Goal: Task Accomplishment & Management: Use online tool/utility

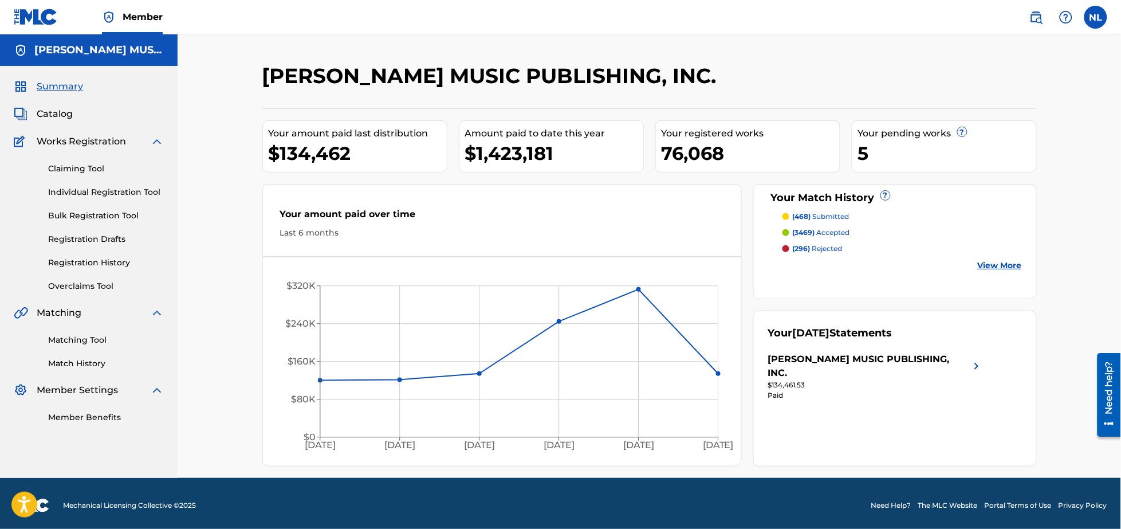
click at [133, 17] on span "Member" at bounding box center [143, 16] width 40 height 13
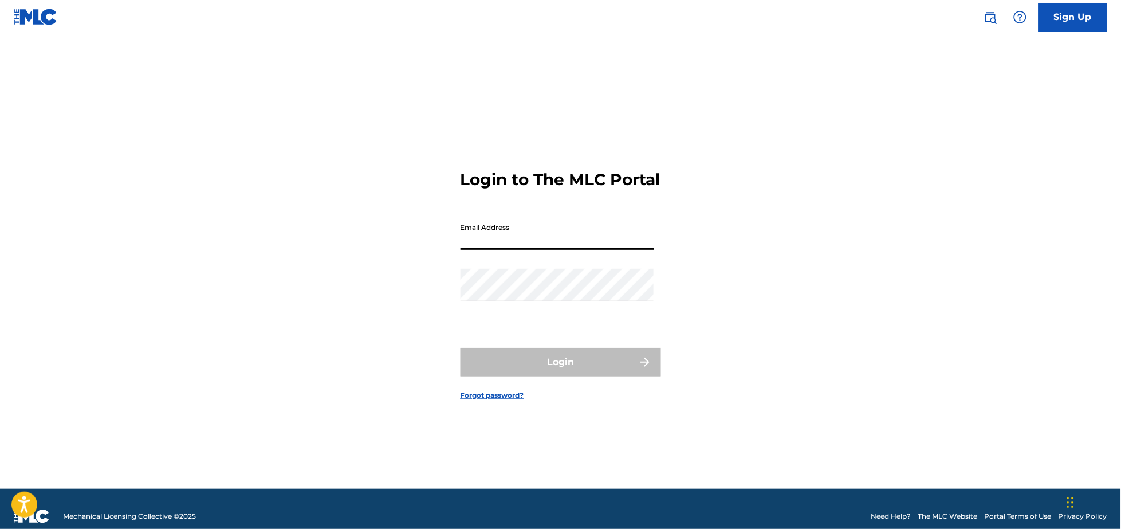
click at [495, 247] on input "Email Address" at bounding box center [558, 233] width 194 height 33
type input "[PERSON_NAME][EMAIL_ADDRESS][DOMAIN_NAME]"
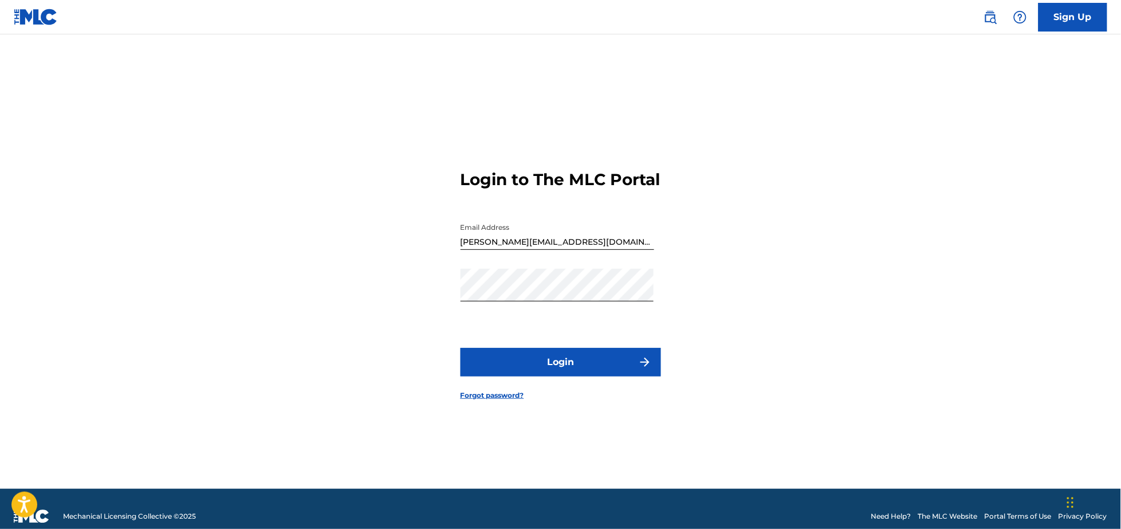
click at [549, 372] on button "Login" at bounding box center [561, 362] width 201 height 29
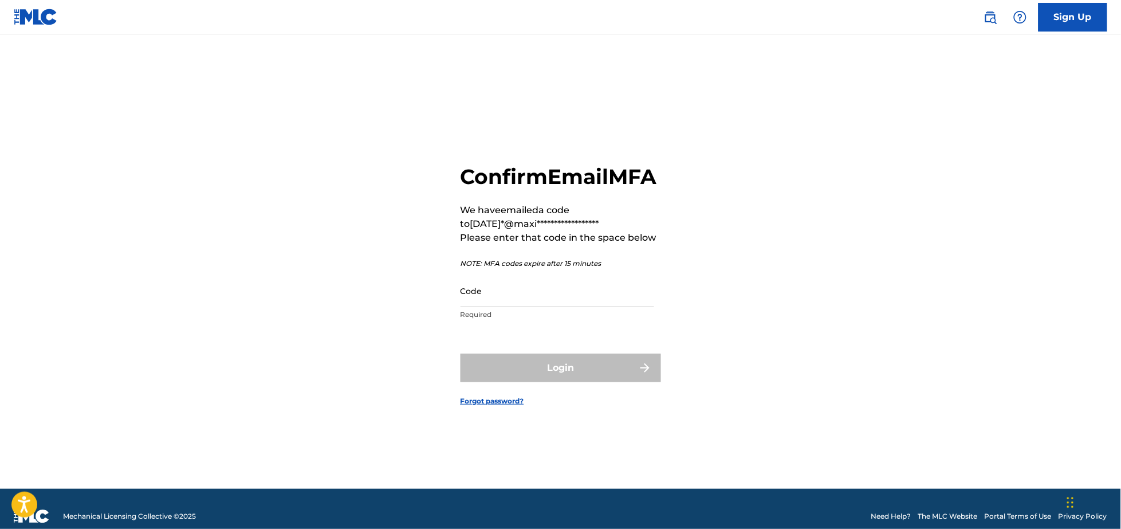
click at [482, 307] on input "Code" at bounding box center [558, 290] width 194 height 33
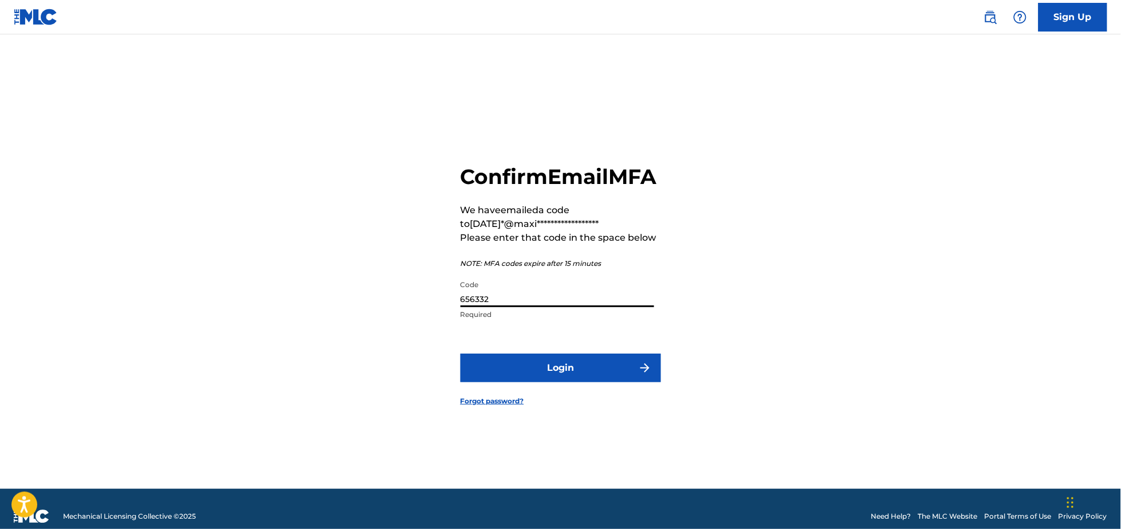
type input "656332"
click at [461, 353] on button "Login" at bounding box center [561, 367] width 201 height 29
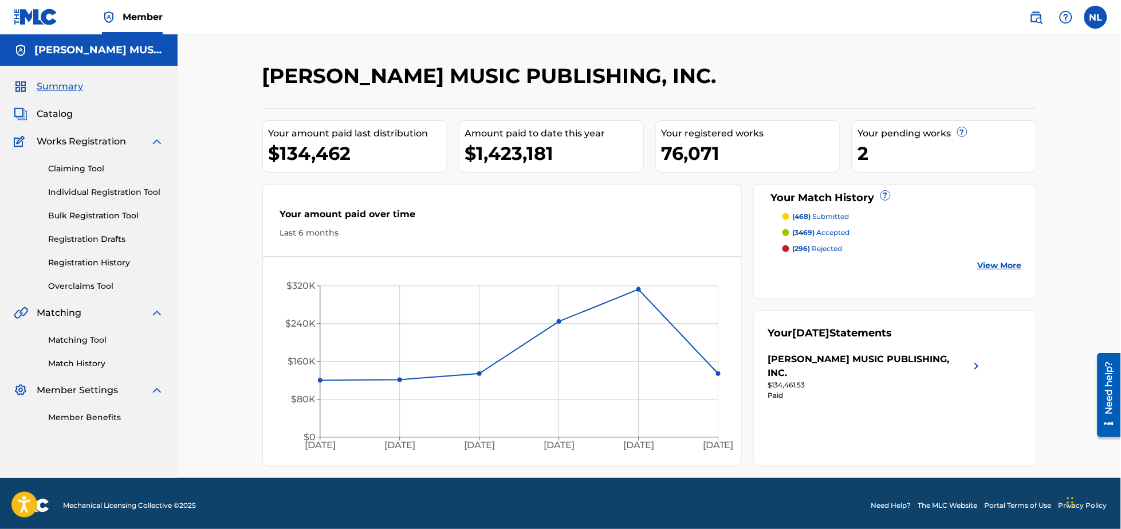
click at [78, 339] on link "Matching Tool" at bounding box center [106, 340] width 116 height 12
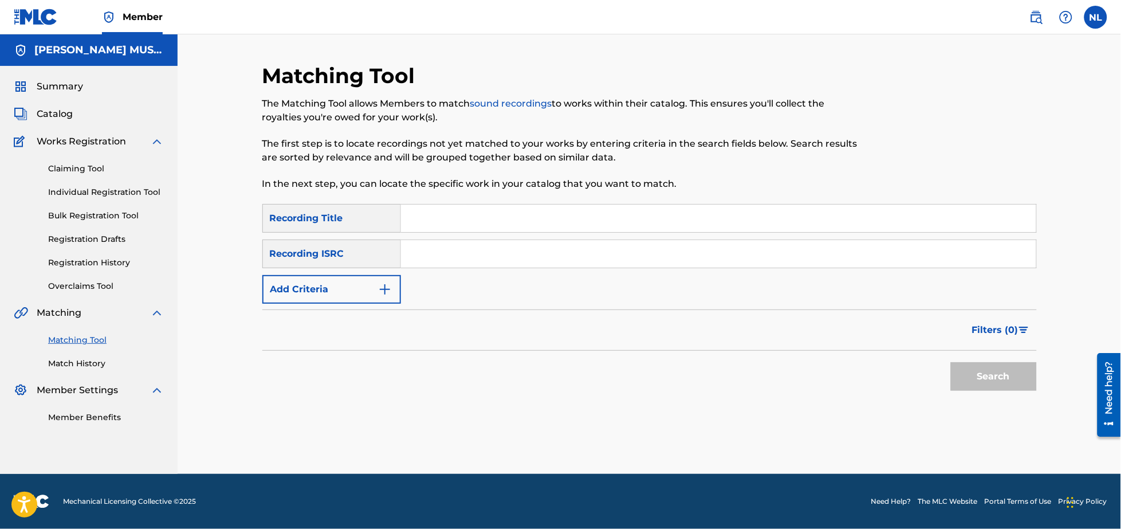
click at [490, 260] on input "Search Form" at bounding box center [718, 253] width 635 height 27
paste input "QM7282078722"
type input "QM7282078722"
click at [951, 362] on button "Search" at bounding box center [994, 376] width 86 height 29
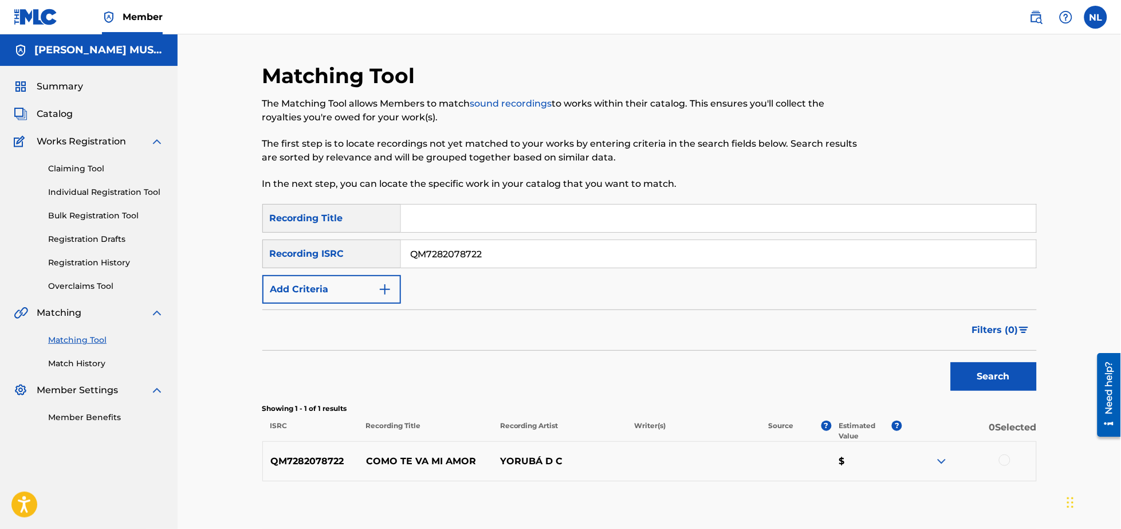
click at [1007, 461] on div at bounding box center [1004, 459] width 11 height 11
click at [835, 422] on button "Match 1 Group" at bounding box center [805, 435] width 127 height 29
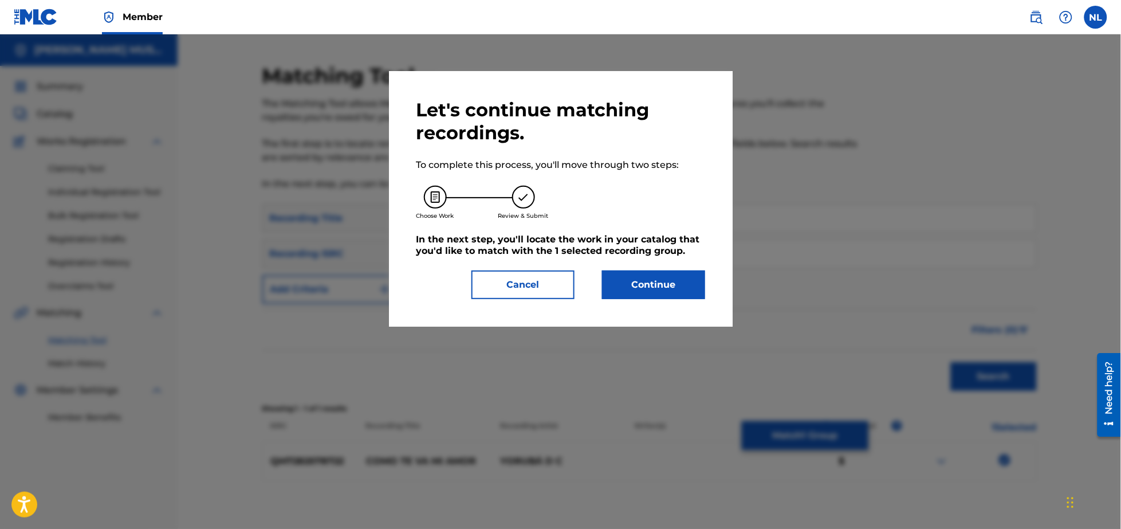
click at [665, 285] on button "Continue" at bounding box center [653, 284] width 103 height 29
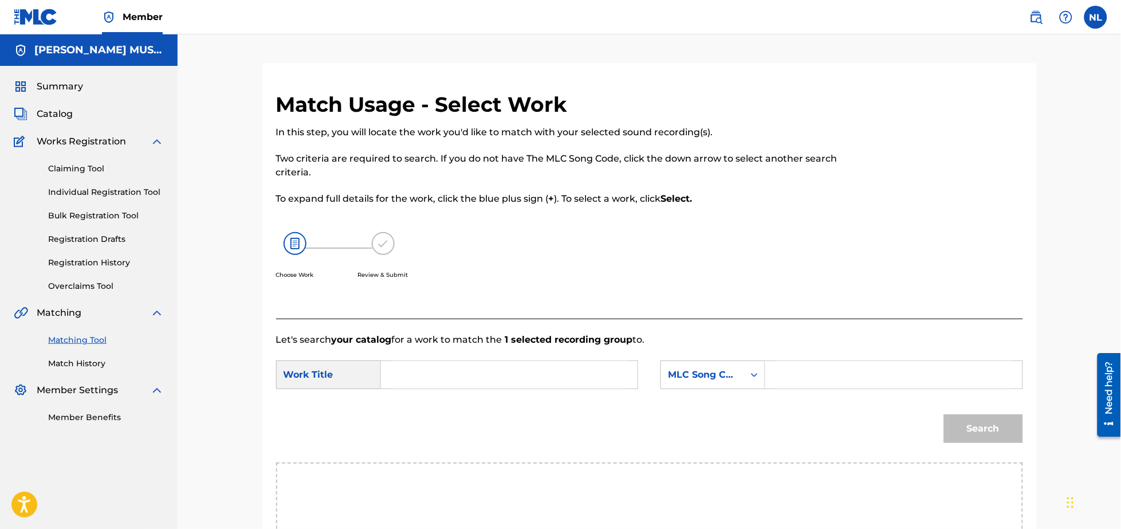
click at [457, 363] on input "Search Form" at bounding box center [509, 374] width 237 height 27
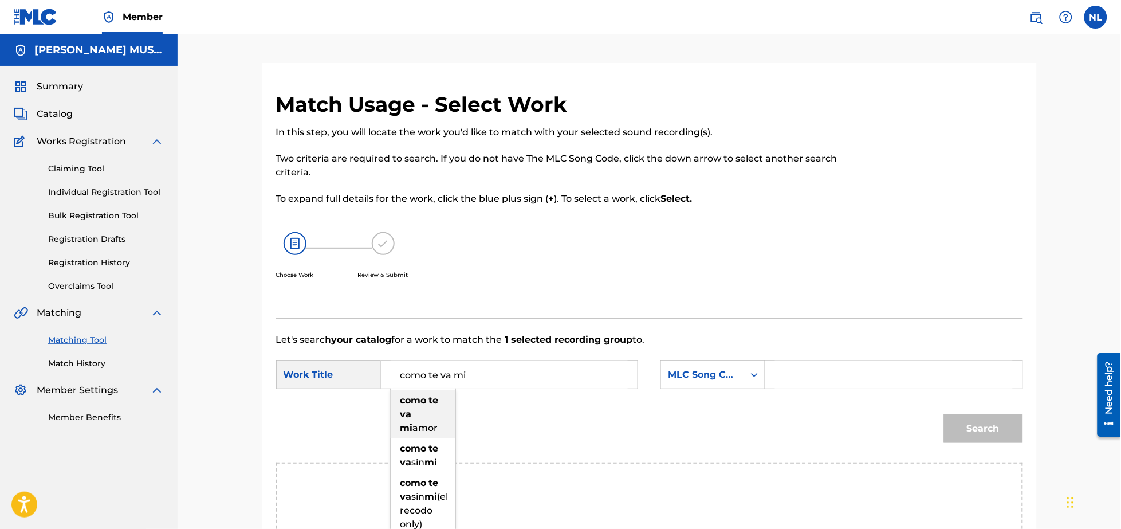
click at [413, 424] on span "amor" at bounding box center [425, 427] width 25 height 11
type input "como te va mi amor"
click at [805, 376] on input "Search Form" at bounding box center [893, 374] width 237 height 27
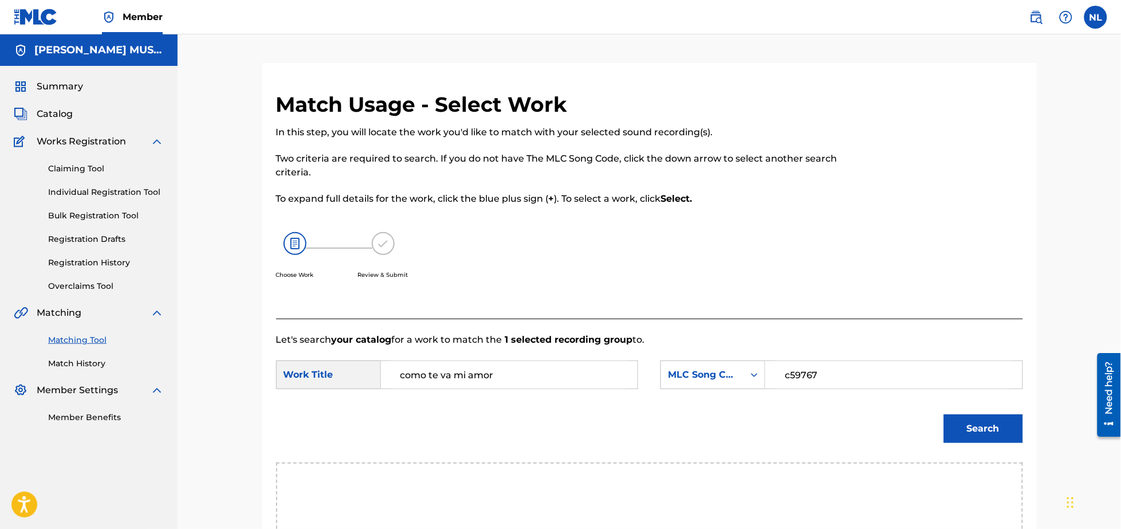
type input "c59767"
click at [944, 414] on button "Search" at bounding box center [983, 428] width 79 height 29
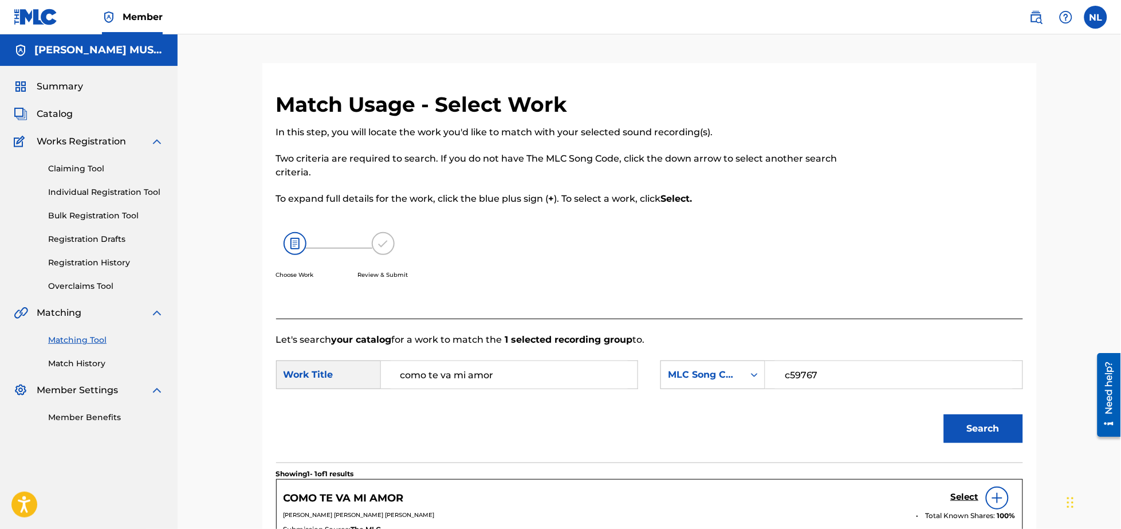
click at [957, 496] on h5 "Select" at bounding box center [965, 497] width 28 height 11
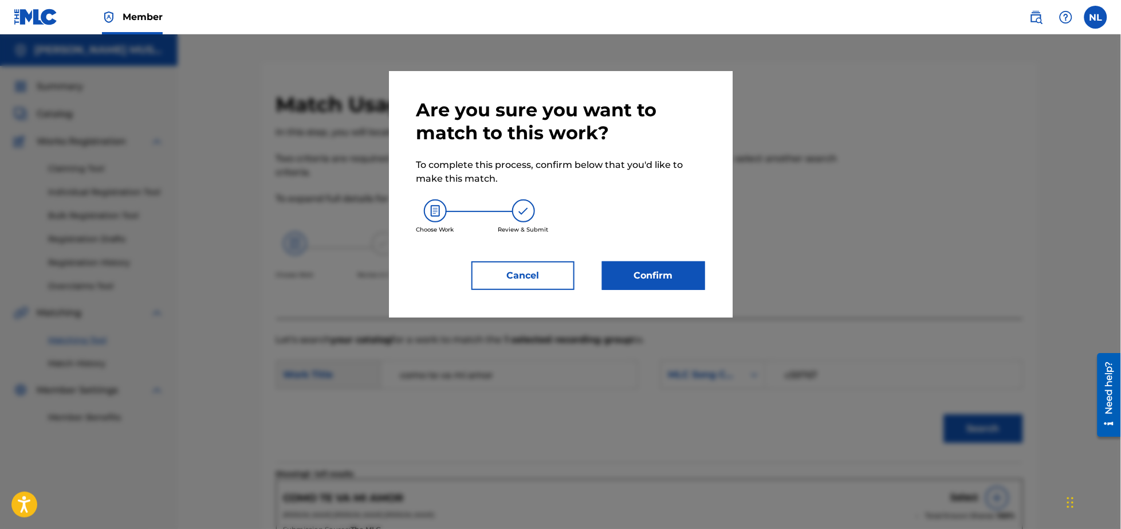
click at [648, 275] on button "Confirm" at bounding box center [653, 275] width 103 height 29
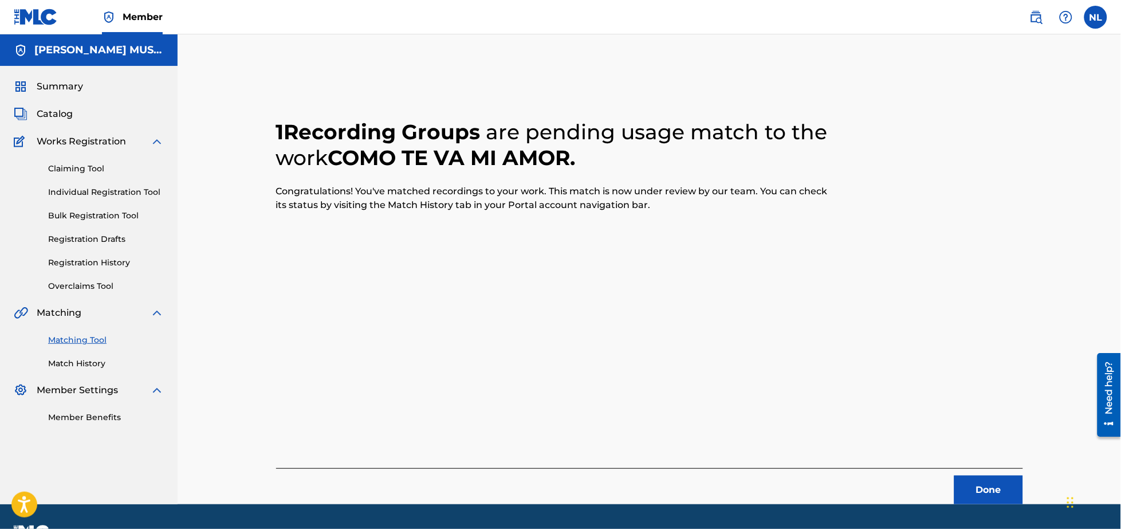
click at [997, 489] on button "Done" at bounding box center [988, 489] width 69 height 29
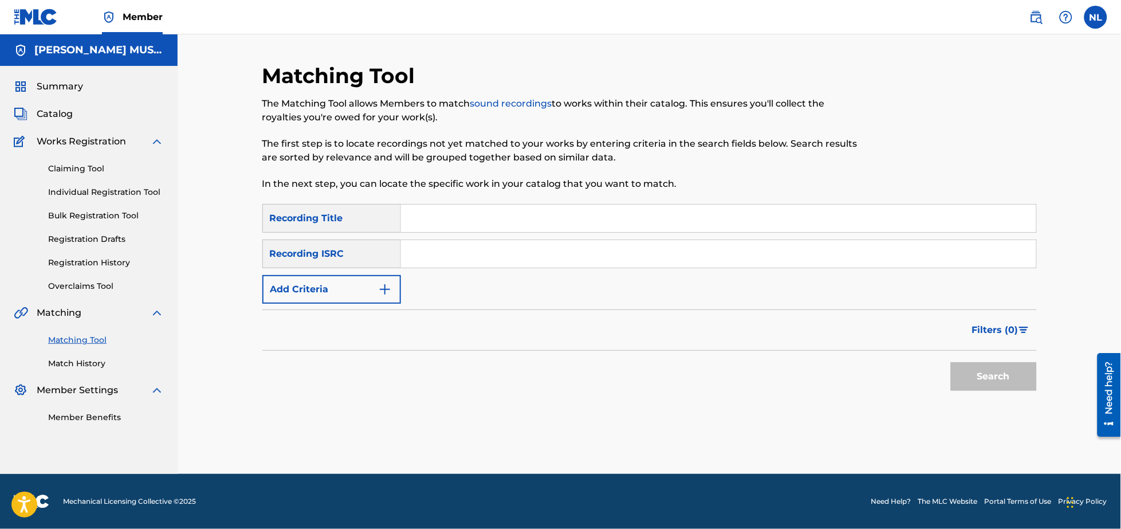
click at [459, 257] on input "Search Form" at bounding box center [718, 253] width 635 height 27
paste input "QZDQH2005456"
type input "QZDQH2005456"
click at [951, 362] on button "Search" at bounding box center [994, 376] width 86 height 29
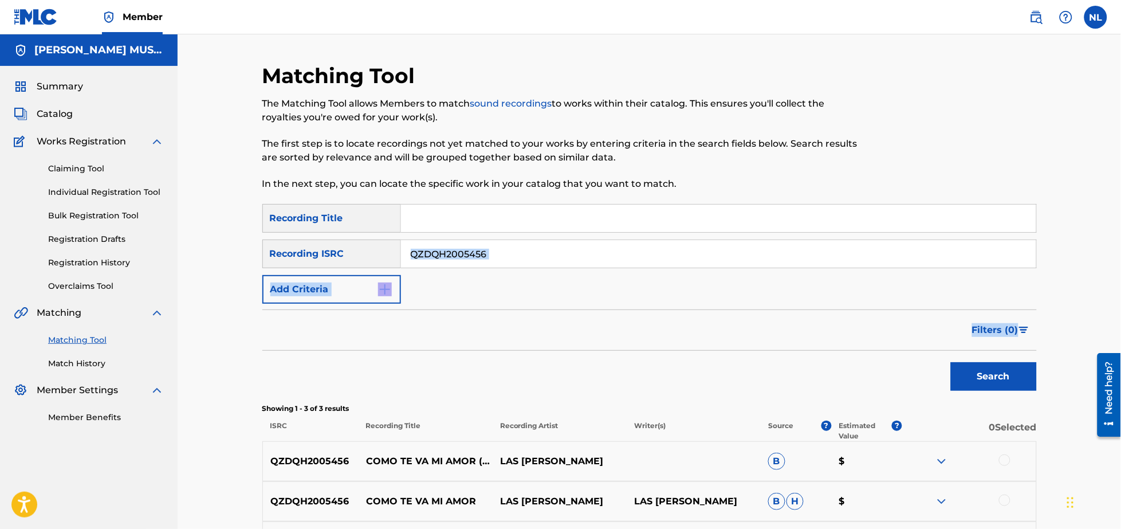
drag, startPoint x: 1121, startPoint y: 253, endPoint x: 1121, endPoint y: 316, distance: 62.4
click at [1121, 316] on html "Accessibility Screen-Reader Guide, Feedback, and Issue Reporting | New window M…" at bounding box center [560, 264] width 1121 height 529
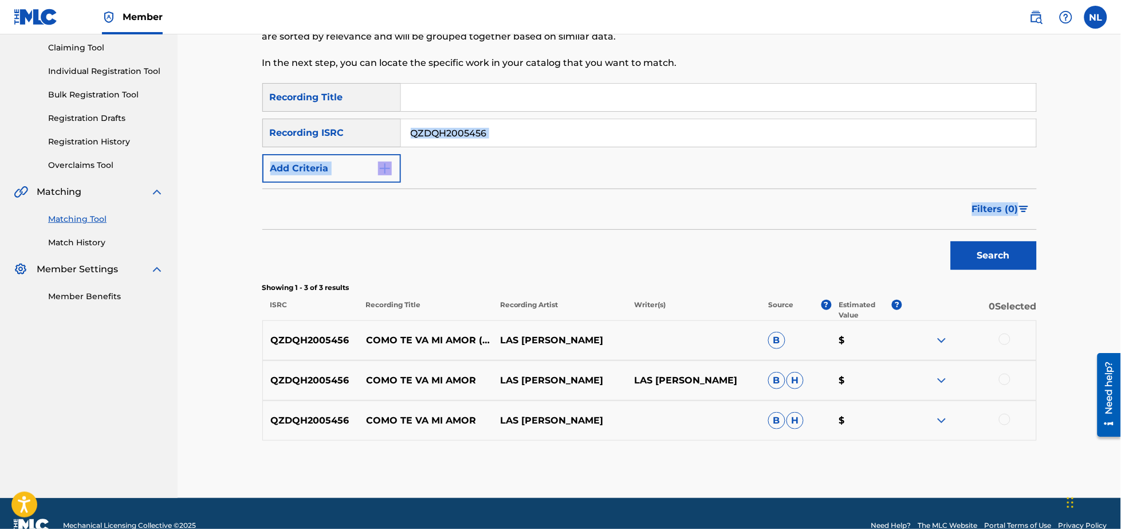
scroll to position [145, 0]
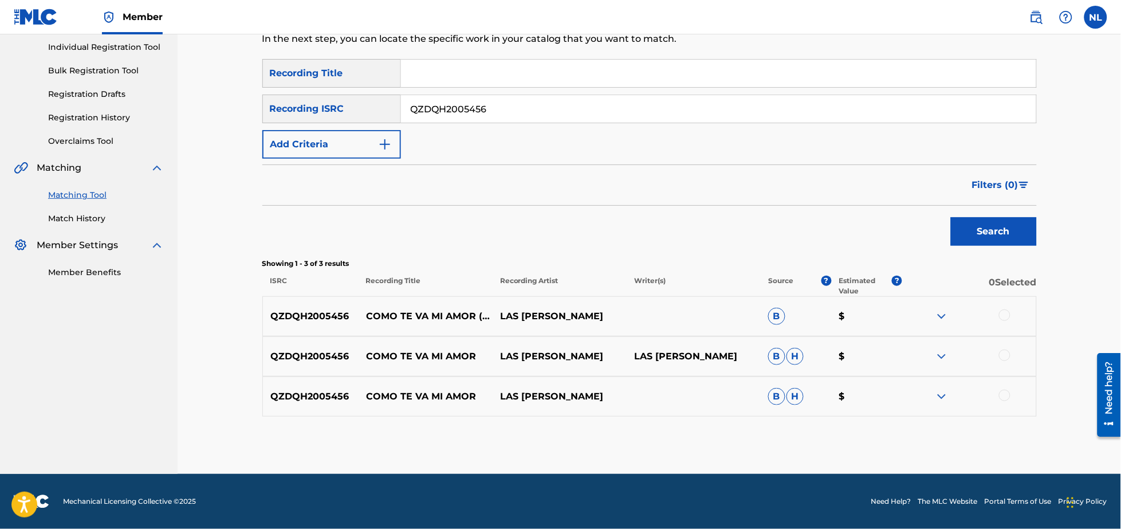
click at [1003, 397] on div at bounding box center [1004, 395] width 11 height 11
click at [1003, 357] on div at bounding box center [1004, 354] width 11 height 11
click at [1005, 319] on div at bounding box center [1004, 314] width 11 height 11
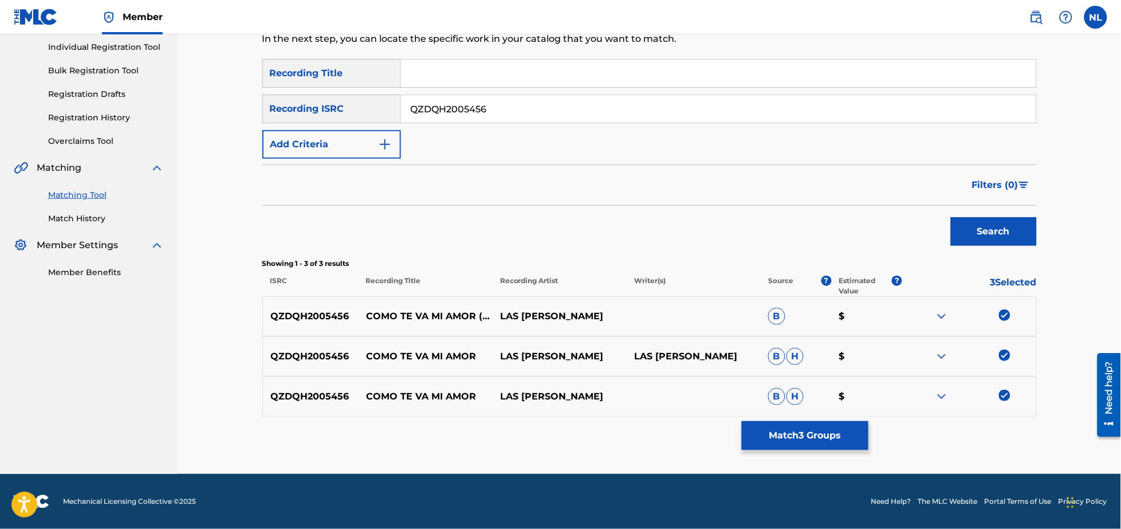
click at [840, 445] on button "Match 3 Groups" at bounding box center [805, 435] width 127 height 29
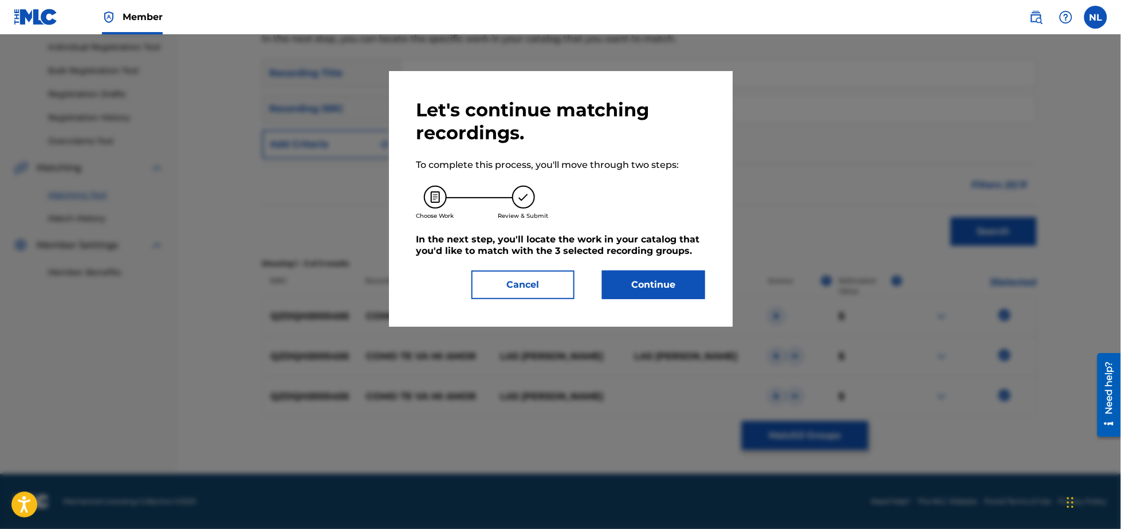
click at [640, 277] on button "Continue" at bounding box center [653, 284] width 103 height 29
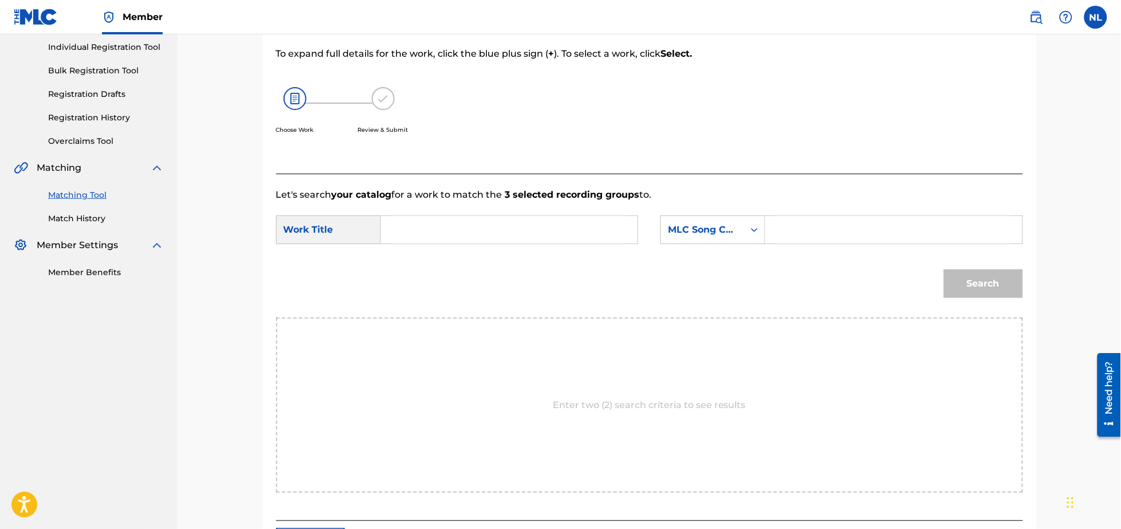
click at [510, 226] on input "Search Form" at bounding box center [509, 229] width 237 height 27
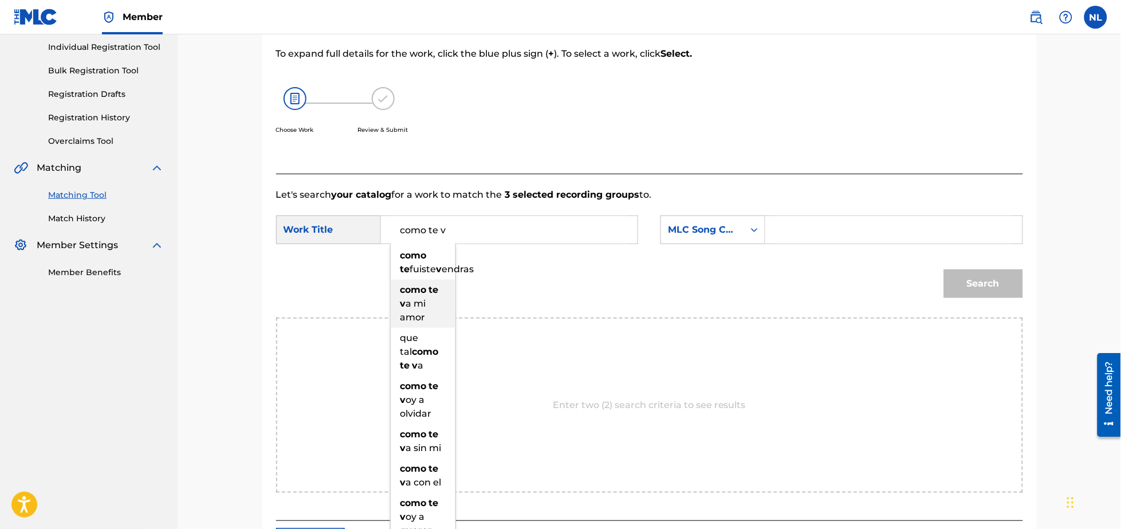
click at [412, 308] on div "como te v a mi amor" at bounding box center [423, 304] width 65 height 48
type input "como te va mi amor"
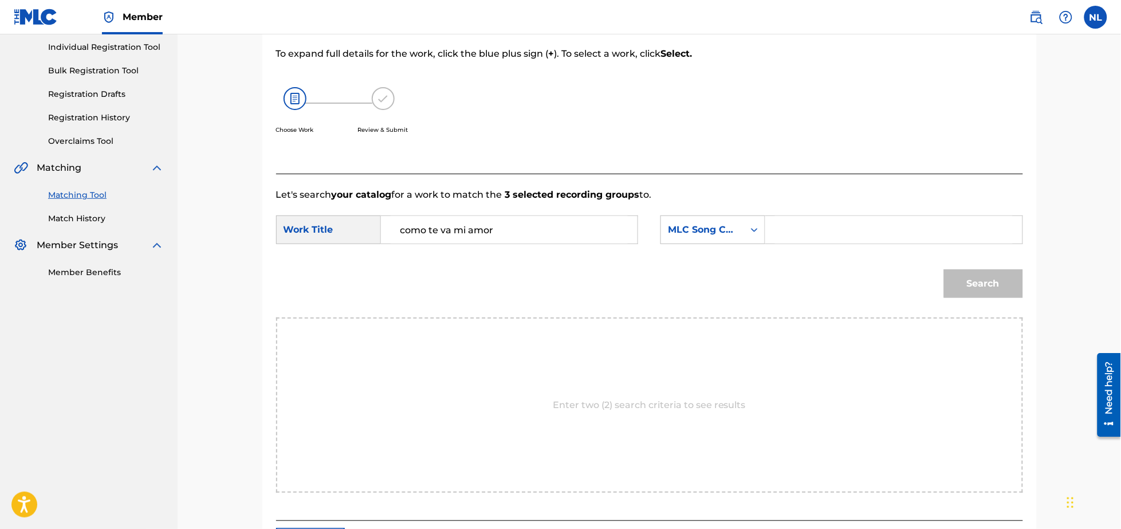
click at [805, 227] on input "Search Form" at bounding box center [893, 229] width 237 height 27
type input "c59767"
click at [944, 269] on button "Search" at bounding box center [983, 283] width 79 height 29
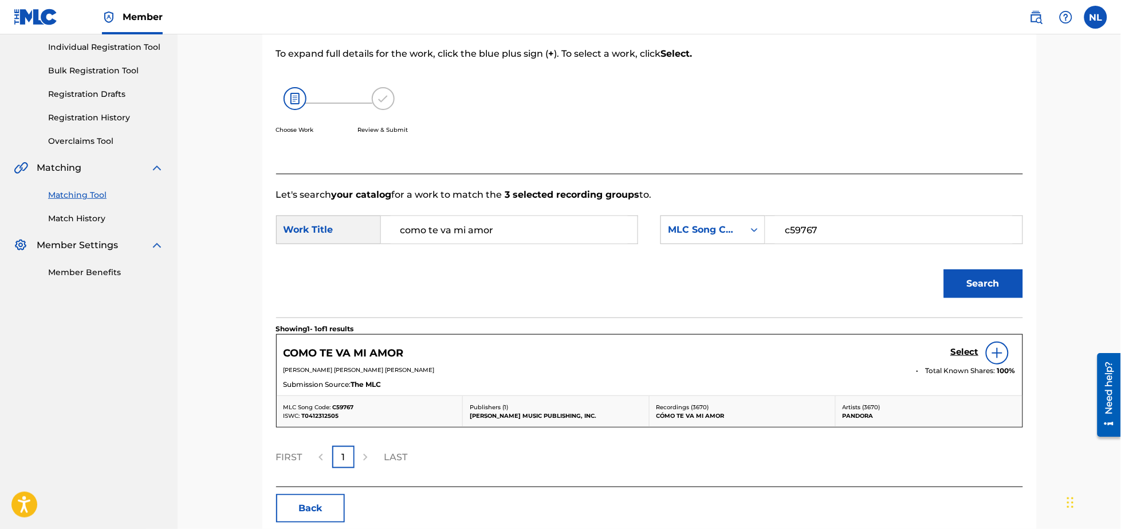
click at [969, 348] on h5 "Select" at bounding box center [965, 352] width 28 height 11
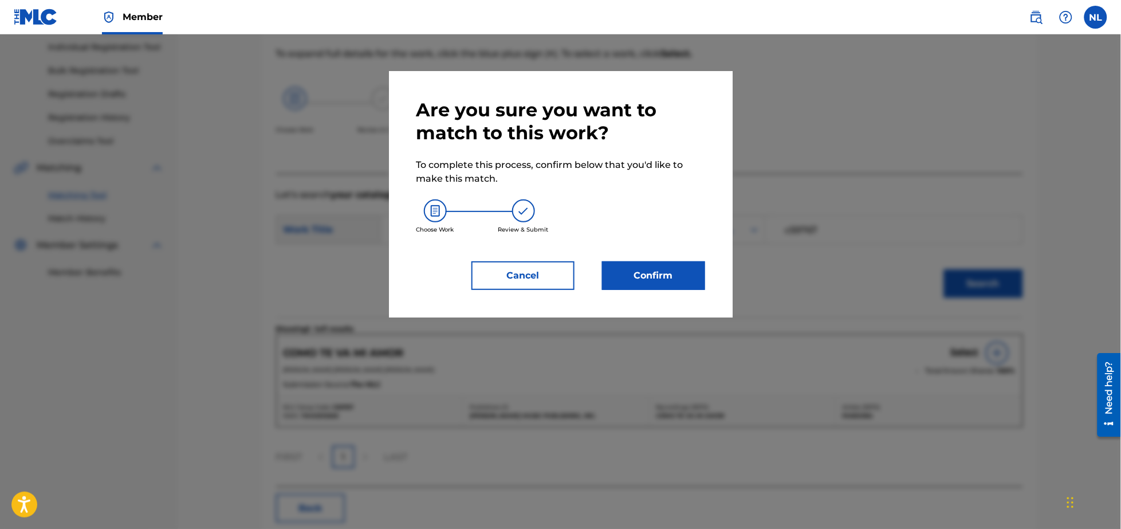
click at [668, 276] on button "Confirm" at bounding box center [653, 275] width 103 height 29
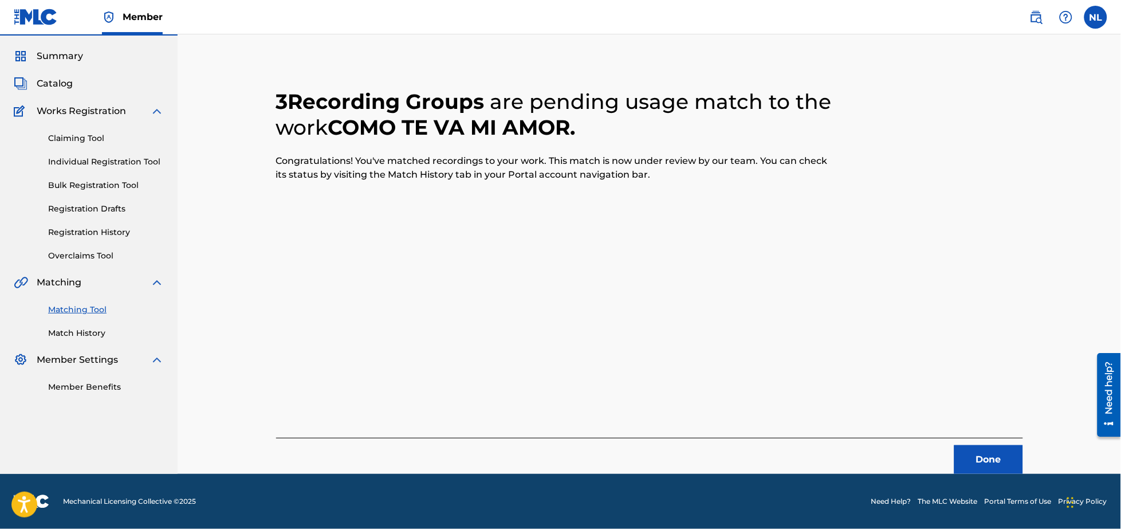
scroll to position [30, 0]
click at [989, 457] on button "Done" at bounding box center [988, 459] width 69 height 29
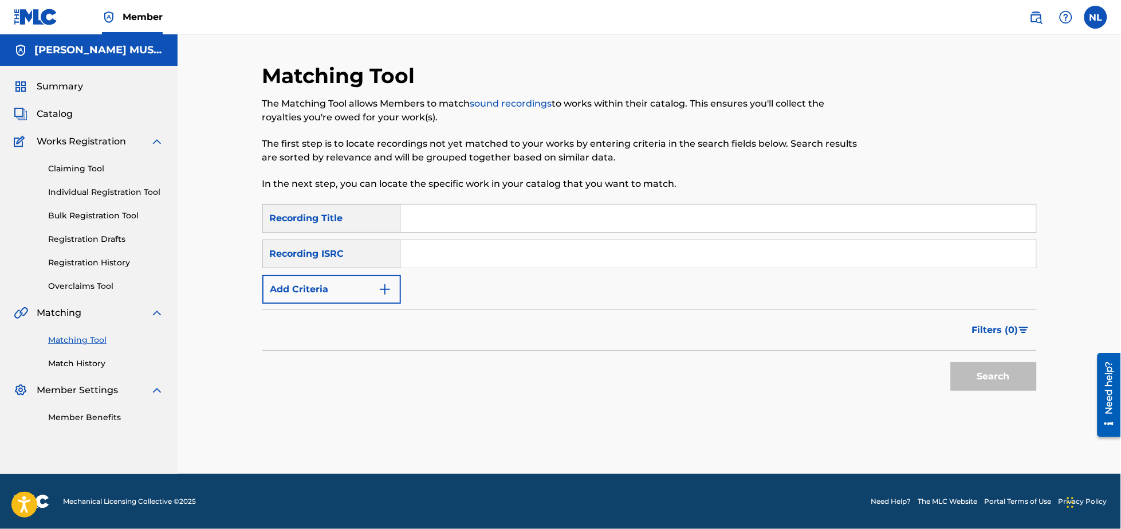
click at [475, 258] on input "Search Form" at bounding box center [718, 253] width 635 height 27
paste input "QZDQH2005845"
type input "QZDQH2005845"
click at [951, 362] on button "Search" at bounding box center [994, 376] width 86 height 29
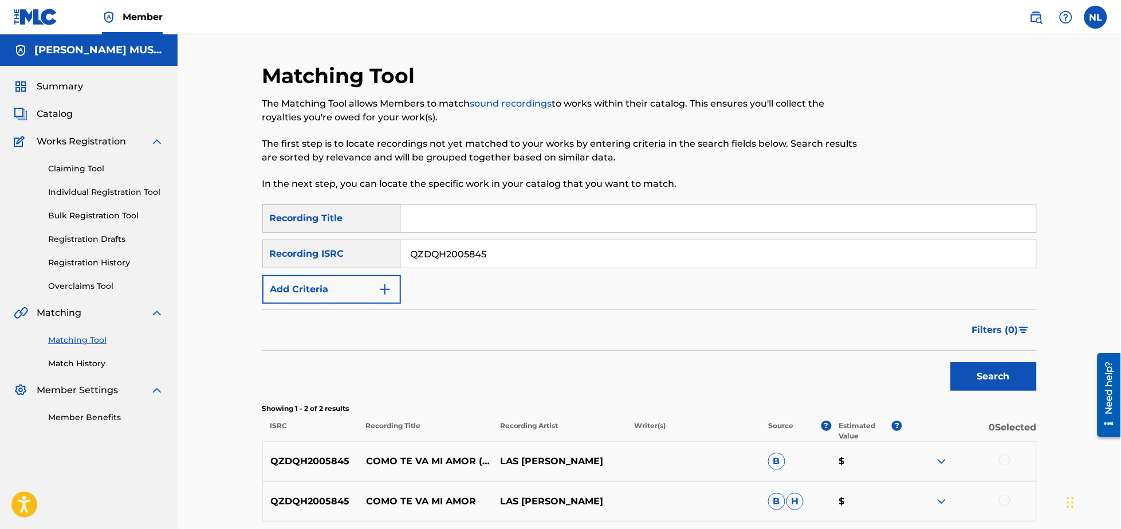
click at [1007, 501] on div at bounding box center [1004, 499] width 11 height 11
click at [1006, 461] on div at bounding box center [1004, 459] width 11 height 11
click at [786, 428] on button "Match 2 Groups" at bounding box center [805, 435] width 127 height 29
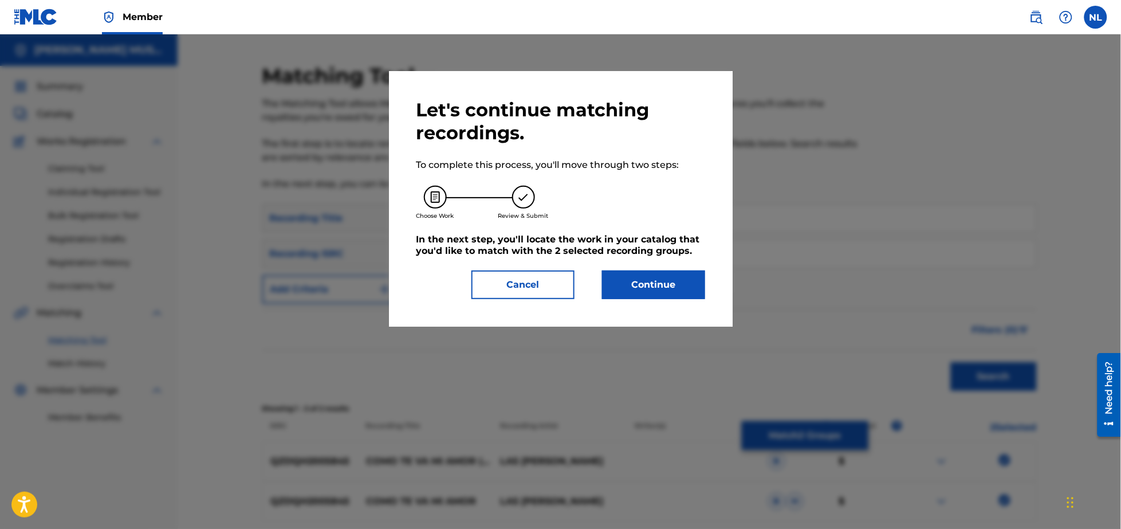
click at [654, 290] on button "Continue" at bounding box center [653, 284] width 103 height 29
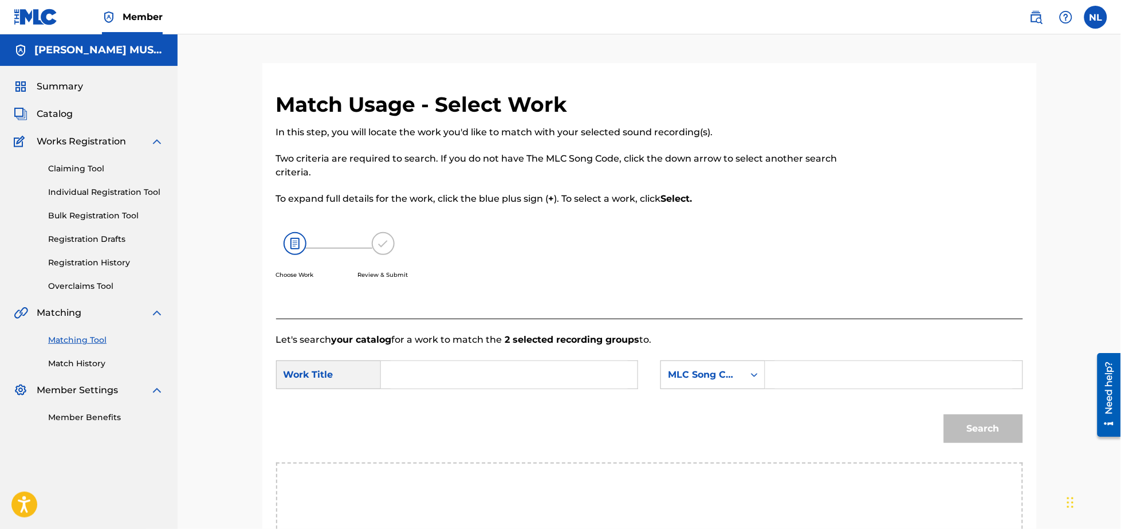
click at [544, 383] on input "Search Form" at bounding box center [509, 374] width 237 height 27
click at [415, 428] on span "mi amor" at bounding box center [412, 420] width 25 height 25
type input "como te va mi amor"
click at [840, 380] on input "Search Form" at bounding box center [893, 374] width 237 height 27
type input "c59767"
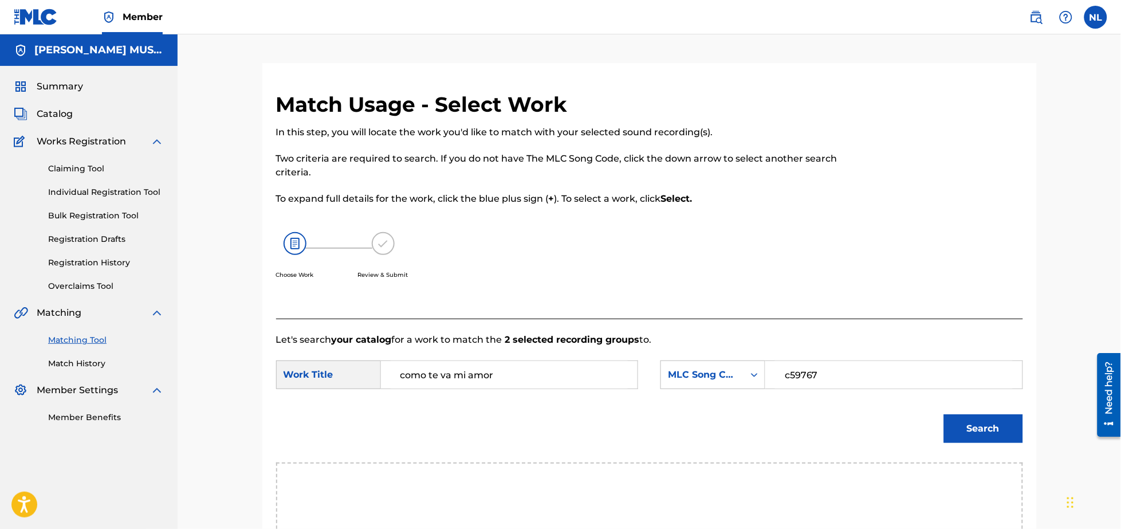
click at [944, 414] on button "Search" at bounding box center [983, 428] width 79 height 29
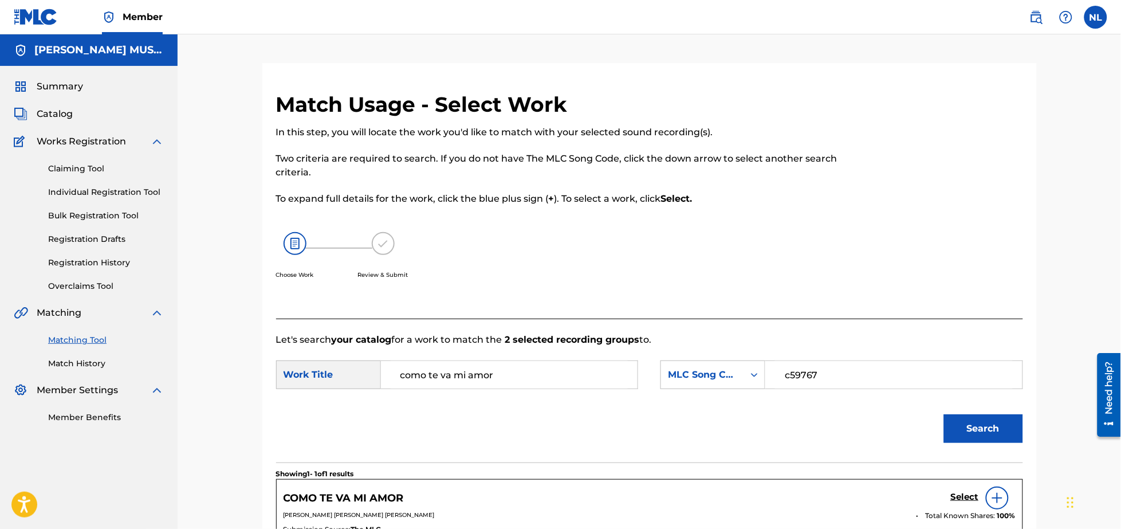
click at [957, 497] on h5 "Select" at bounding box center [965, 497] width 28 height 11
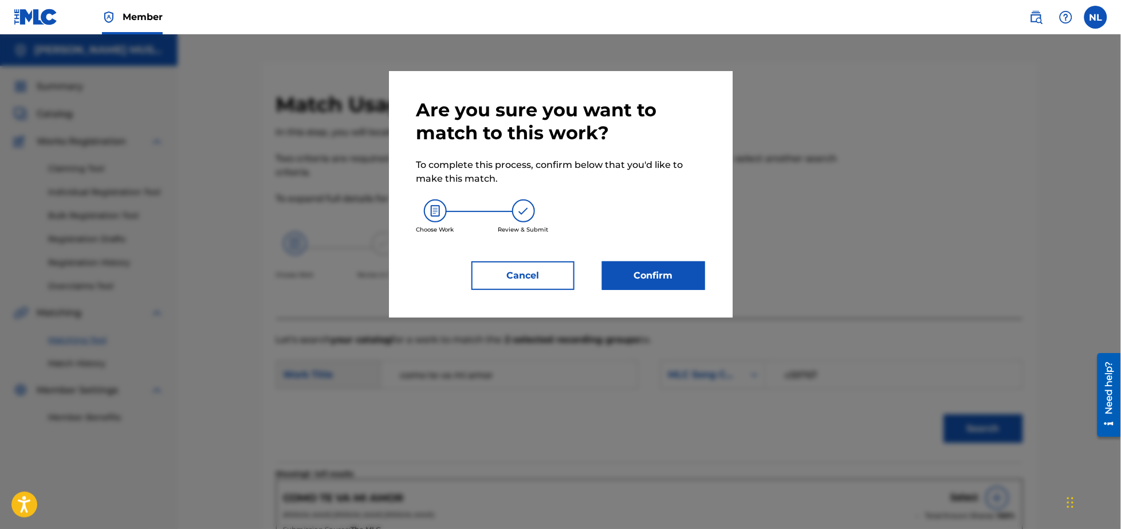
click at [655, 277] on button "Confirm" at bounding box center [653, 275] width 103 height 29
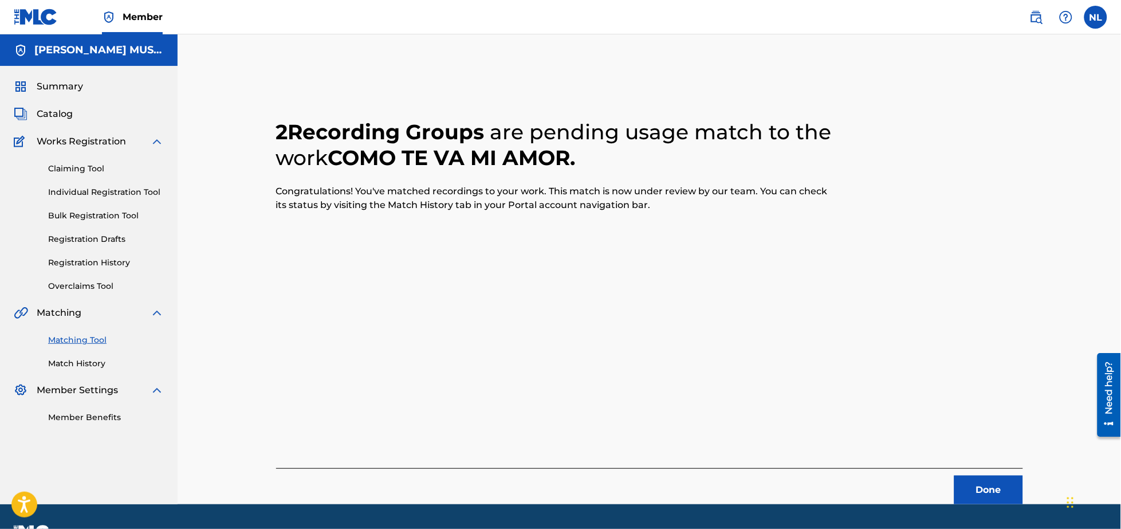
click at [978, 504] on footer "Mechanical Licensing Collective © 2025 Need Help? The MLC Website Portal Terms …" at bounding box center [560, 531] width 1121 height 55
click at [978, 491] on button "Done" at bounding box center [988, 489] width 69 height 29
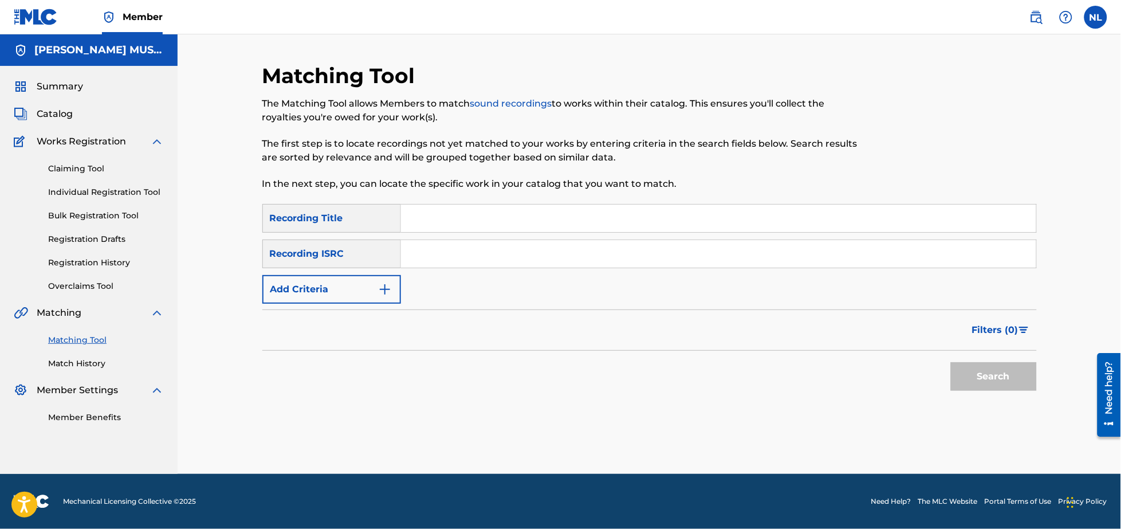
click at [465, 250] on input "Search Form" at bounding box center [718, 253] width 635 height 27
paste input "MXB711900146"
type input "MXB711900146"
click at [951, 362] on button "Search" at bounding box center [994, 376] width 86 height 29
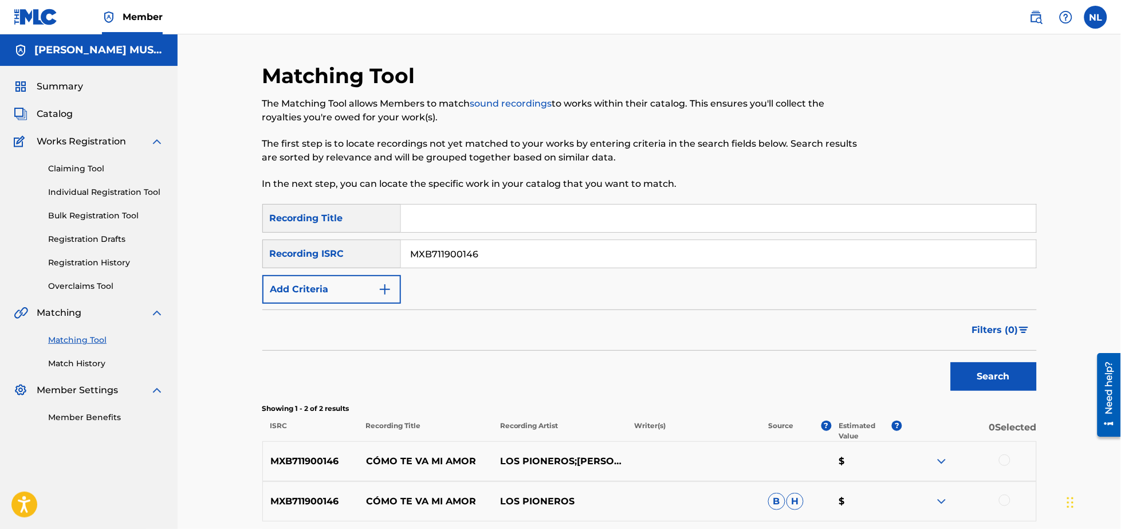
click at [1003, 505] on div at bounding box center [1004, 499] width 11 height 11
click at [1004, 459] on div at bounding box center [1004, 459] width 11 height 11
click at [808, 427] on button "Match 2 Groups" at bounding box center [805, 435] width 127 height 29
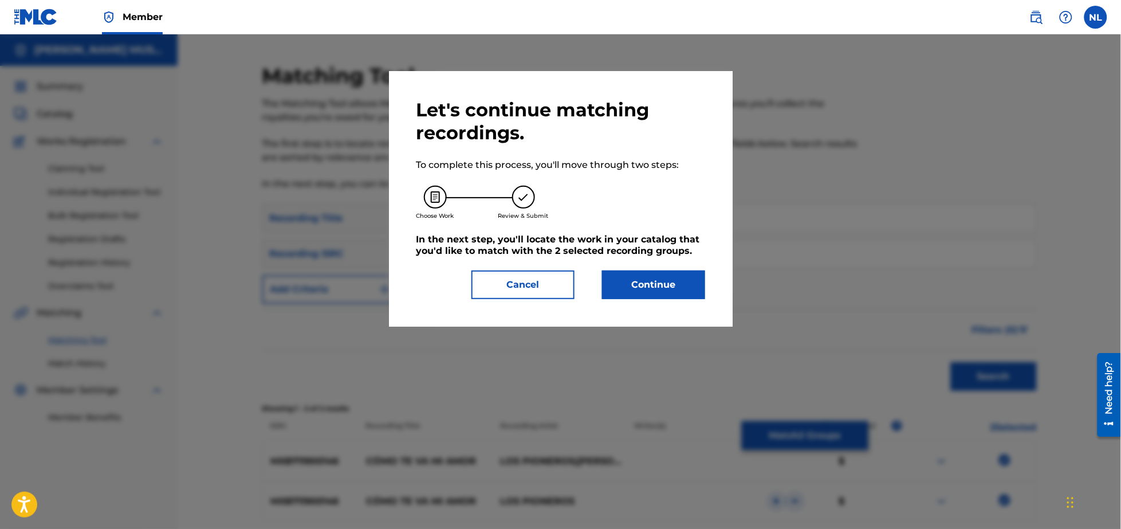
click at [634, 284] on button "Continue" at bounding box center [653, 284] width 103 height 29
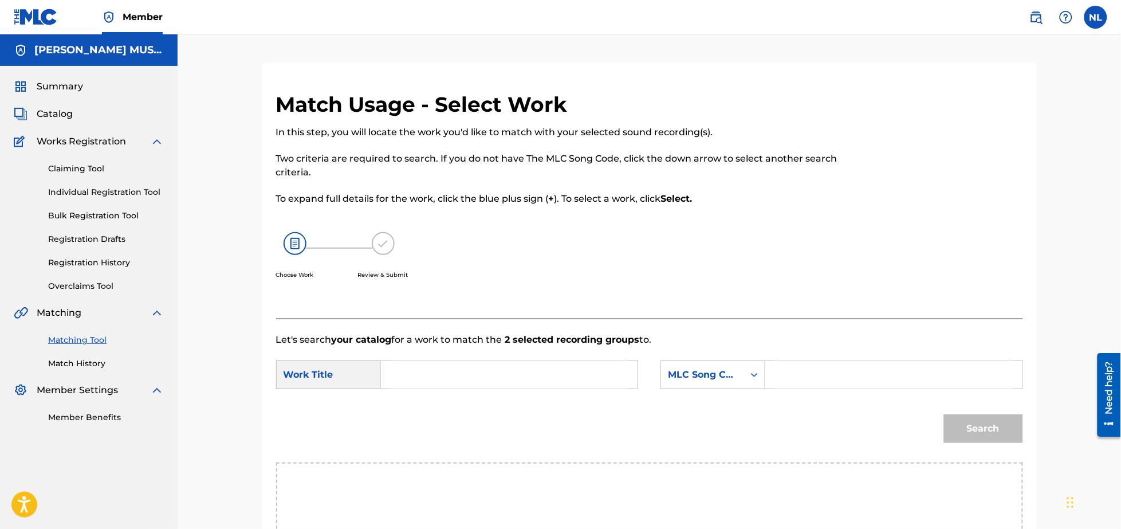
click at [513, 374] on input "Search Form" at bounding box center [509, 374] width 237 height 27
click at [420, 418] on span "mi amor" at bounding box center [412, 420] width 25 height 25
type input "como te va mi amor"
click at [880, 373] on input "Search Form" at bounding box center [893, 374] width 237 height 27
type input "c59767"
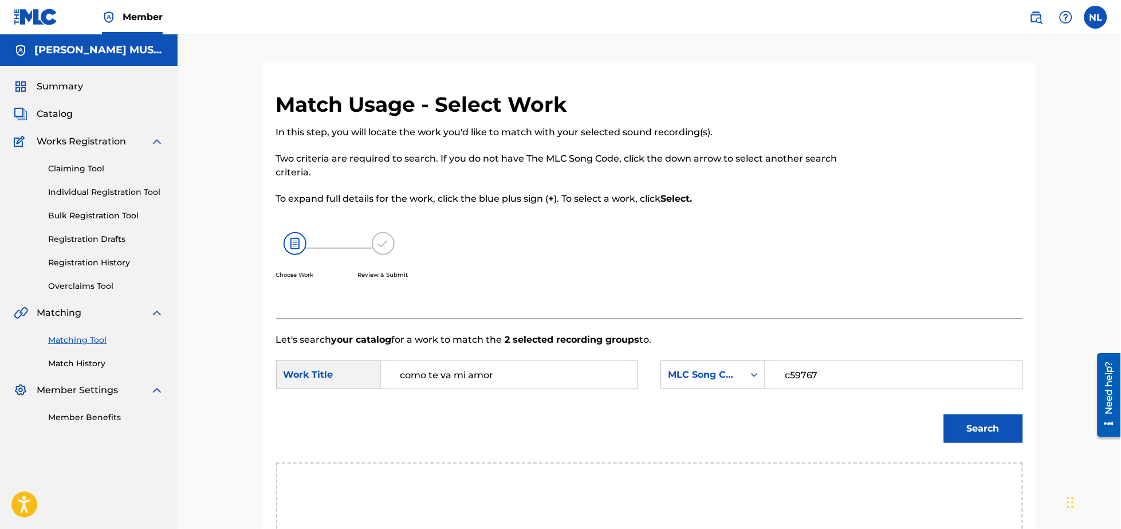
click at [944, 414] on button "Search" at bounding box center [983, 428] width 79 height 29
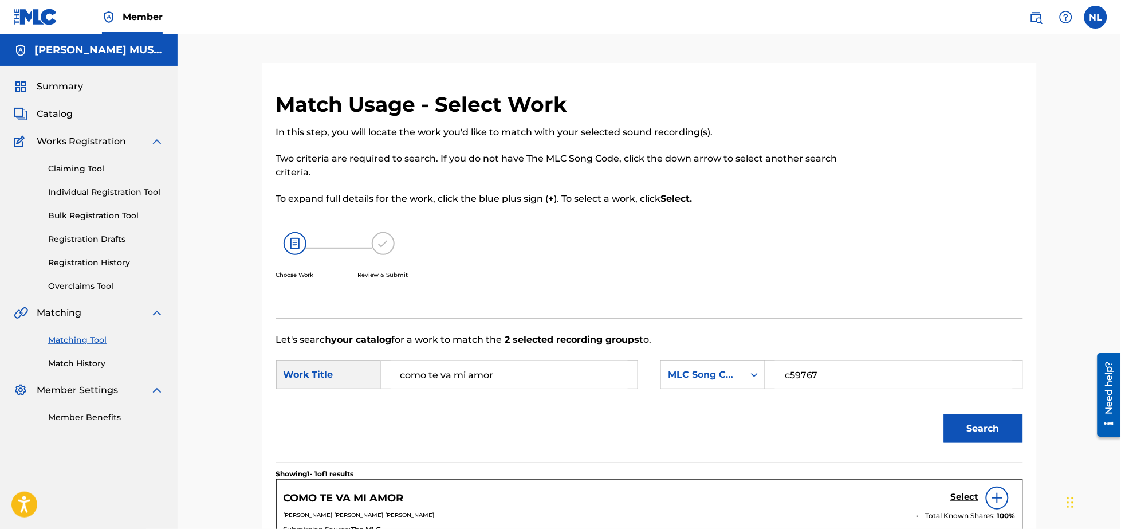
click at [965, 497] on h5 "Select" at bounding box center [965, 497] width 28 height 11
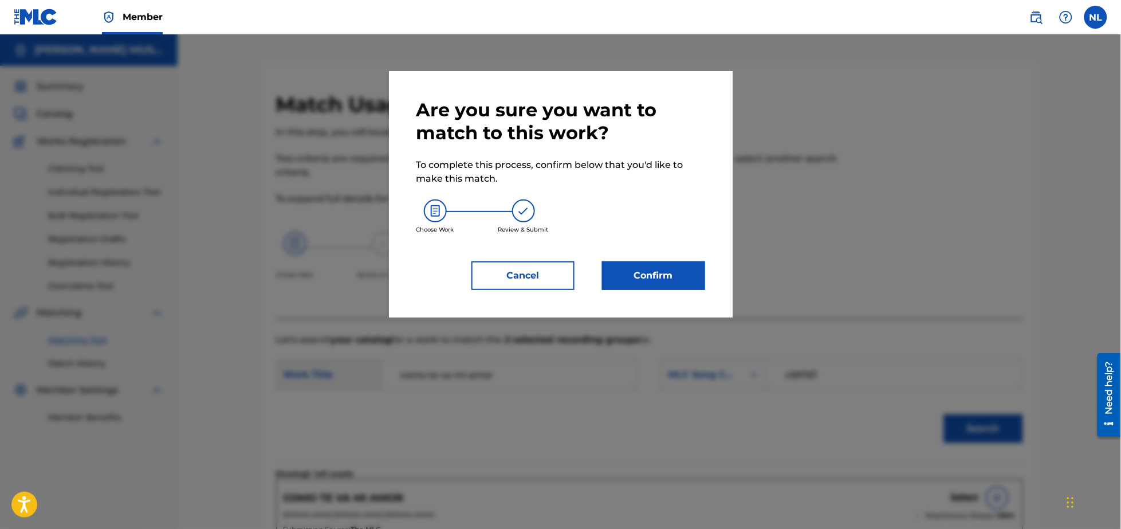
click at [640, 271] on button "Confirm" at bounding box center [653, 275] width 103 height 29
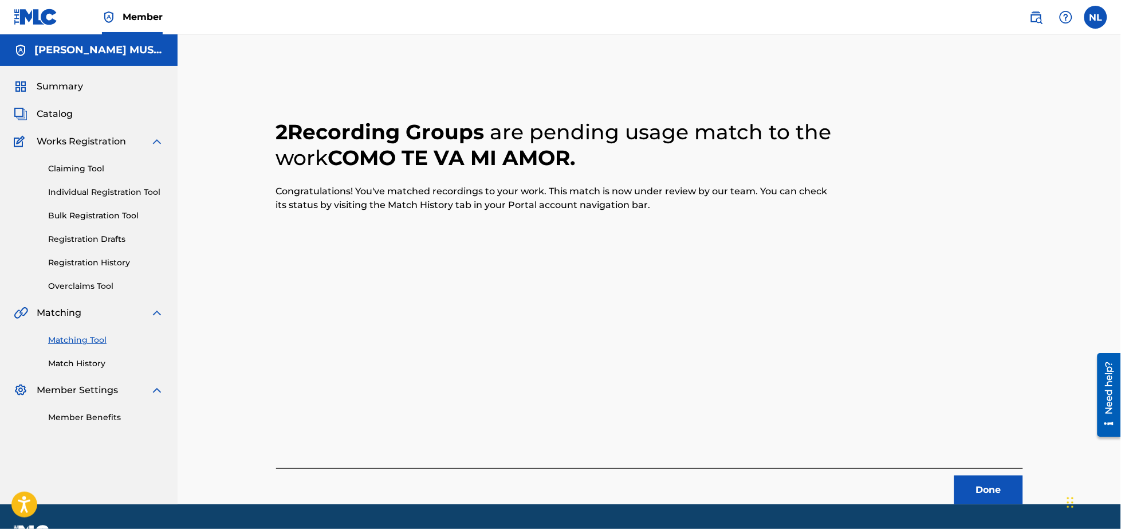
click at [990, 486] on button "Done" at bounding box center [988, 489] width 69 height 29
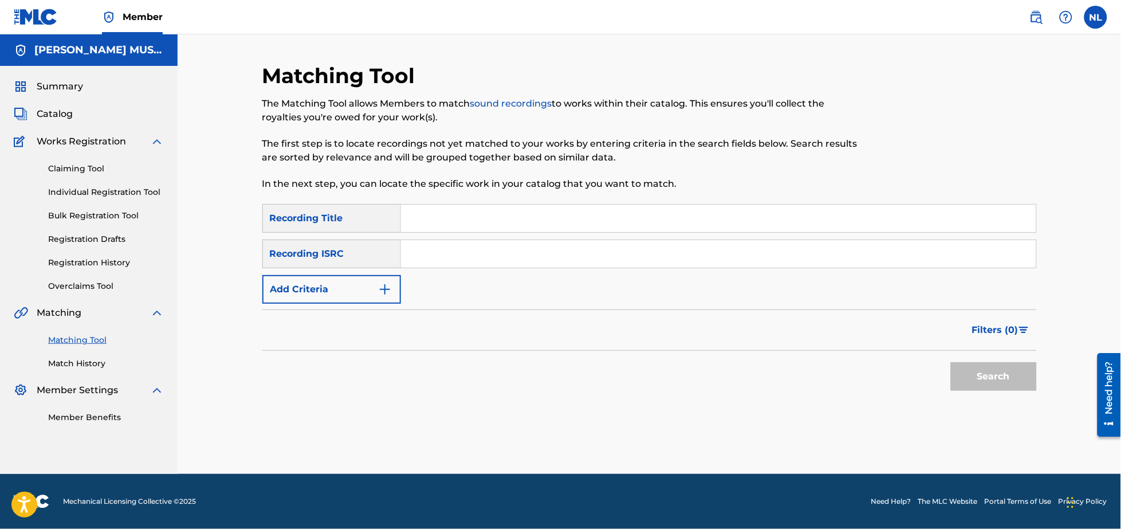
click at [442, 261] on input "Search Form" at bounding box center [718, 253] width 635 height 27
paste input "QZFZ21946581"
type input "QZFZ21946581"
click at [951, 362] on button "Search" at bounding box center [994, 376] width 86 height 29
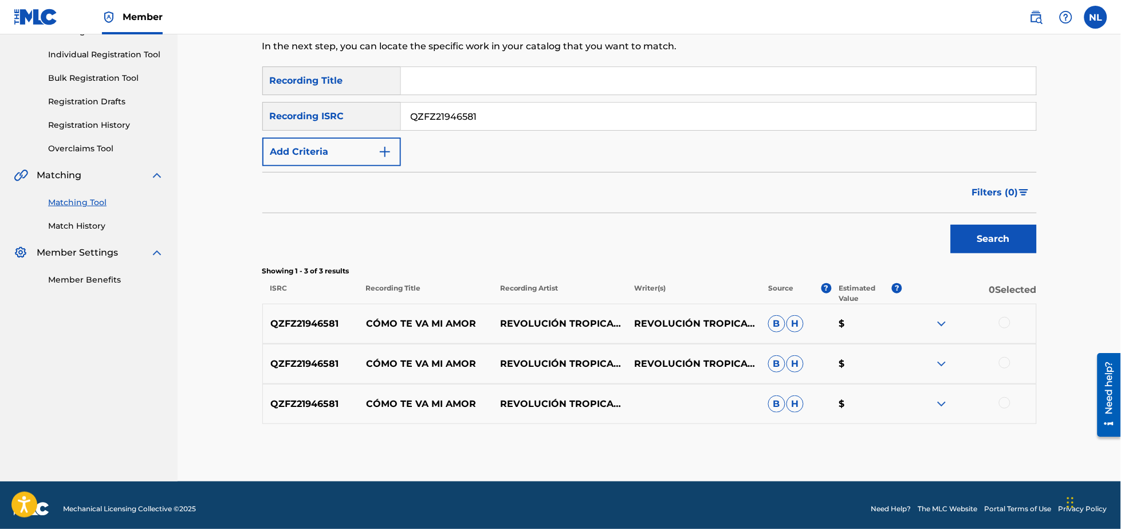
scroll to position [145, 0]
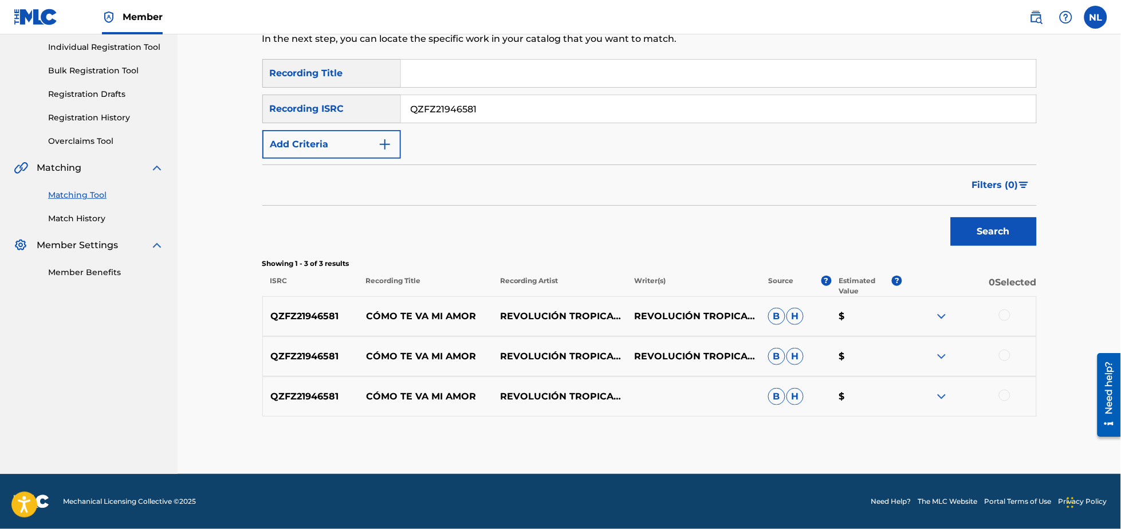
click at [1007, 398] on div at bounding box center [1004, 395] width 11 height 11
click at [1001, 357] on div at bounding box center [1004, 354] width 11 height 11
click at [1001, 313] on div at bounding box center [1004, 314] width 11 height 11
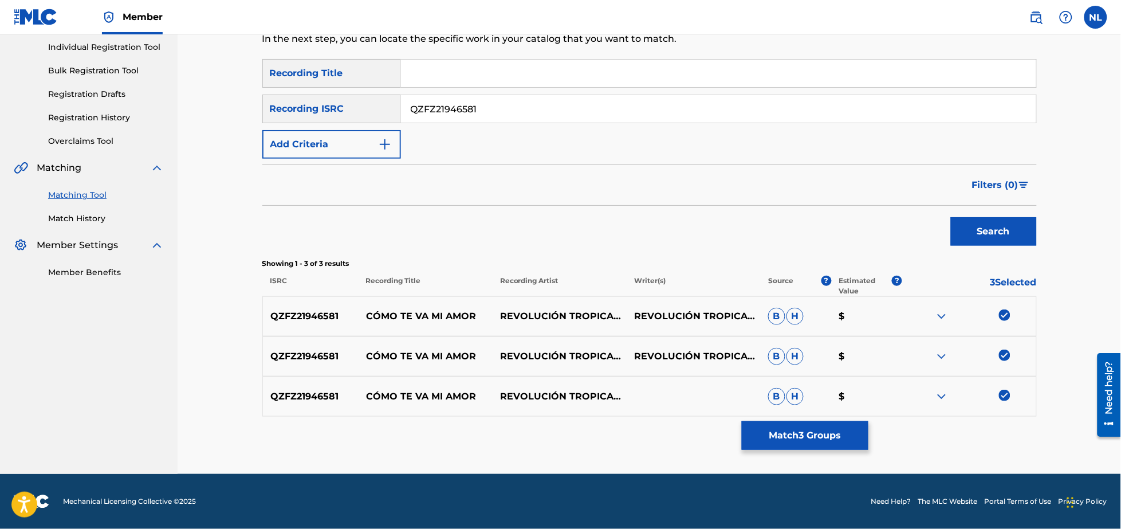
click at [805, 437] on button "Match 3 Groups" at bounding box center [805, 435] width 127 height 29
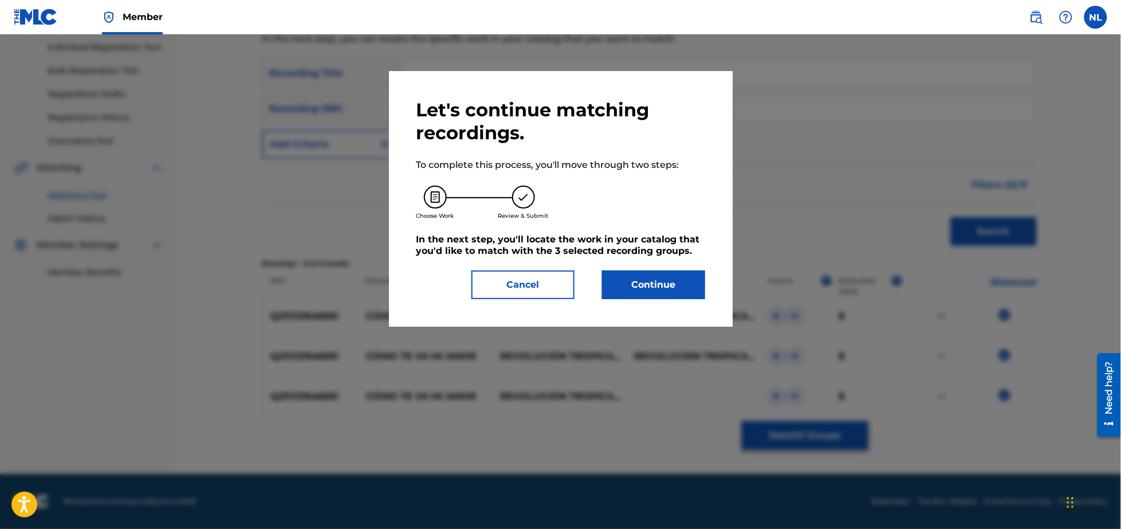
click at [649, 279] on button "Continue" at bounding box center [653, 284] width 103 height 29
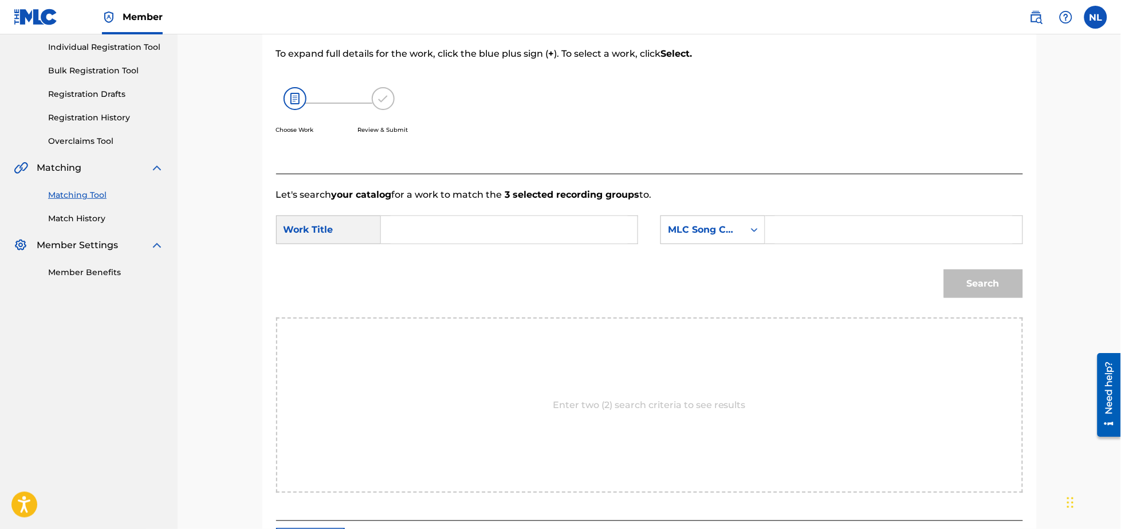
click at [454, 235] on input "Search Form" at bounding box center [509, 229] width 237 height 27
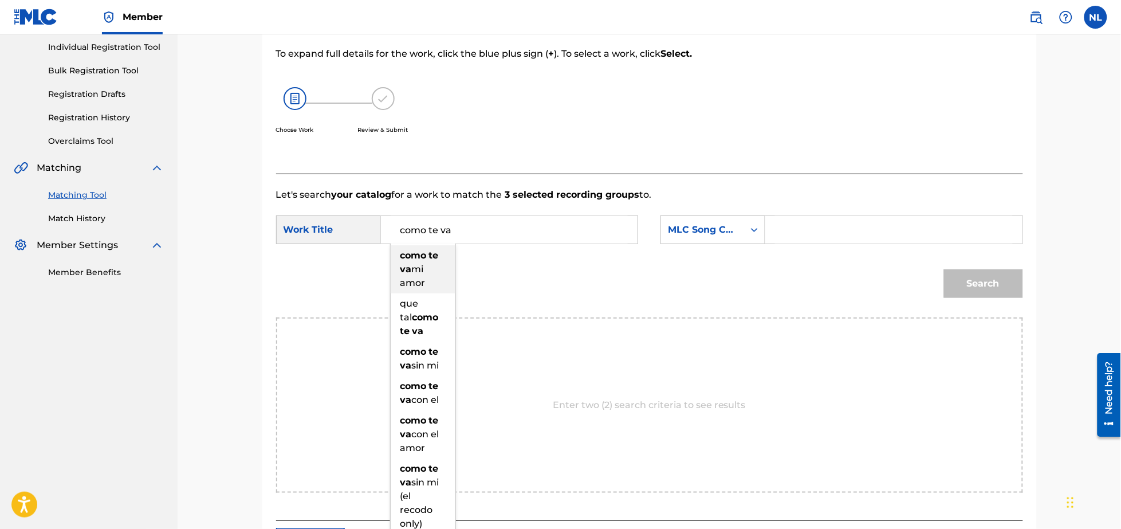
click at [407, 264] on strong "va" at bounding box center [405, 269] width 11 height 11
type input "como te va mi amor"
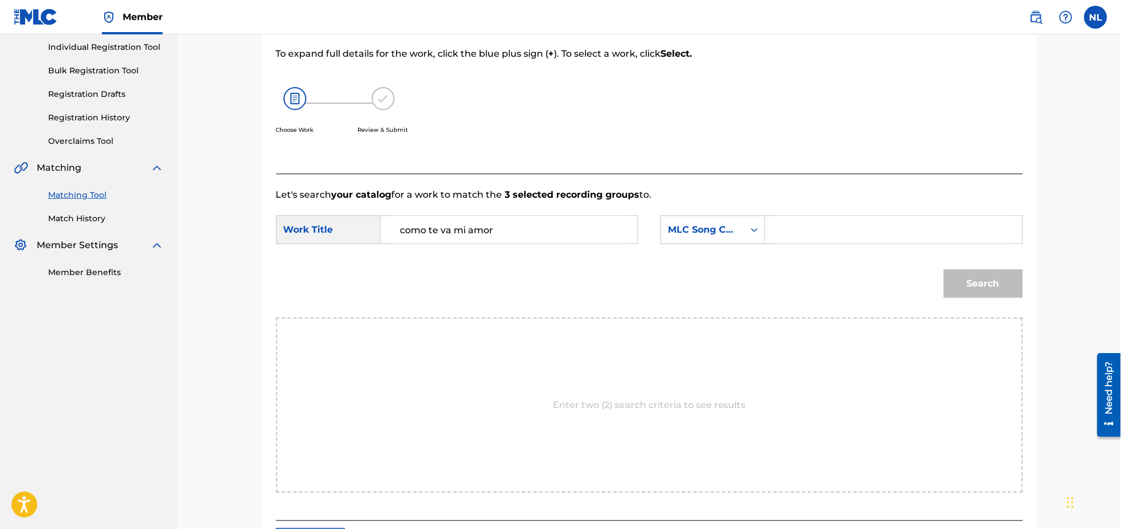
click at [839, 227] on input "Search Form" at bounding box center [893, 229] width 237 height 27
type input "c59767"
click at [944, 269] on button "Search" at bounding box center [983, 283] width 79 height 29
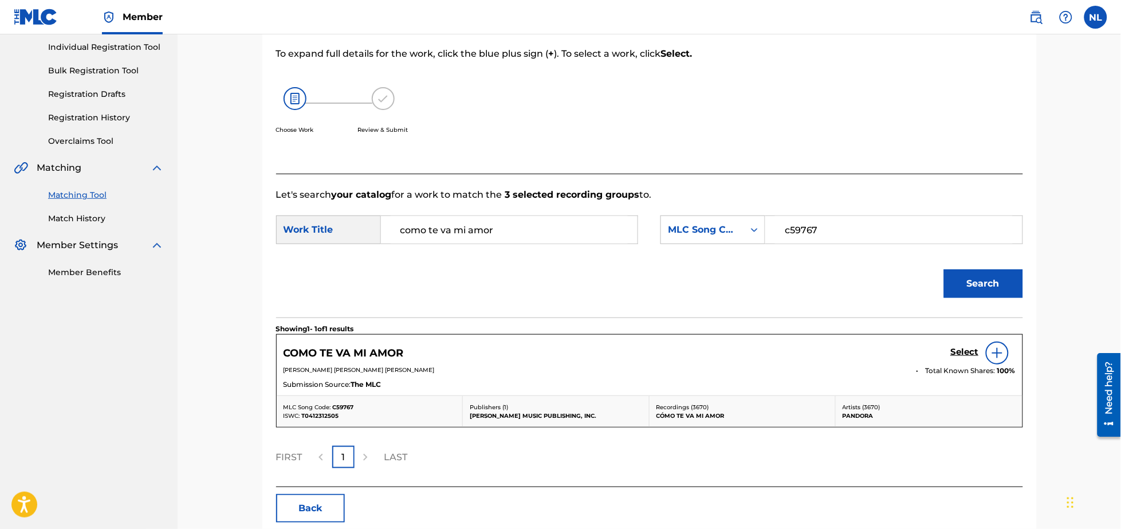
click at [966, 348] on h5 "Select" at bounding box center [965, 352] width 28 height 11
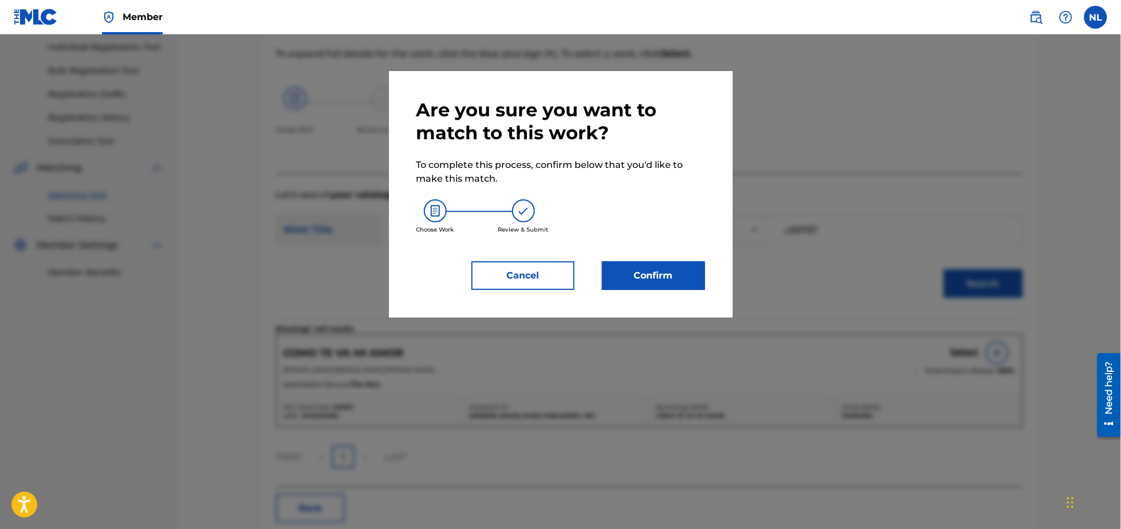
click at [671, 281] on button "Confirm" at bounding box center [653, 275] width 103 height 29
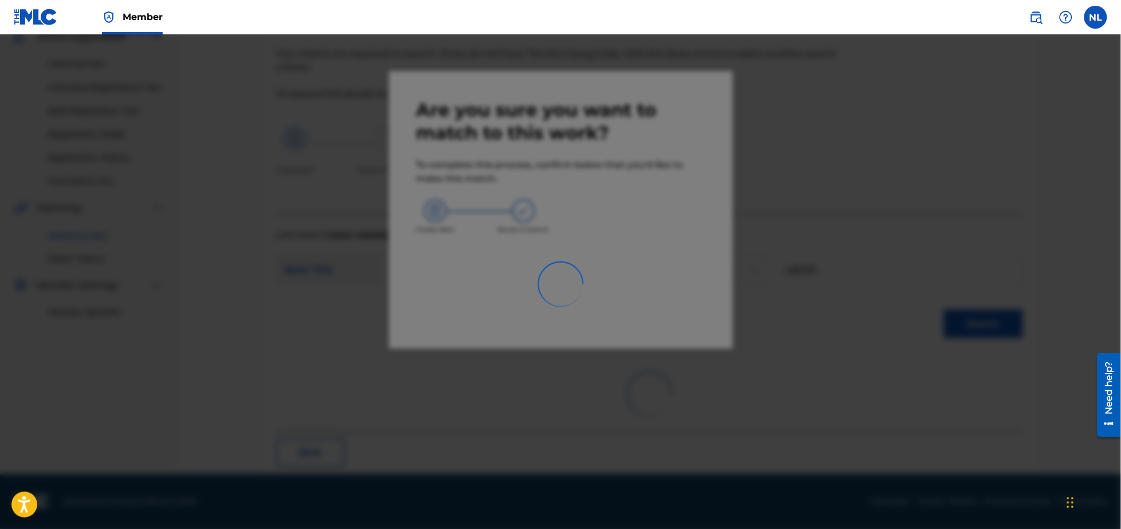
scroll to position [30, 0]
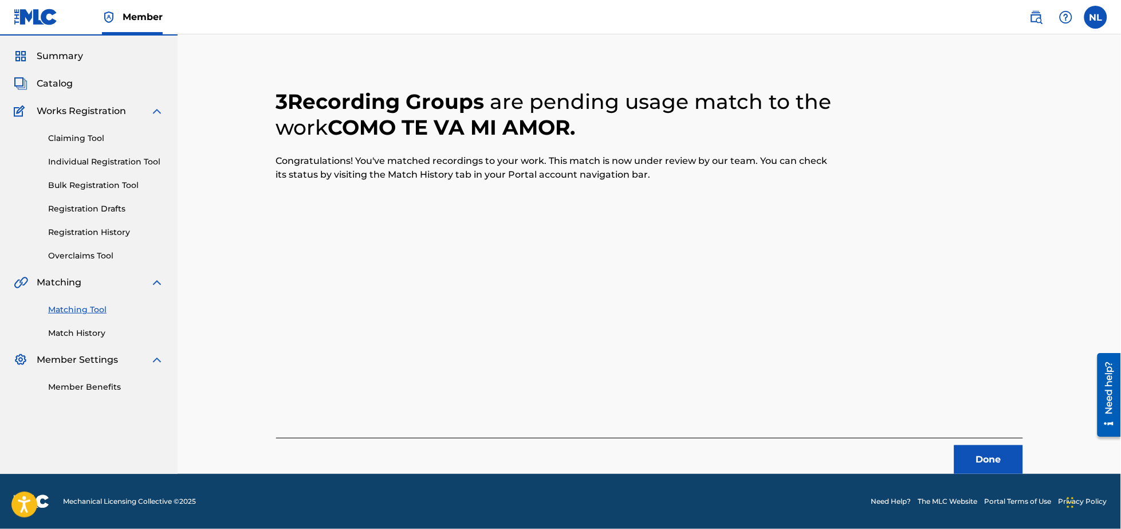
click at [992, 470] on button "Done" at bounding box center [988, 459] width 69 height 29
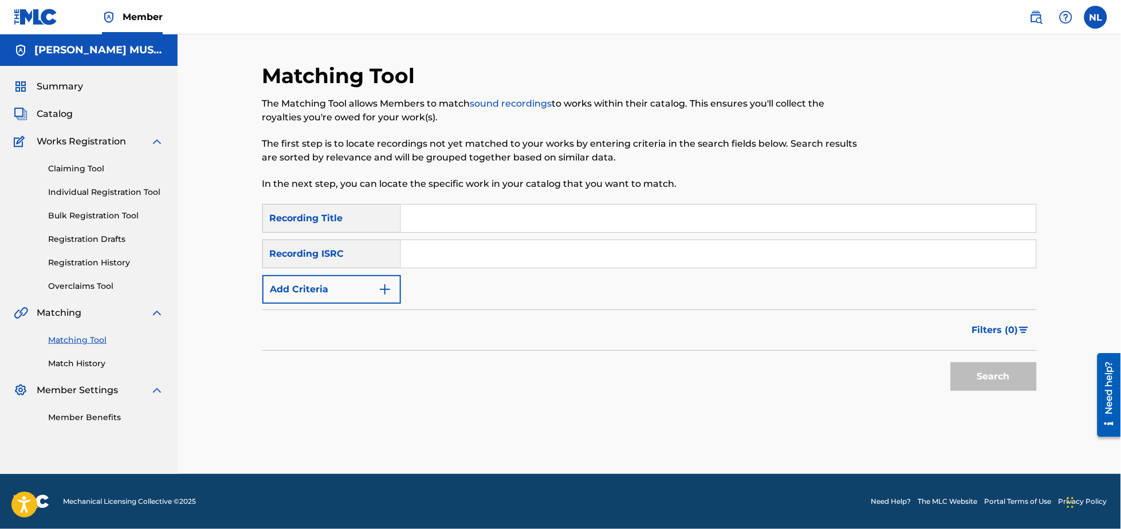
click at [482, 254] on input "Search Form" at bounding box center [718, 253] width 635 height 27
paste input "USDXS1909991"
type input "USDXS1909991"
click at [951, 362] on button "Search" at bounding box center [994, 376] width 86 height 29
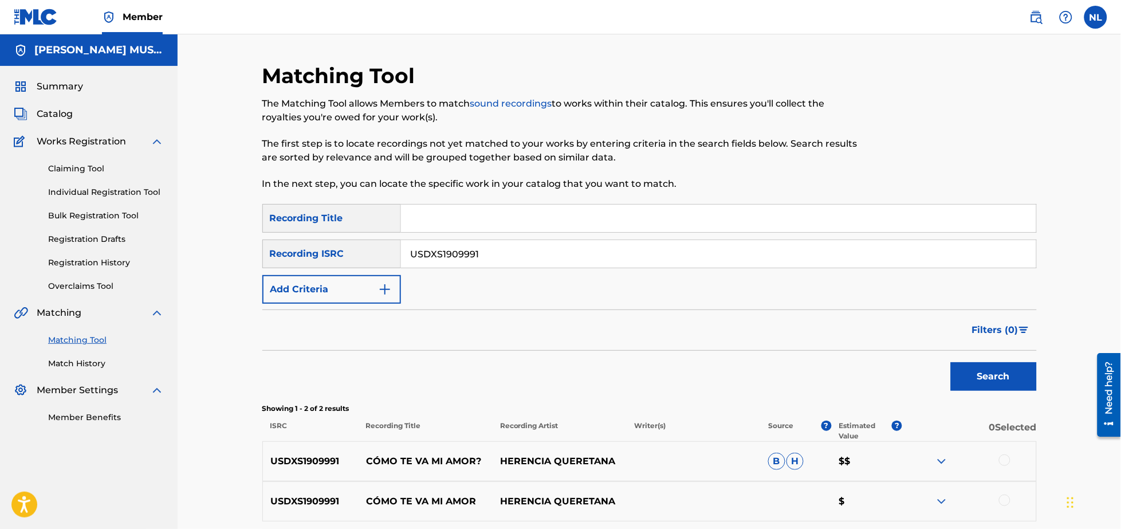
click at [1004, 499] on div at bounding box center [1004, 499] width 11 height 11
click at [1008, 460] on div at bounding box center [1004, 459] width 11 height 11
click at [799, 432] on button "Match 2 Groups" at bounding box center [805, 435] width 127 height 29
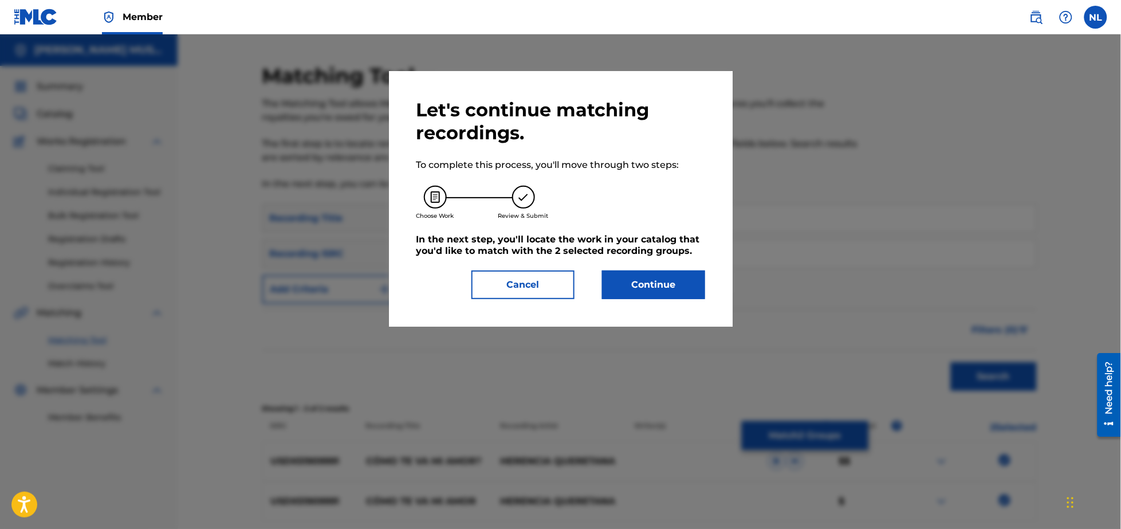
click at [648, 285] on button "Continue" at bounding box center [653, 284] width 103 height 29
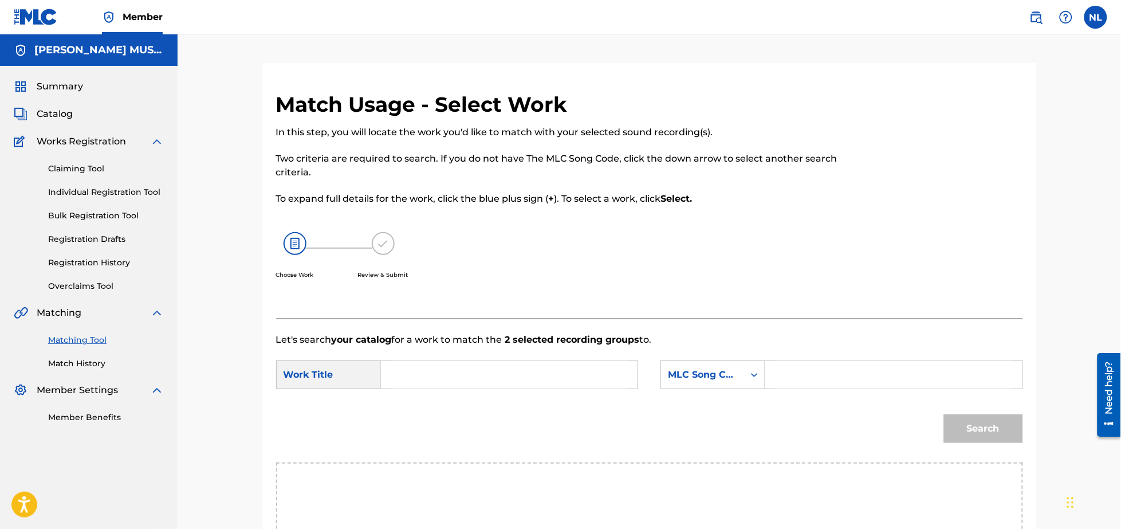
click at [447, 371] on input "Search Form" at bounding box center [509, 374] width 237 height 27
click at [402, 408] on strong "va" at bounding box center [405, 413] width 11 height 11
type input "como te va mi amor"
click at [828, 373] on input "Search Form" at bounding box center [893, 374] width 237 height 27
type input "c59767"
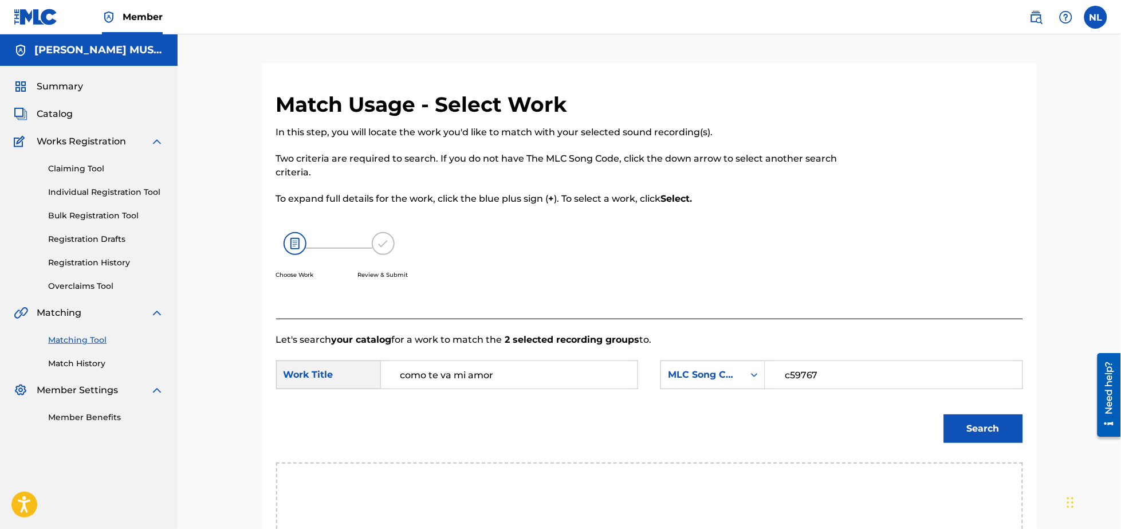
click at [944, 414] on button "Search" at bounding box center [983, 428] width 79 height 29
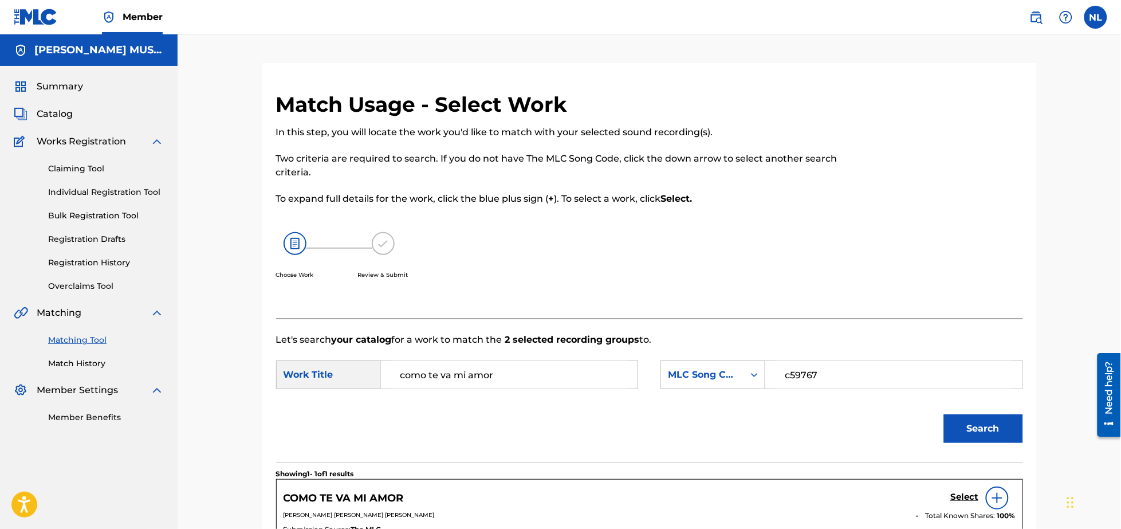
click at [963, 495] on h5 "Select" at bounding box center [965, 497] width 28 height 11
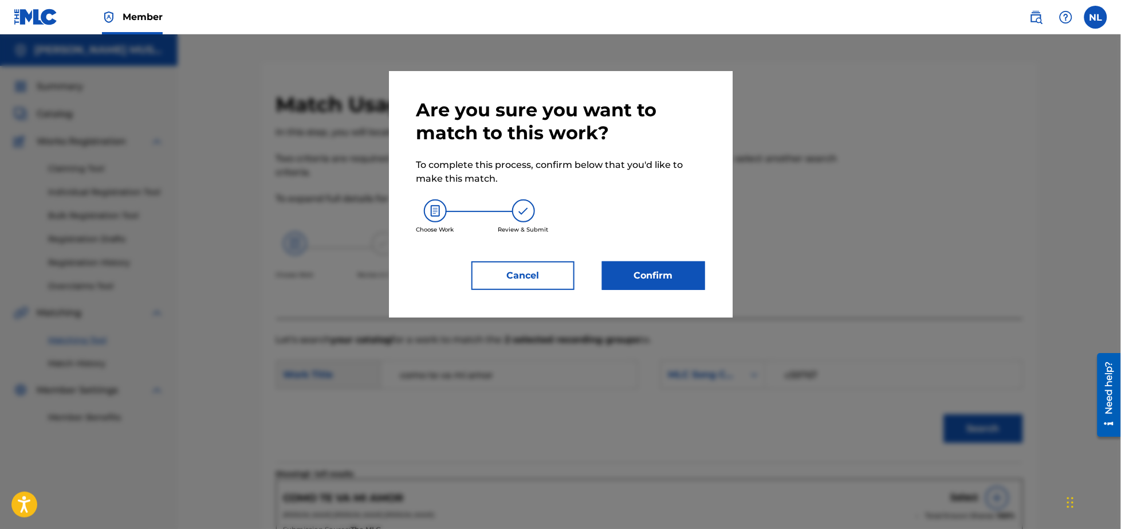
click at [648, 282] on button "Confirm" at bounding box center [653, 275] width 103 height 29
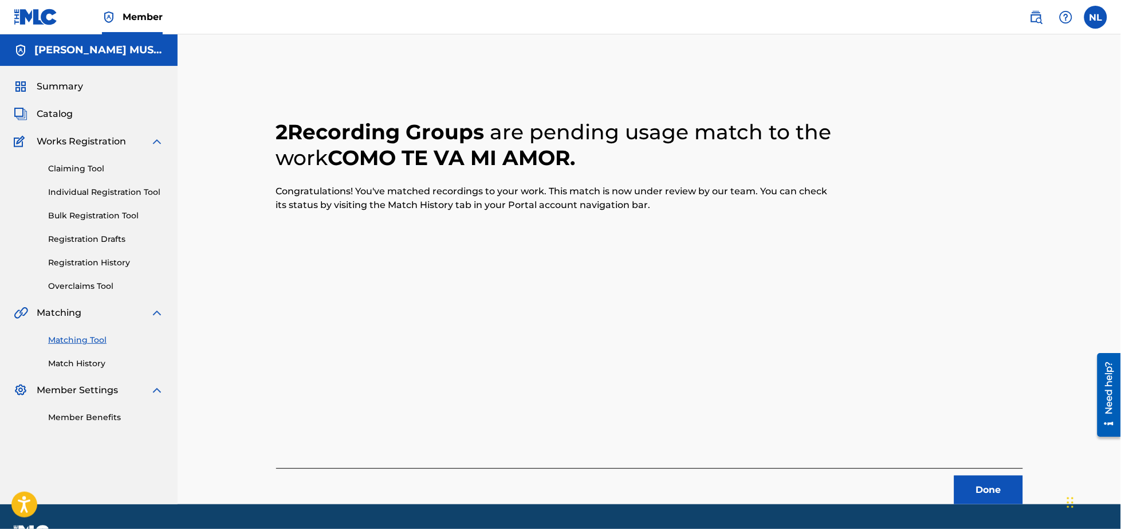
click at [1001, 497] on button "Done" at bounding box center [988, 489] width 69 height 29
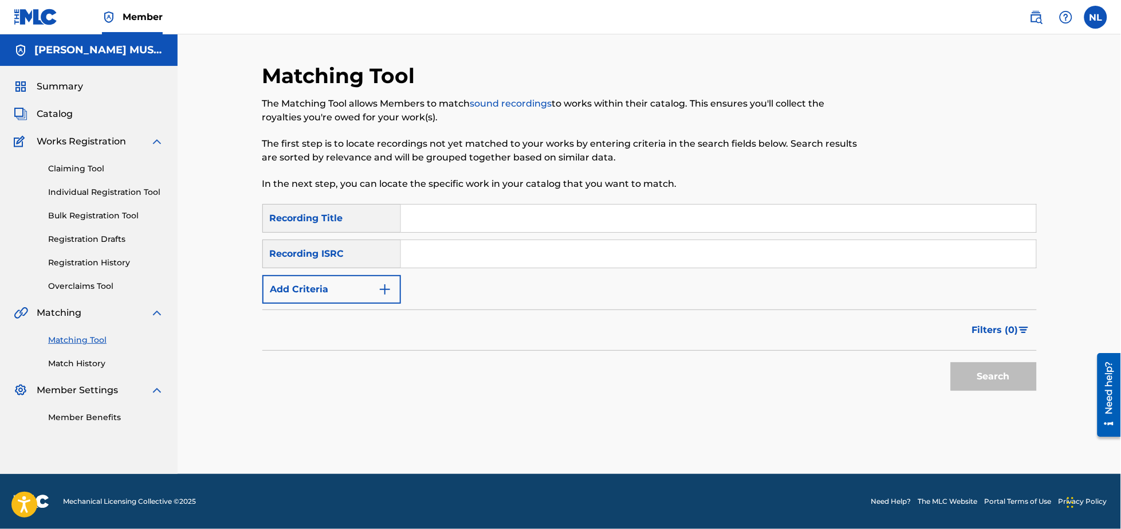
click at [455, 254] on input "Search Form" at bounding box center [718, 253] width 635 height 27
paste input "MX3191901754"
type input "MX3191901754"
click at [951, 362] on button "Search" at bounding box center [994, 376] width 86 height 29
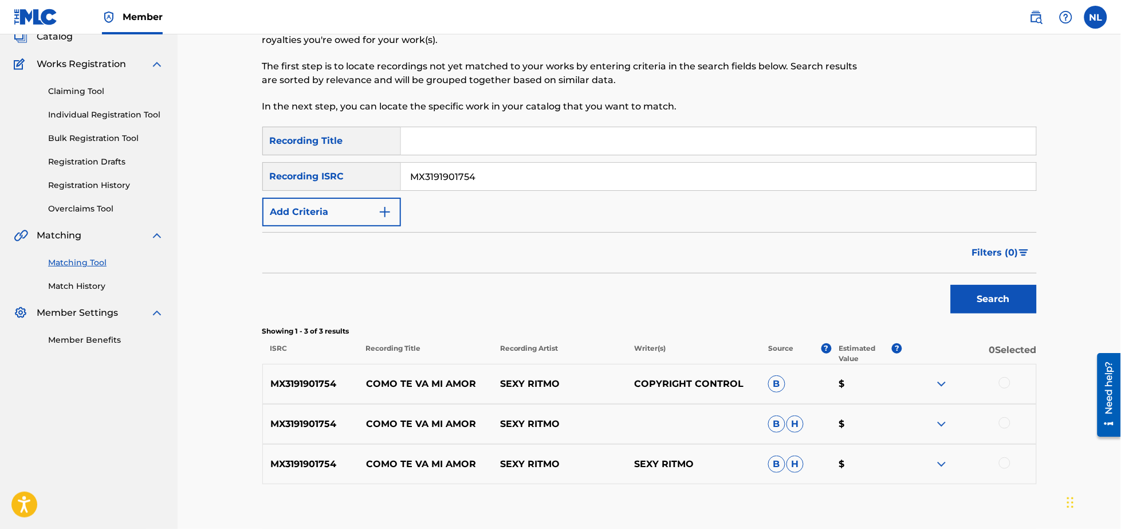
scroll to position [145, 0]
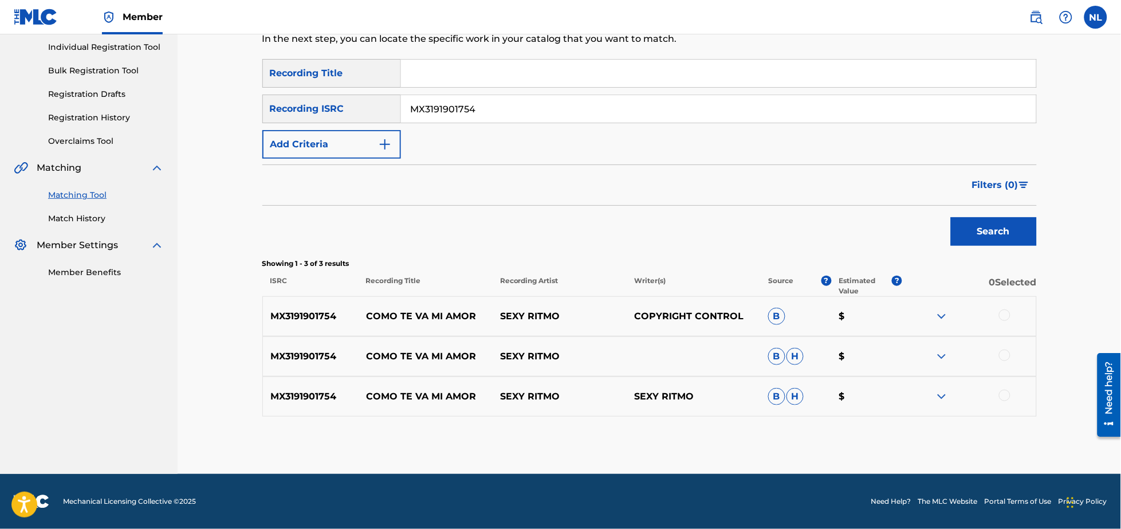
click at [1006, 396] on div at bounding box center [1004, 395] width 11 height 11
click at [1006, 357] on div at bounding box center [1004, 354] width 11 height 11
click at [1007, 320] on div at bounding box center [1004, 314] width 11 height 11
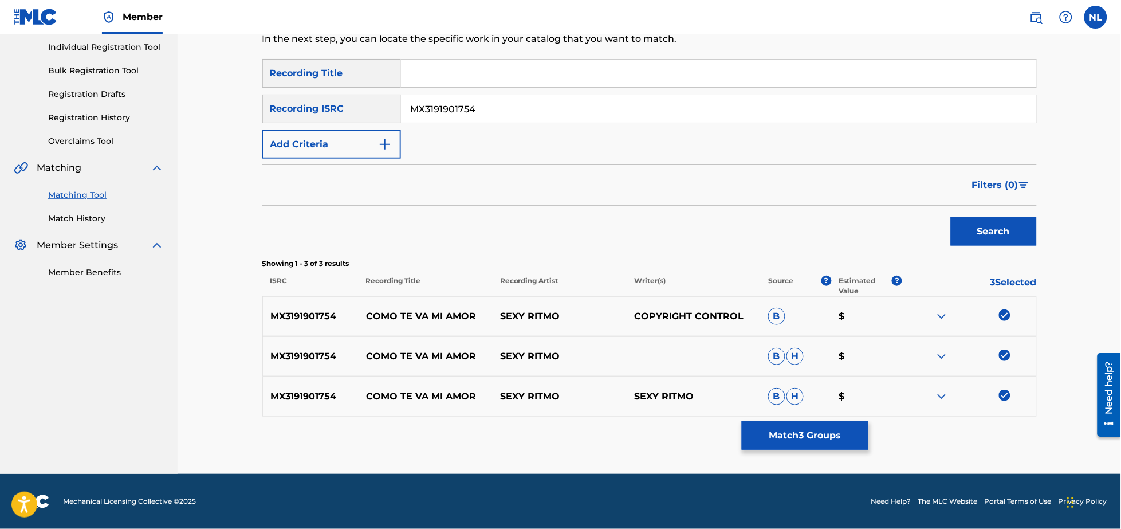
click at [794, 432] on button "Match 3 Groups" at bounding box center [805, 435] width 127 height 29
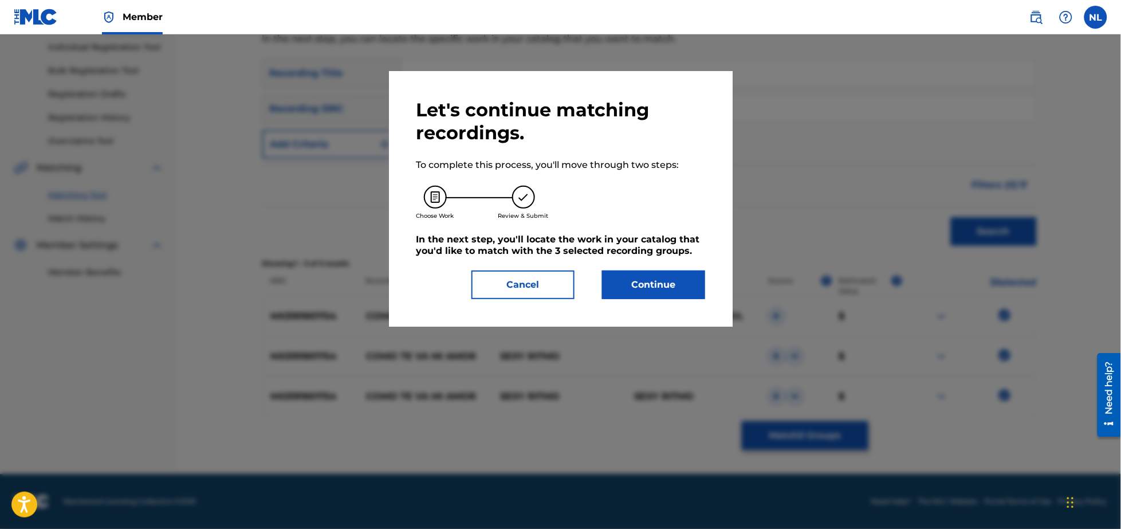
click at [654, 288] on button "Continue" at bounding box center [653, 284] width 103 height 29
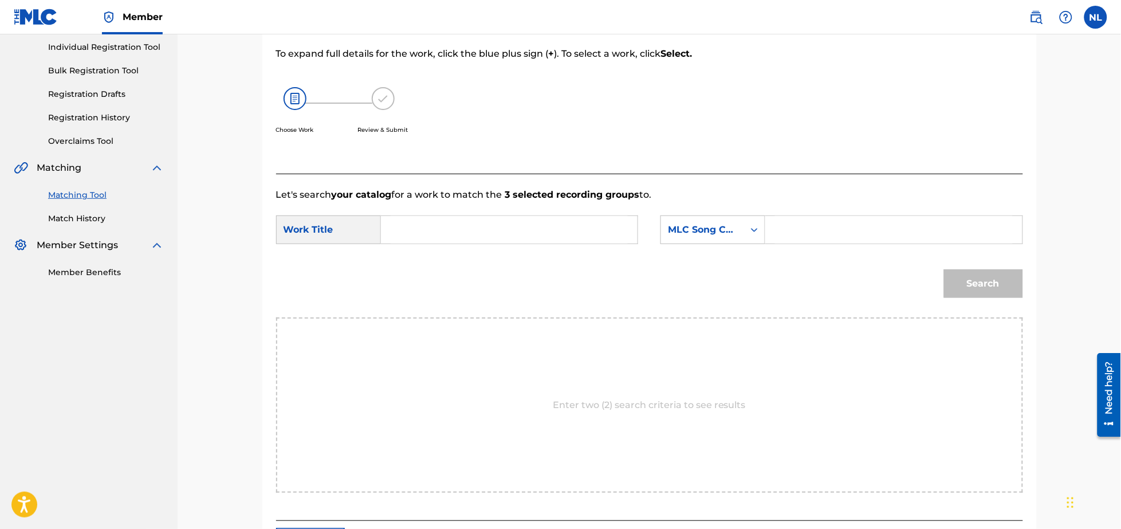
click at [489, 233] on input "Search Form" at bounding box center [509, 229] width 237 height 27
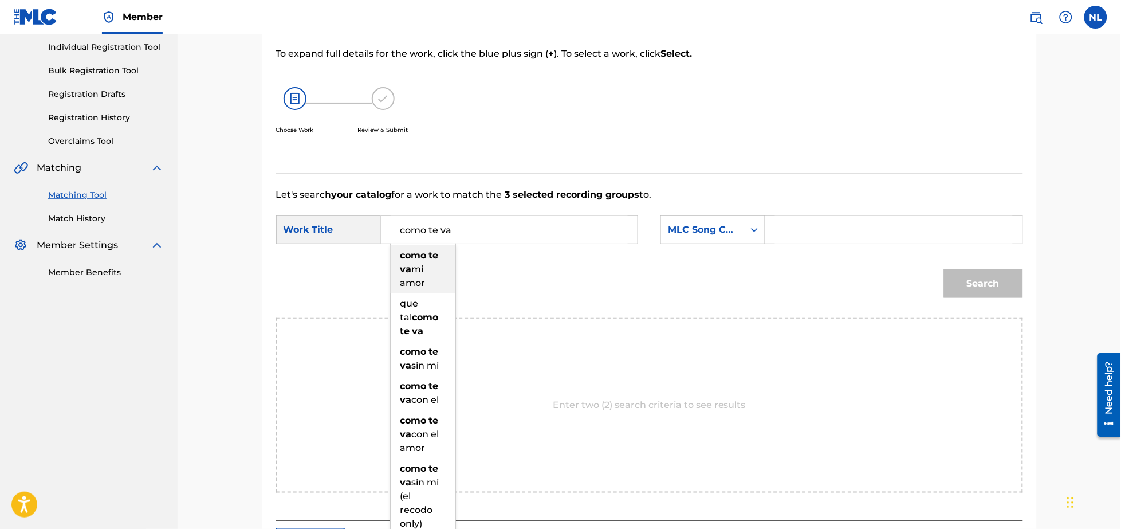
click at [412, 270] on span "mi amor" at bounding box center [412, 276] width 25 height 25
type input "como te va mi amor"
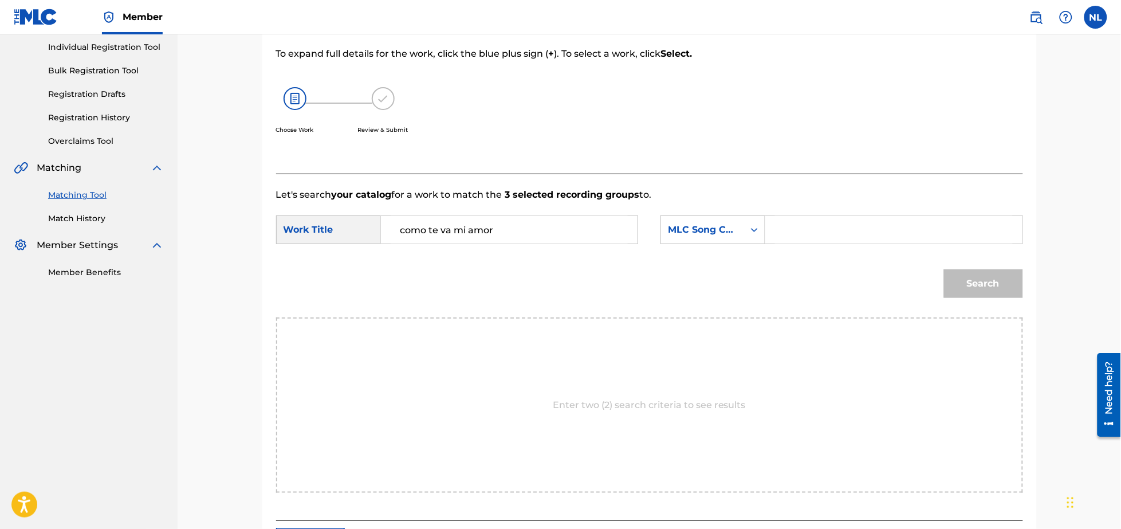
click at [804, 233] on input "Search Form" at bounding box center [893, 229] width 237 height 27
type input "c59767"
click at [944, 269] on button "Search" at bounding box center [983, 283] width 79 height 29
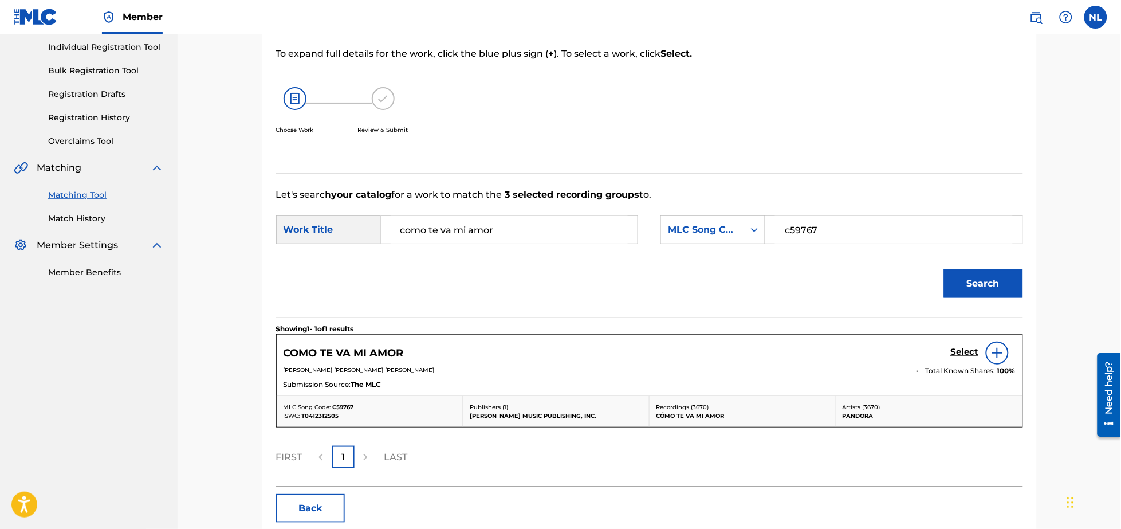
click at [966, 350] on h5 "Select" at bounding box center [965, 352] width 28 height 11
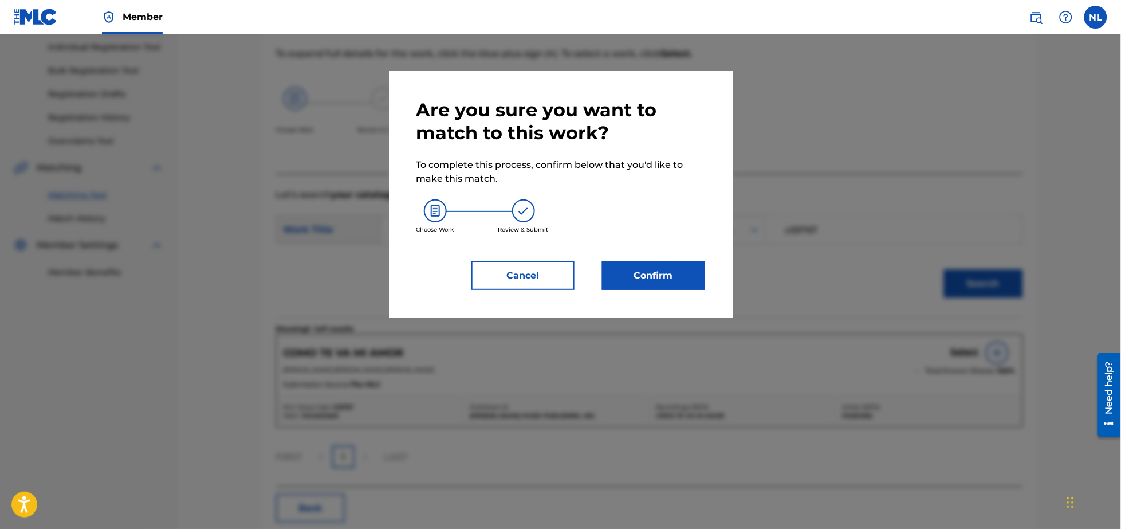
click at [653, 278] on button "Confirm" at bounding box center [653, 275] width 103 height 29
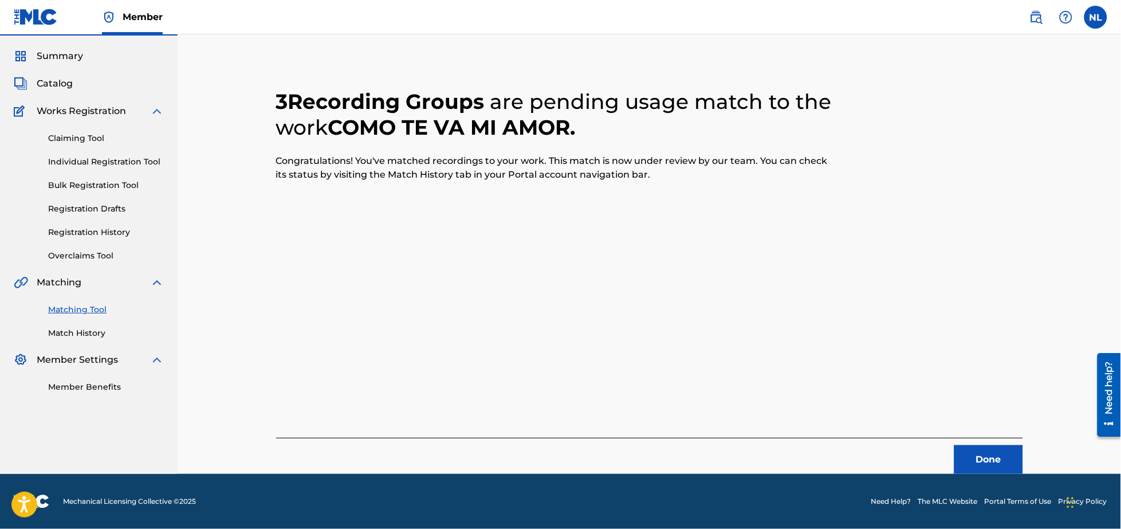
scroll to position [30, 0]
click at [992, 454] on button "Done" at bounding box center [988, 459] width 69 height 29
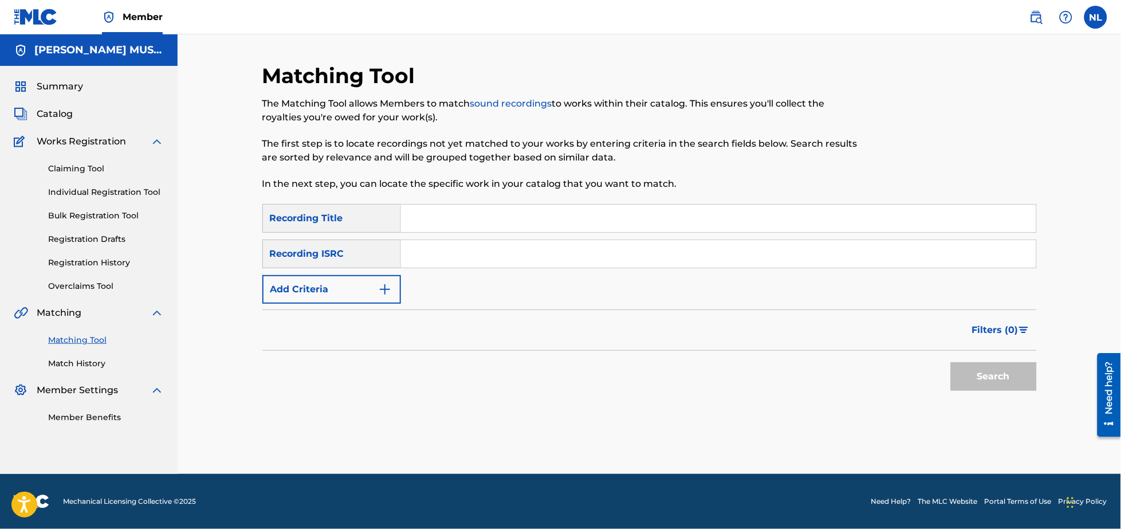
scroll to position [0, 0]
click at [485, 257] on input "Search Form" at bounding box center [718, 253] width 635 height 27
paste input "QM6DC1900098"
type input "QM6DC1900098"
click at [951, 362] on button "Search" at bounding box center [994, 376] width 86 height 29
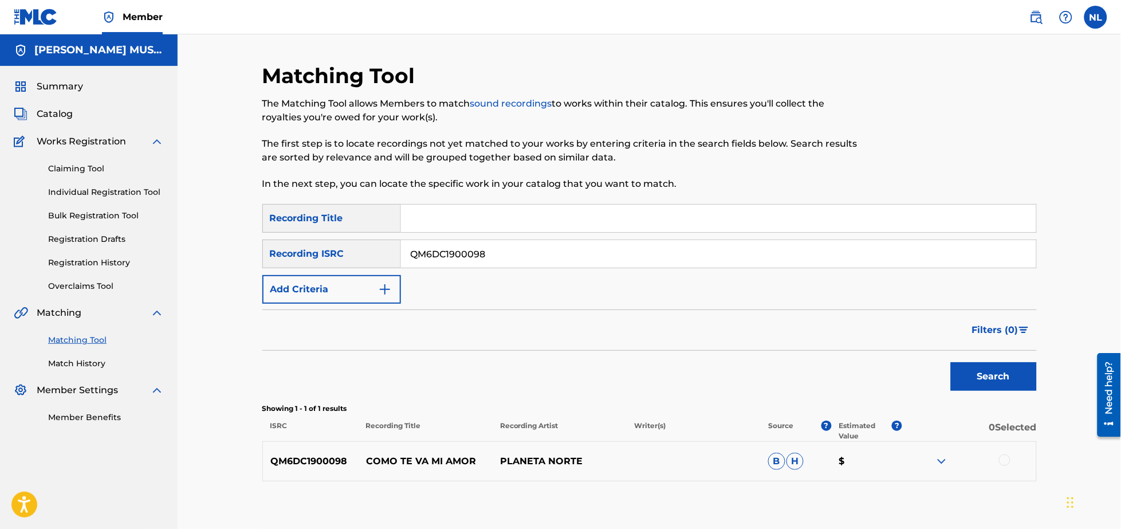
click at [1006, 462] on div at bounding box center [1004, 459] width 11 height 11
click at [807, 438] on button "Match 1 Group" at bounding box center [805, 435] width 127 height 29
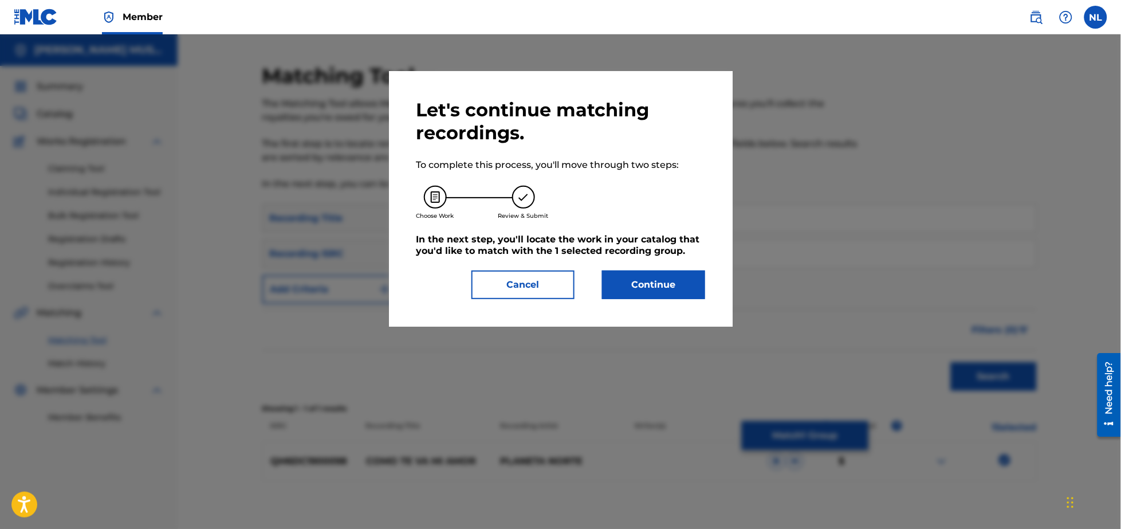
click at [659, 276] on button "Continue" at bounding box center [653, 284] width 103 height 29
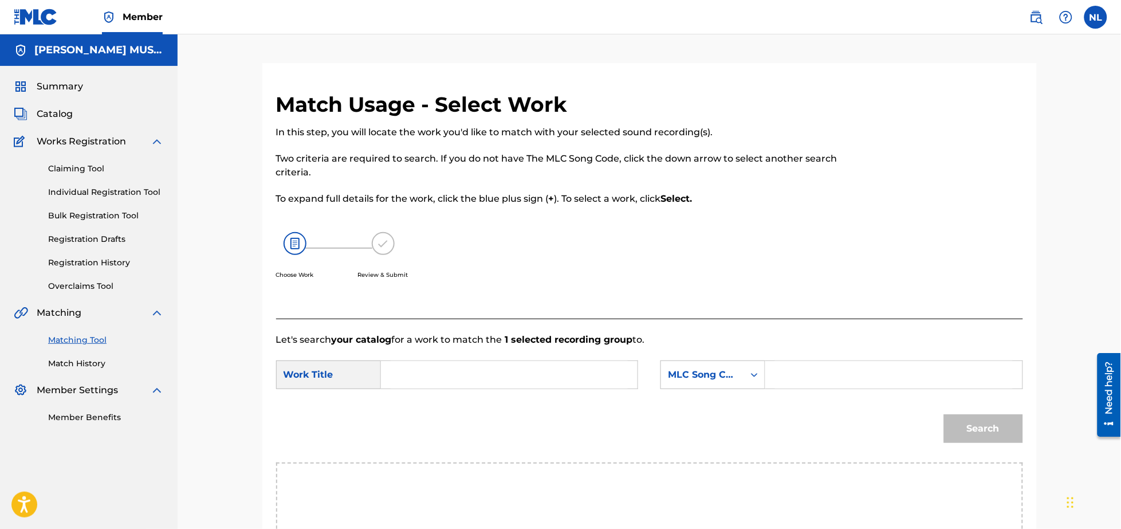
click at [511, 374] on input "Search Form" at bounding box center [509, 374] width 237 height 27
click at [420, 412] on span "mi amor" at bounding box center [412, 420] width 25 height 25
type input "como te va mi amor"
click at [834, 376] on input "Search Form" at bounding box center [893, 374] width 237 height 27
type input "c59767"
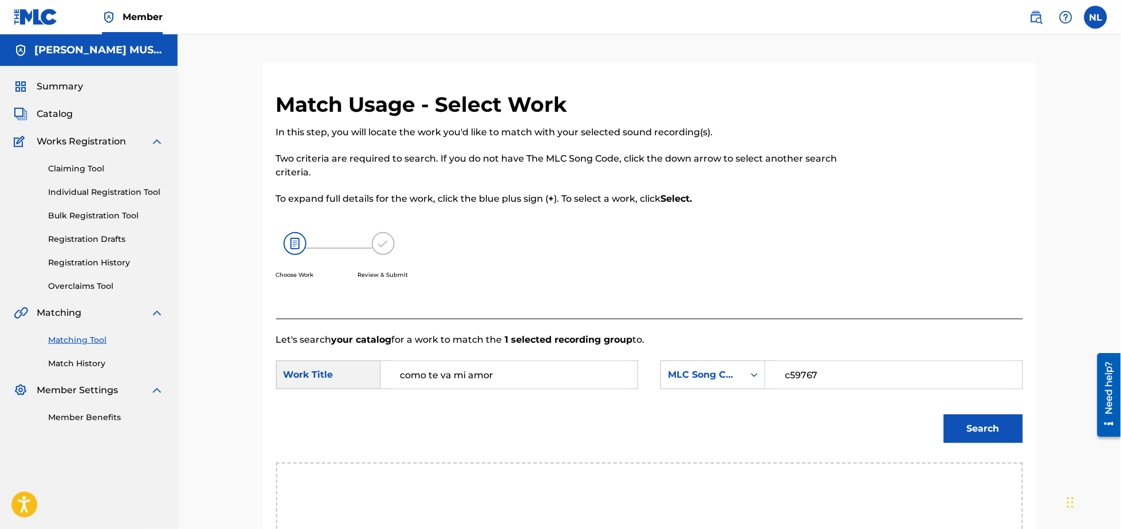
click at [944, 414] on button "Search" at bounding box center [983, 428] width 79 height 29
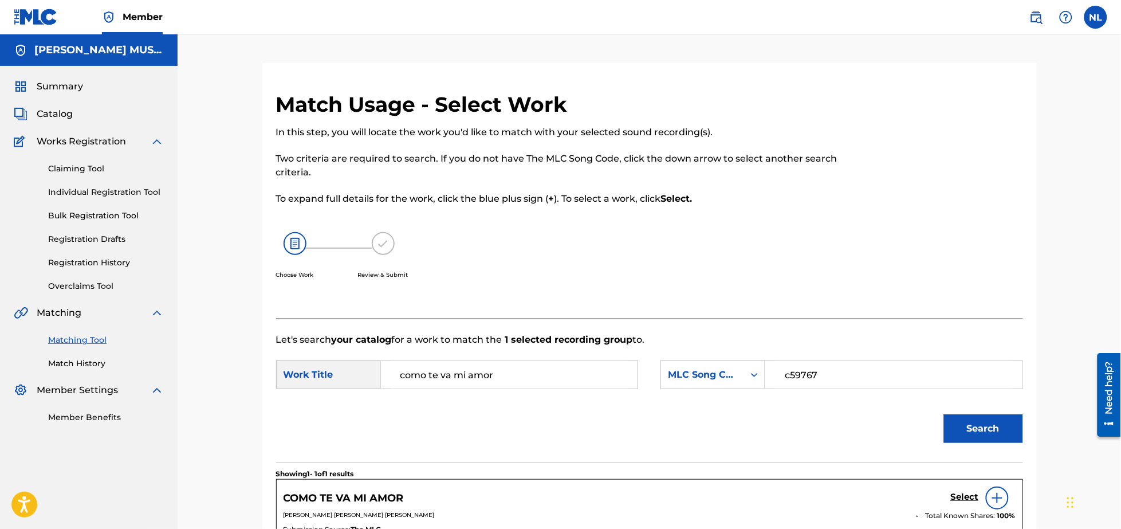
click at [965, 498] on h5 "Select" at bounding box center [965, 497] width 28 height 11
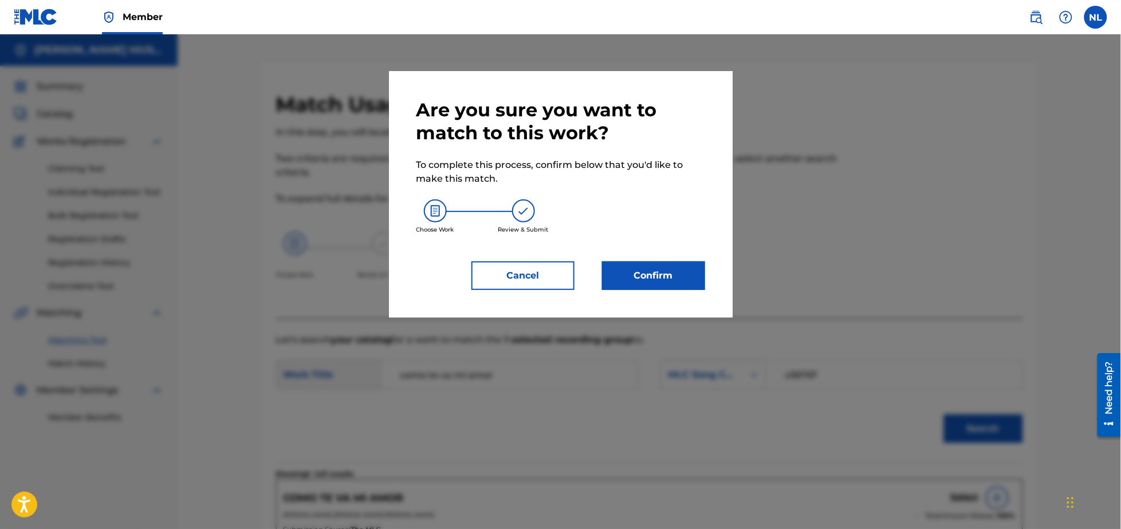
click at [644, 280] on button "Confirm" at bounding box center [653, 275] width 103 height 29
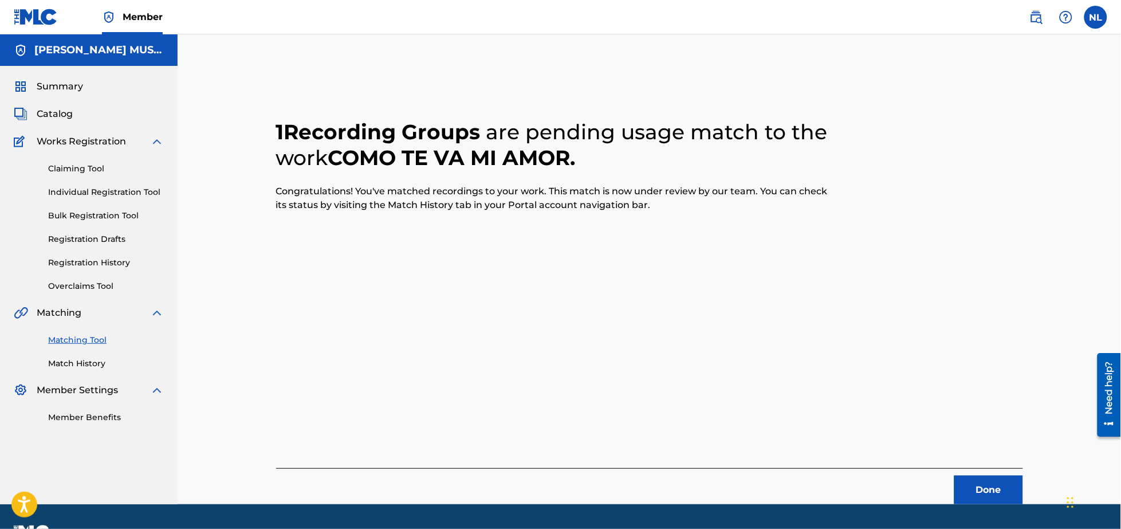
click at [996, 490] on button "Done" at bounding box center [988, 489] width 69 height 29
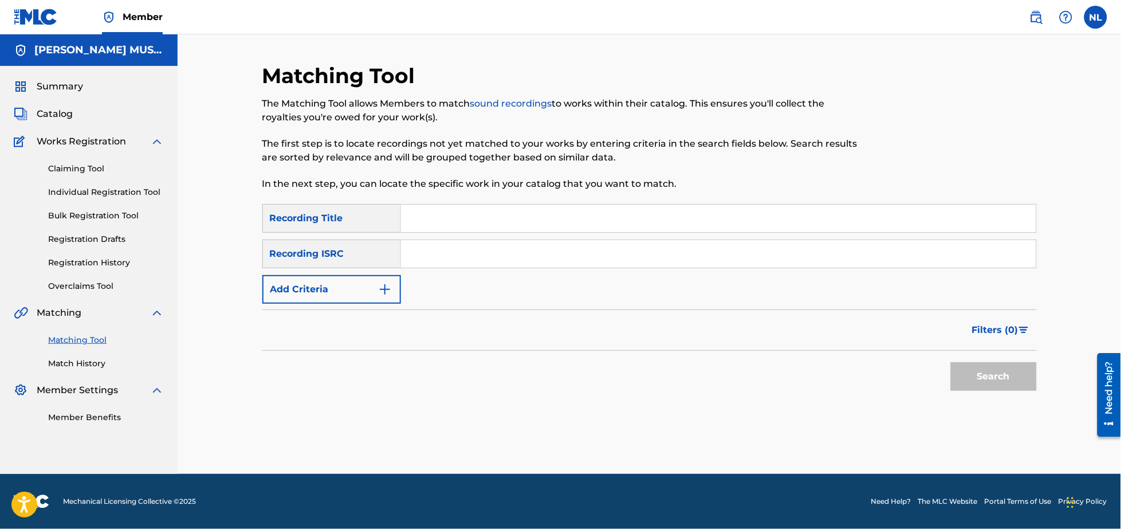
click at [476, 255] on input "Search Form" at bounding box center [718, 253] width 635 height 27
paste input "QZK6M1920553"
type input "QZK6M1920553"
click at [951, 362] on button "Search" at bounding box center [994, 376] width 86 height 29
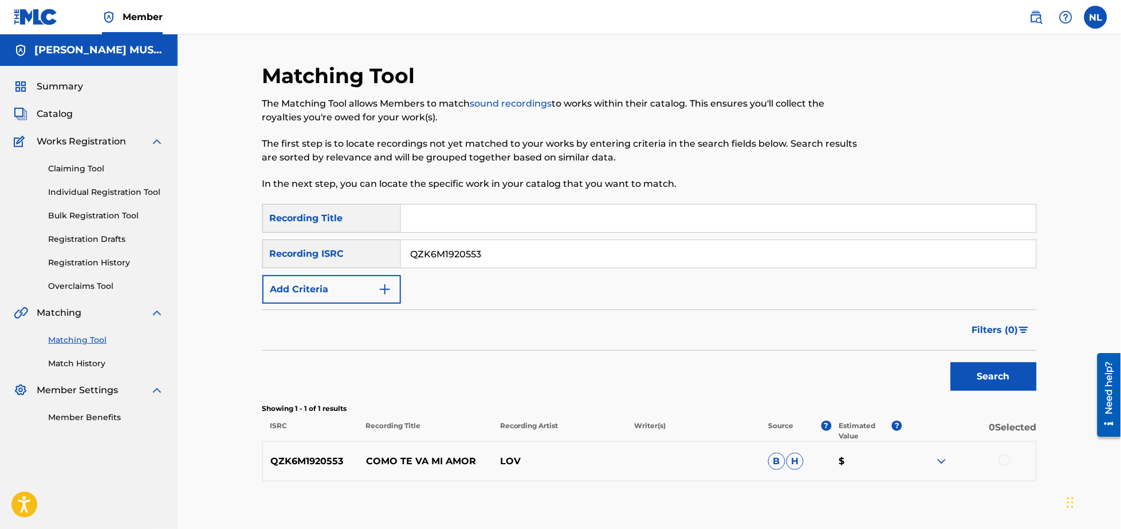
click at [1003, 458] on div at bounding box center [1004, 459] width 11 height 11
click at [785, 442] on button "Match 1 Group" at bounding box center [805, 435] width 127 height 29
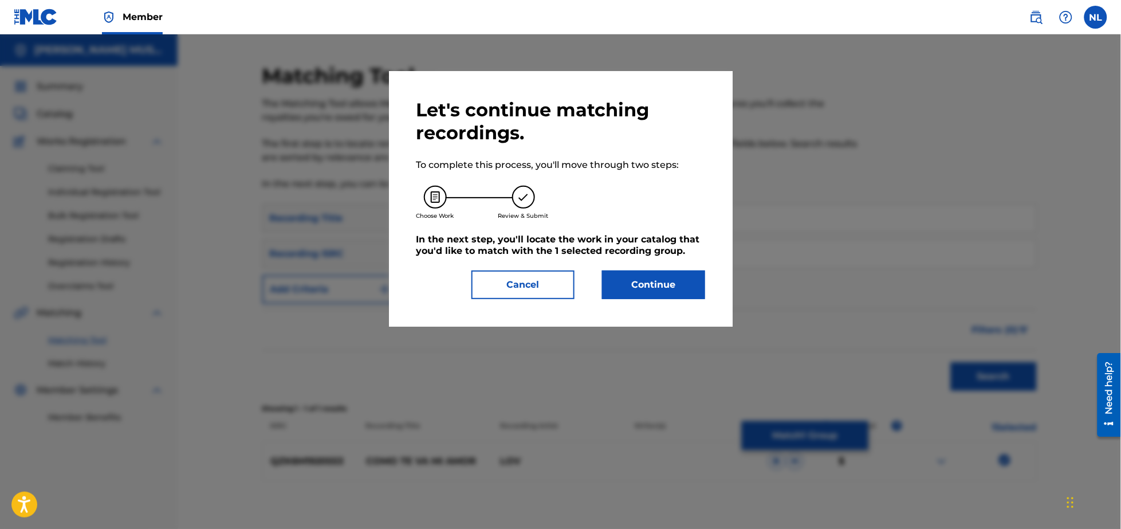
click at [662, 289] on button "Continue" at bounding box center [653, 284] width 103 height 29
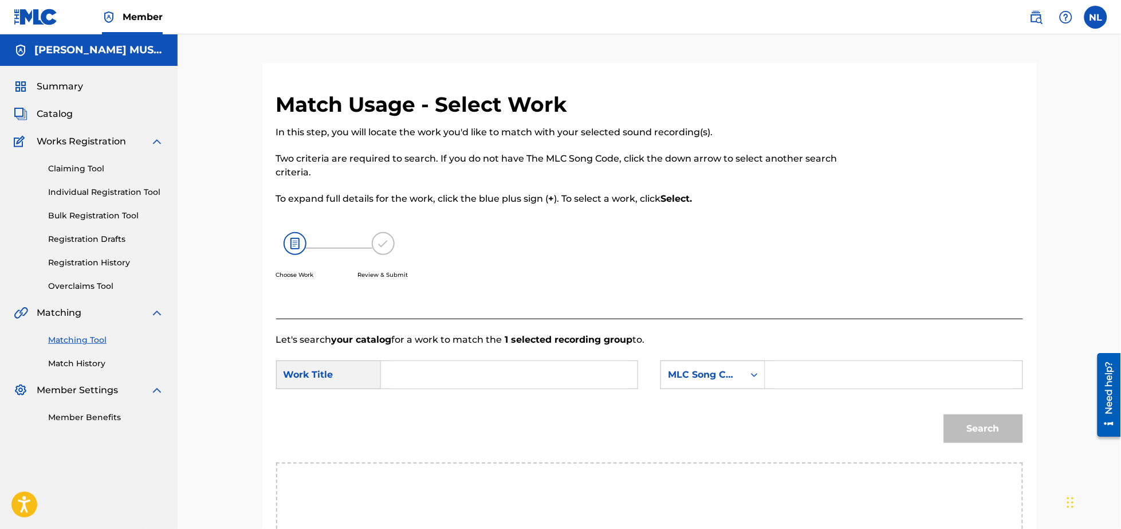
click at [468, 364] on input "Search Form" at bounding box center [509, 374] width 237 height 27
click at [418, 416] on span "mi amor" at bounding box center [412, 420] width 25 height 25
type input "como te va mi amor"
click at [828, 386] on input "Search Form" at bounding box center [893, 374] width 237 height 27
type input "c59767"
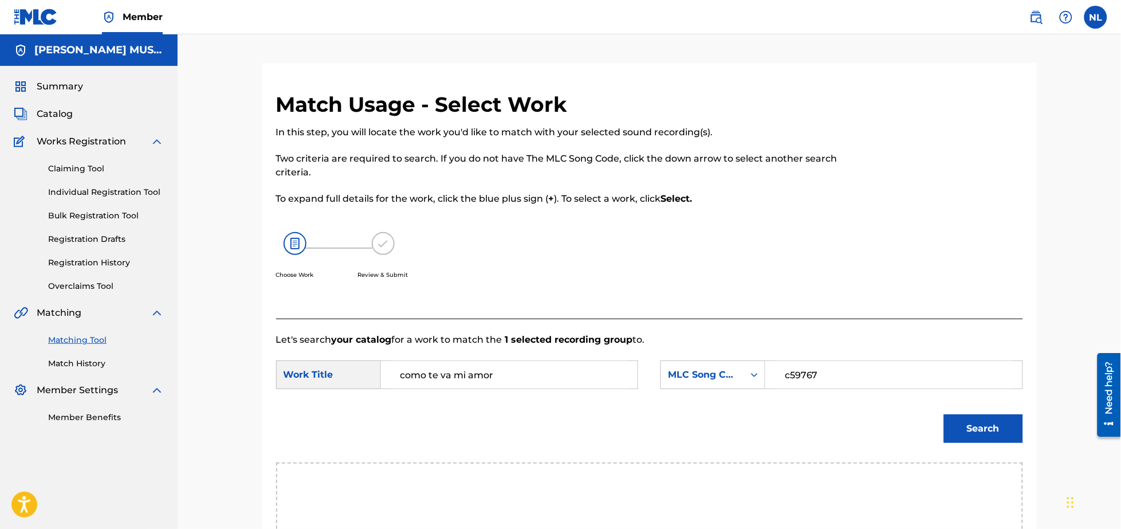
click at [944, 414] on button "Search" at bounding box center [983, 428] width 79 height 29
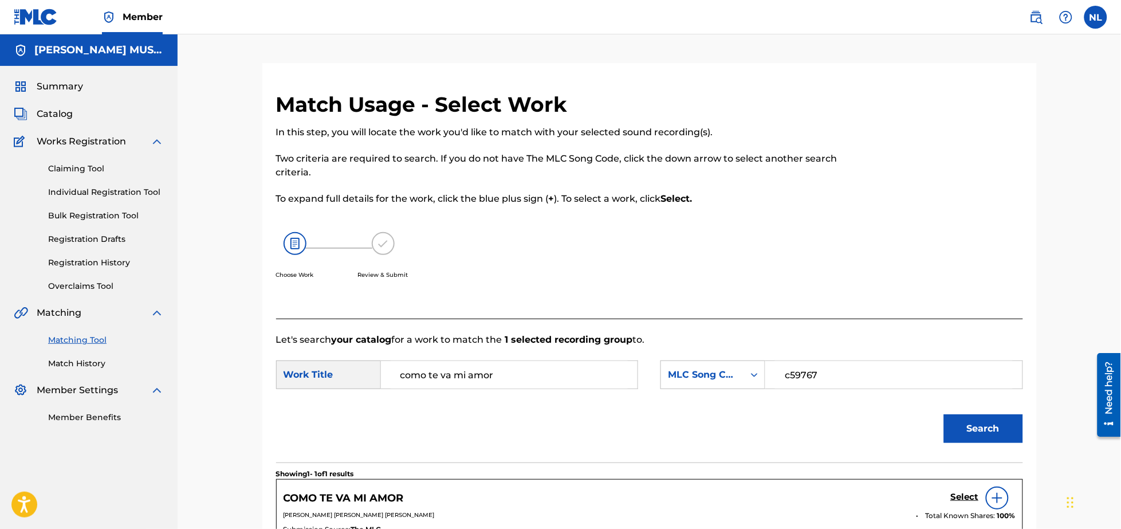
click at [962, 496] on h5 "Select" at bounding box center [965, 497] width 28 height 11
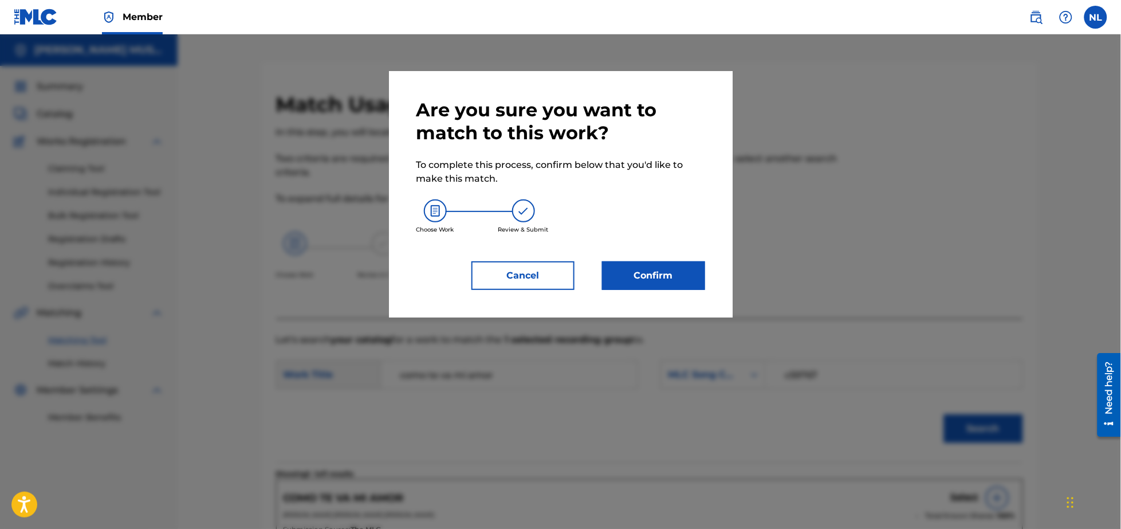
click at [659, 268] on button "Confirm" at bounding box center [653, 275] width 103 height 29
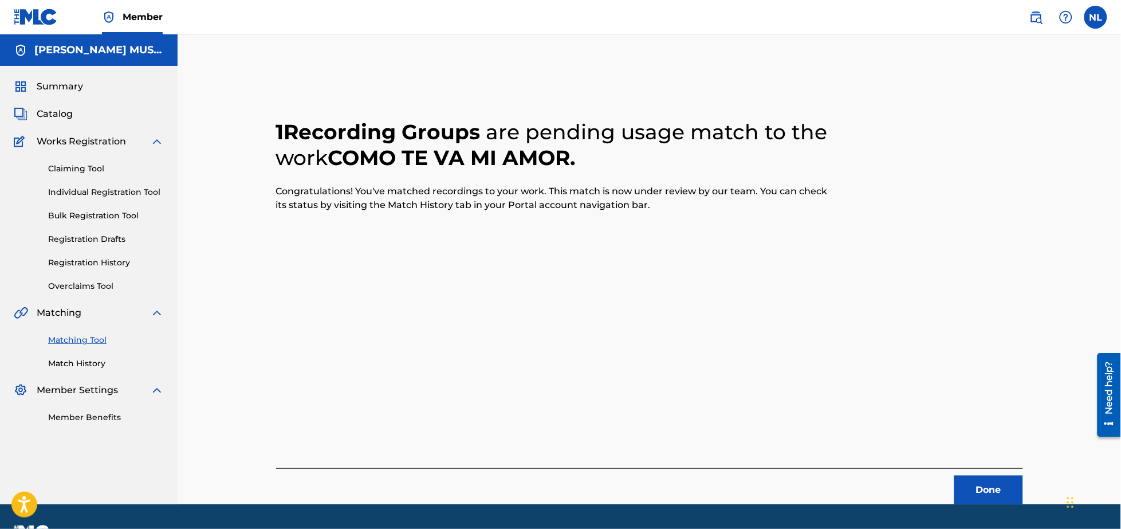
click at [972, 489] on button "Done" at bounding box center [988, 489] width 69 height 29
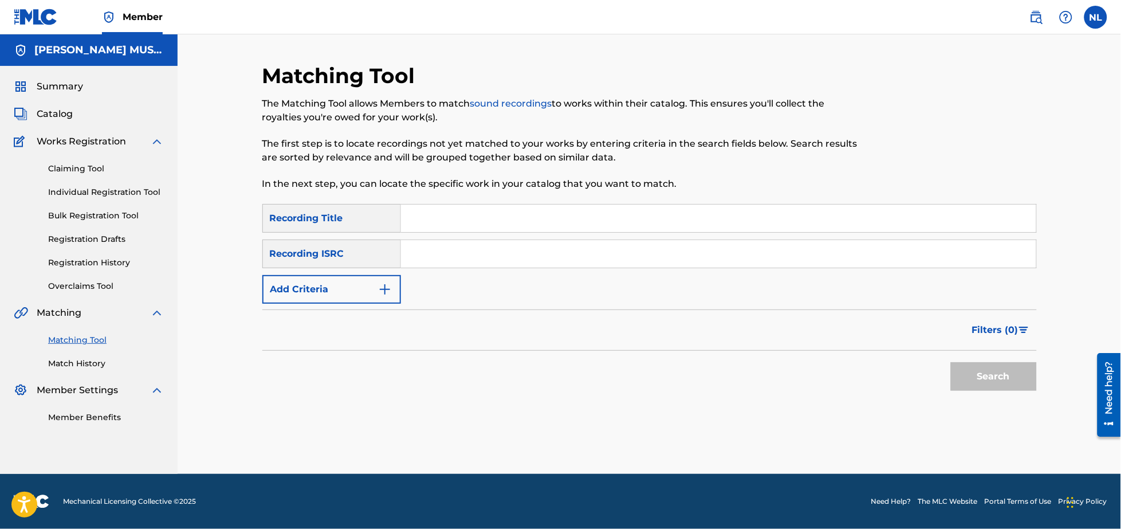
click at [471, 259] on input "Search Form" at bounding box center [718, 253] width 635 height 27
paste input "ARC571602031"
type input "ARC571602031"
click at [951, 362] on button "Search" at bounding box center [994, 376] width 86 height 29
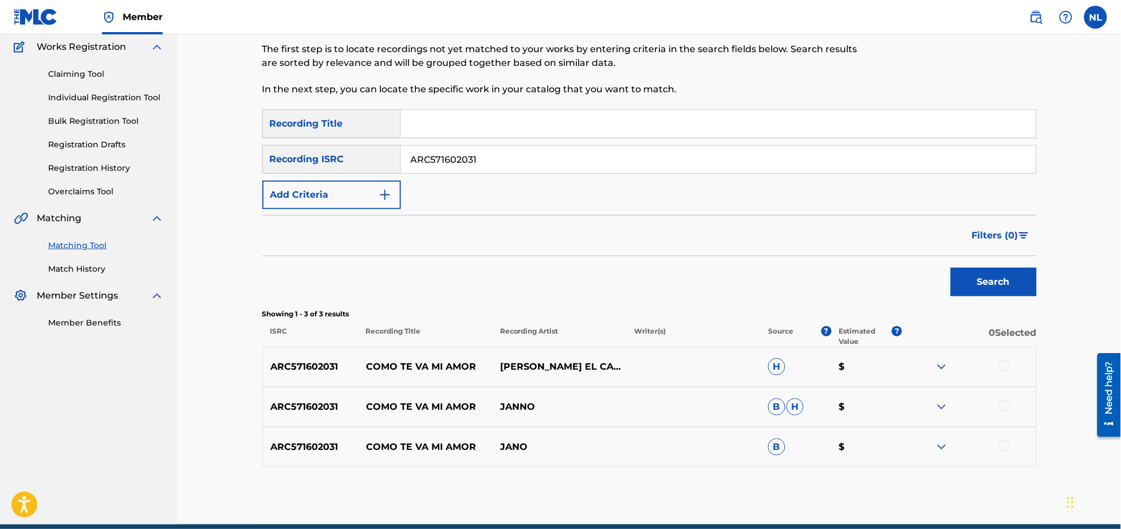
scroll to position [116, 0]
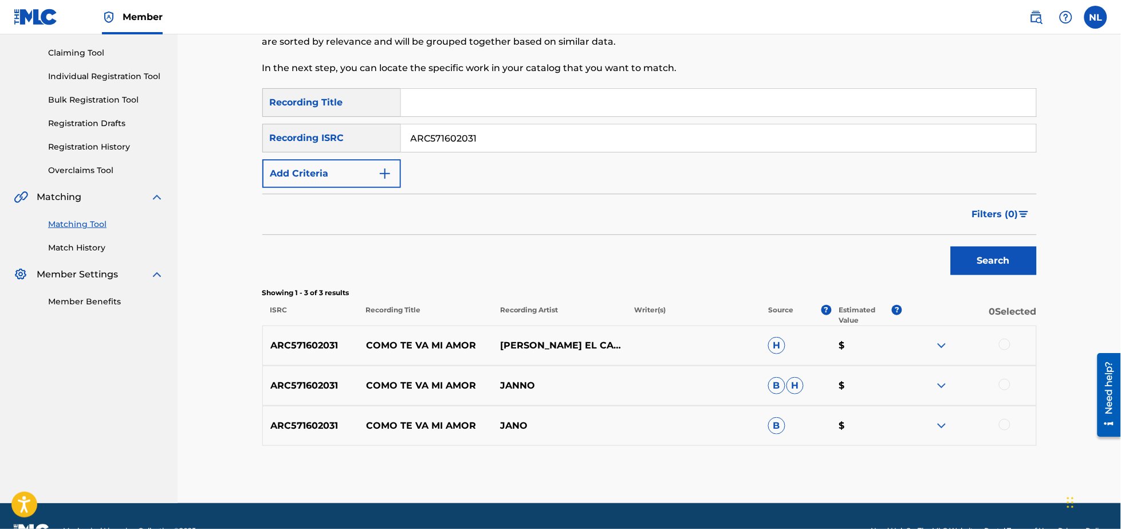
click at [1005, 424] on div at bounding box center [1004, 424] width 11 height 11
click at [1001, 384] on div at bounding box center [1004, 384] width 11 height 11
click at [1005, 343] on div at bounding box center [1004, 344] width 11 height 11
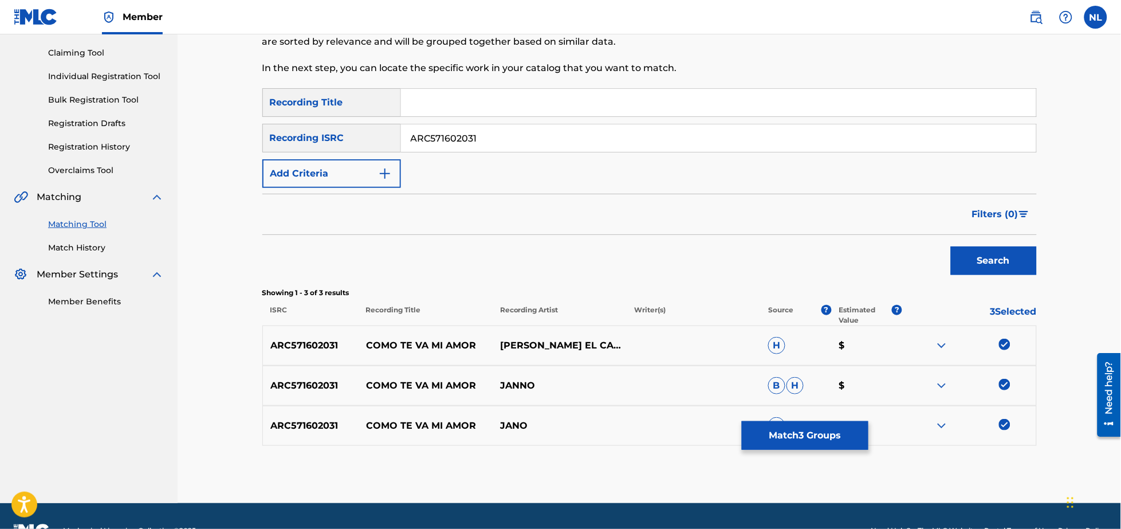
click at [789, 437] on button "Match 3 Groups" at bounding box center [805, 435] width 127 height 29
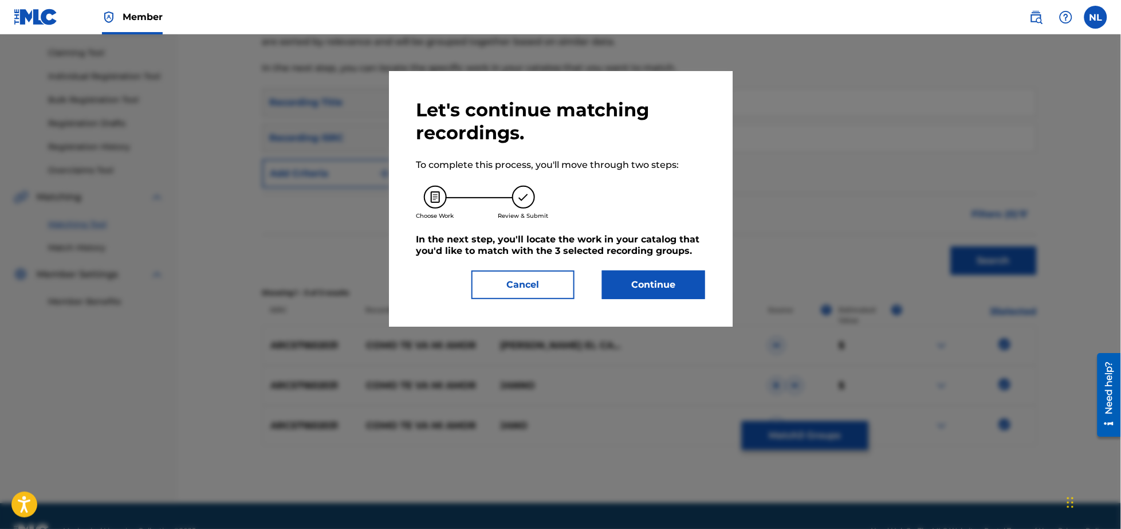
click at [662, 284] on button "Continue" at bounding box center [653, 284] width 103 height 29
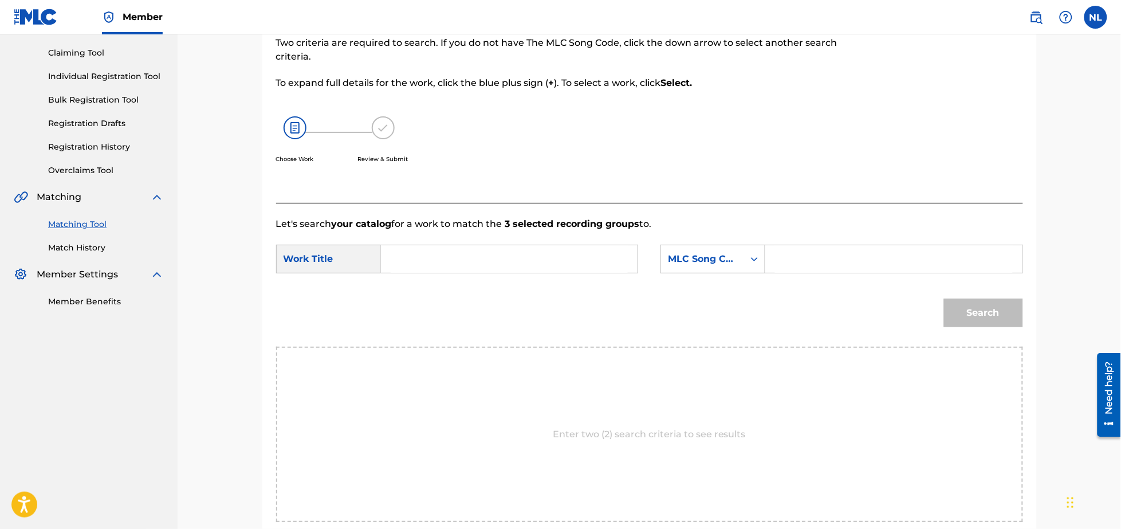
click at [464, 254] on input "Search Form" at bounding box center [509, 258] width 237 height 27
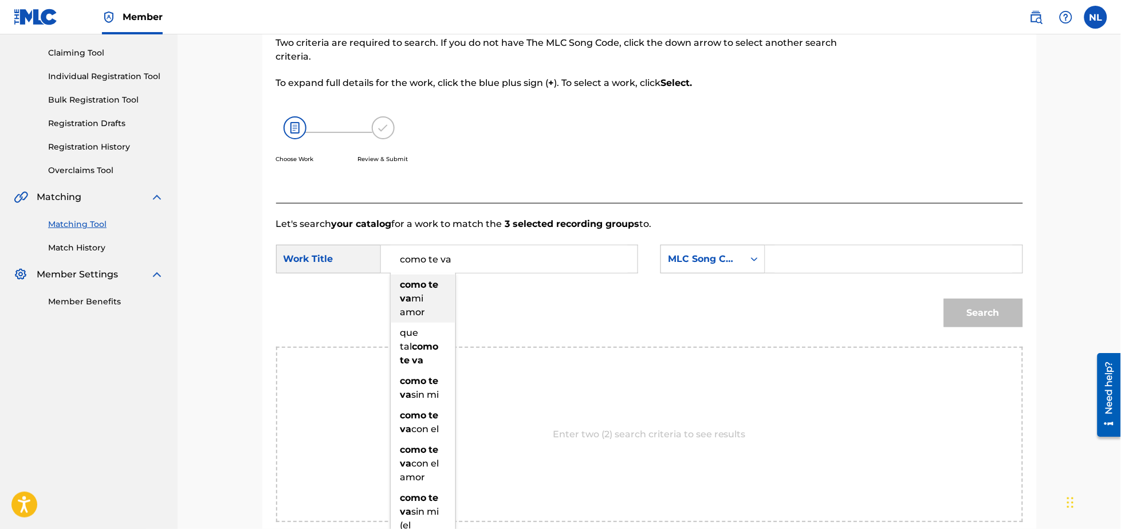
click at [415, 295] on span "mi amor" at bounding box center [412, 305] width 25 height 25
type input "como te va mi amor"
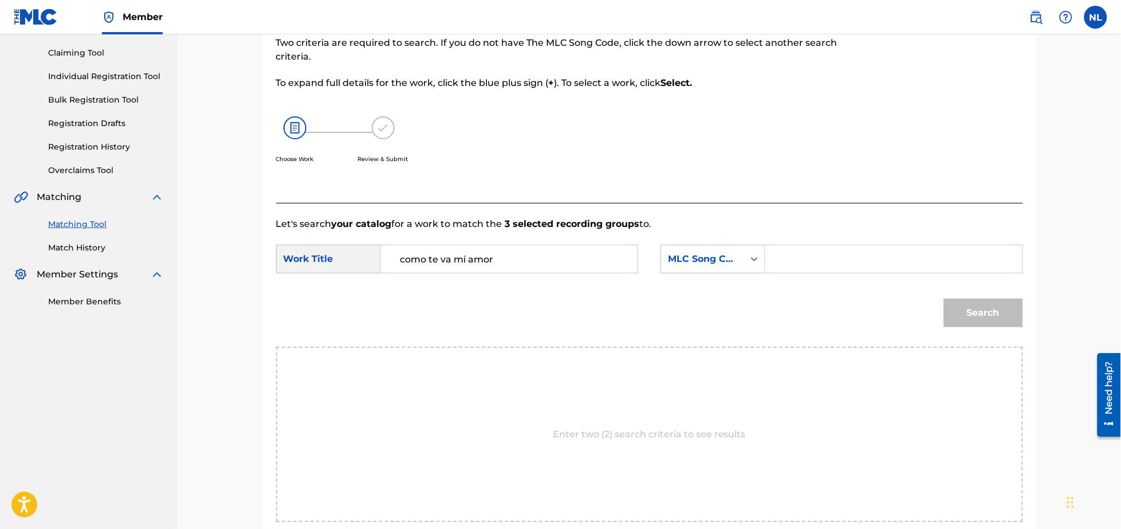
click at [828, 261] on input "Search Form" at bounding box center [893, 258] width 237 height 27
type input "c59767"
click at [944, 298] on button "Search" at bounding box center [983, 312] width 79 height 29
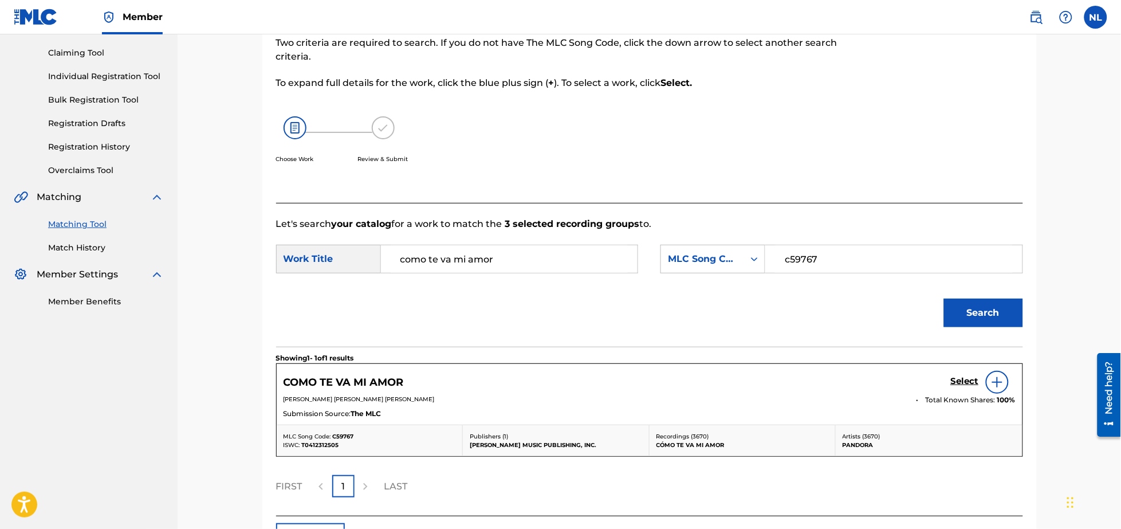
click at [953, 379] on h5 "Select" at bounding box center [965, 381] width 28 height 11
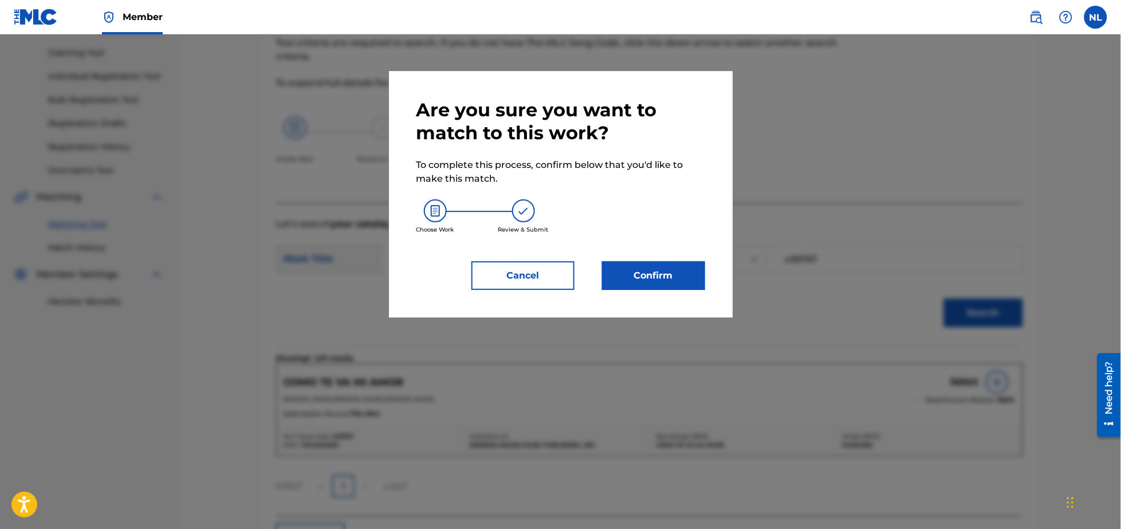
click at [651, 268] on button "Confirm" at bounding box center [653, 275] width 103 height 29
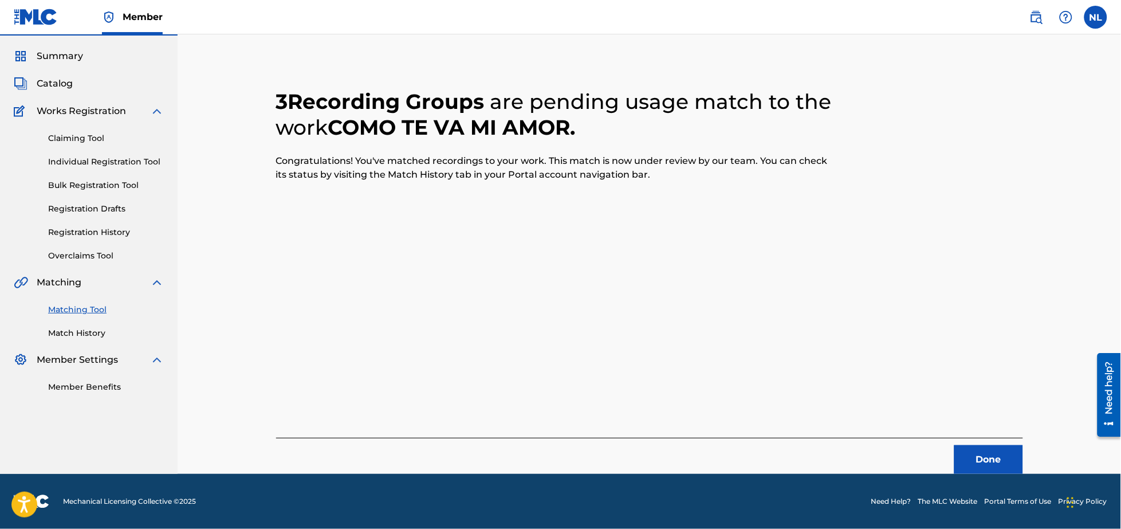
scroll to position [30, 0]
click at [984, 455] on button "Done" at bounding box center [988, 459] width 69 height 29
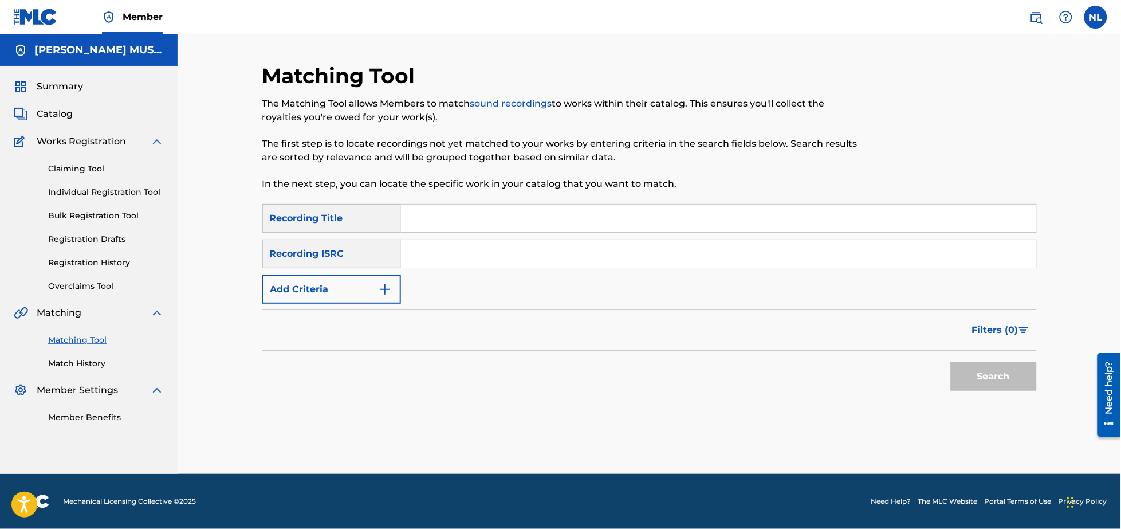
click at [472, 245] on input "Search Form" at bounding box center [718, 253] width 635 height 27
paste input "TCAEI1952365"
type input "TCAEI1952365"
click at [951, 362] on button "Search" at bounding box center [994, 376] width 86 height 29
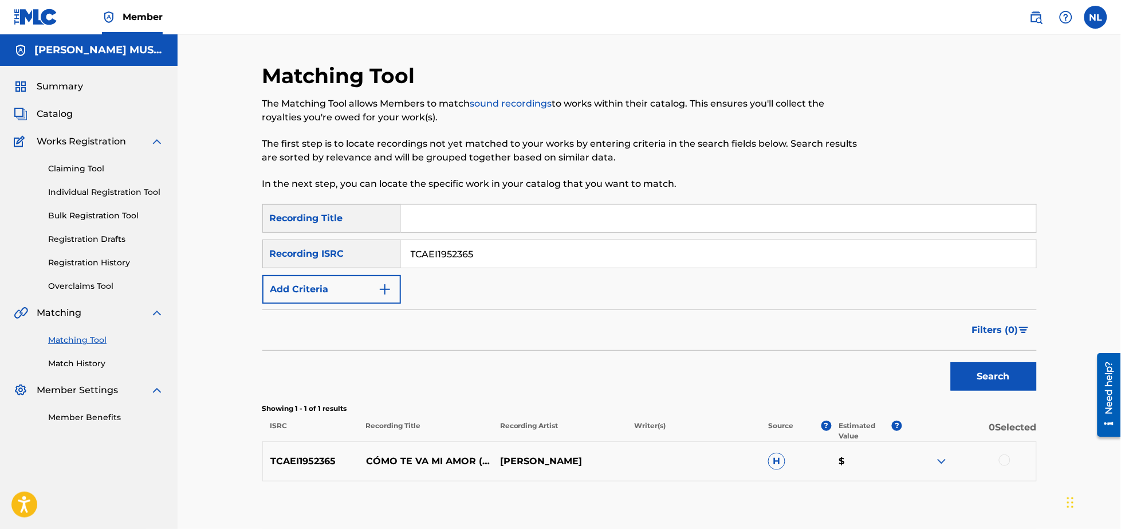
click at [1004, 462] on div at bounding box center [1004, 459] width 11 height 11
click at [800, 433] on button "Match 1 Group" at bounding box center [805, 435] width 127 height 29
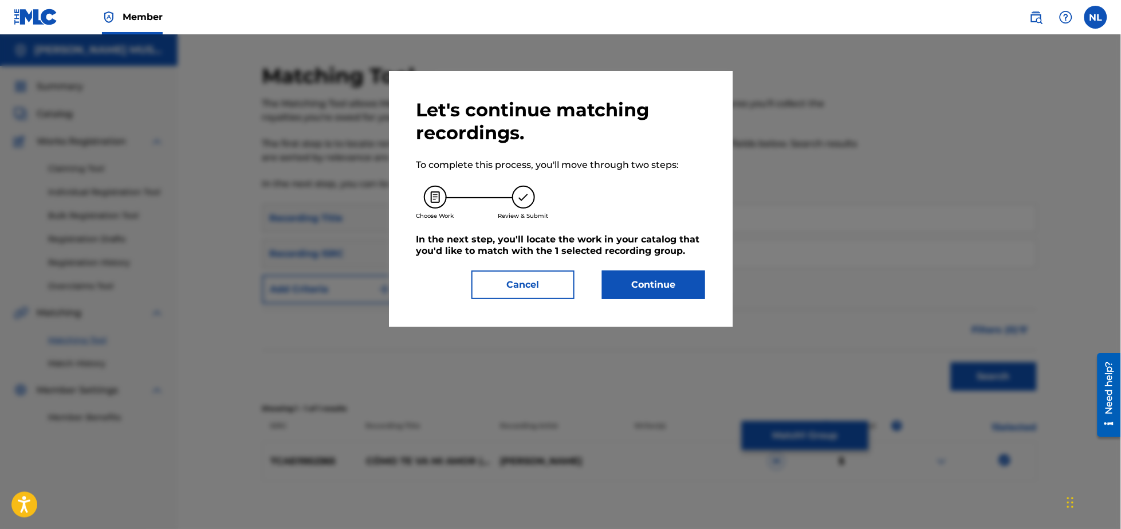
click at [650, 293] on button "Continue" at bounding box center [653, 284] width 103 height 29
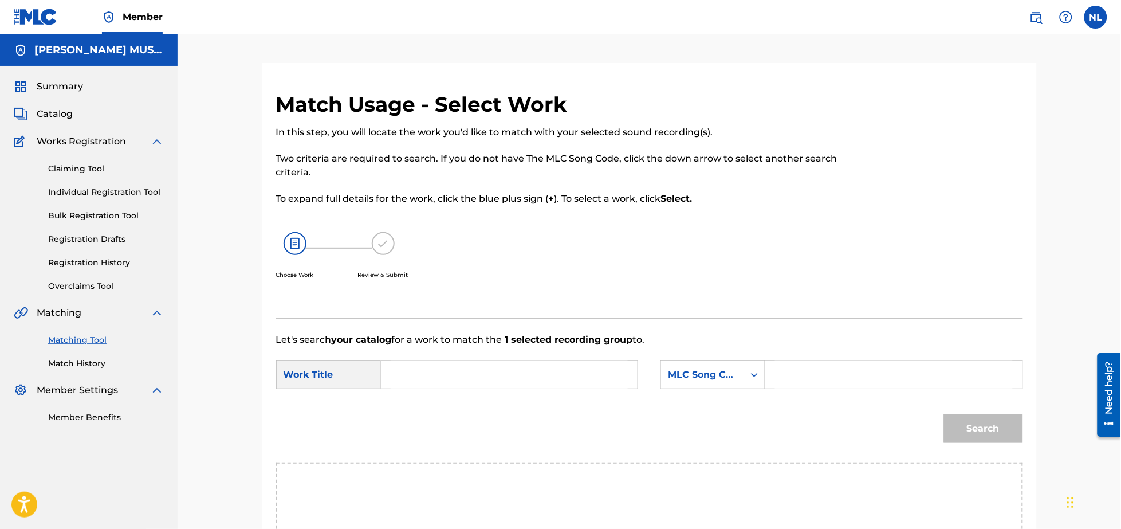
click at [430, 369] on input "Search Form" at bounding box center [509, 374] width 237 height 27
click at [409, 401] on strong "como" at bounding box center [413, 400] width 26 height 11
type input "como te va mi amor"
click at [810, 380] on input "Search Form" at bounding box center [893, 374] width 237 height 27
type input "c59767"
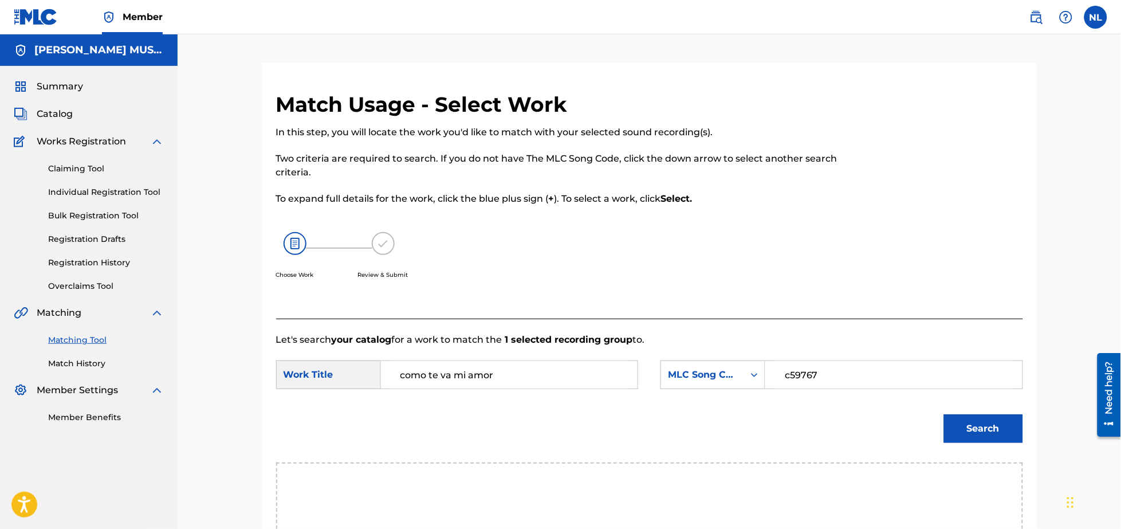
click at [944, 414] on button "Search" at bounding box center [983, 428] width 79 height 29
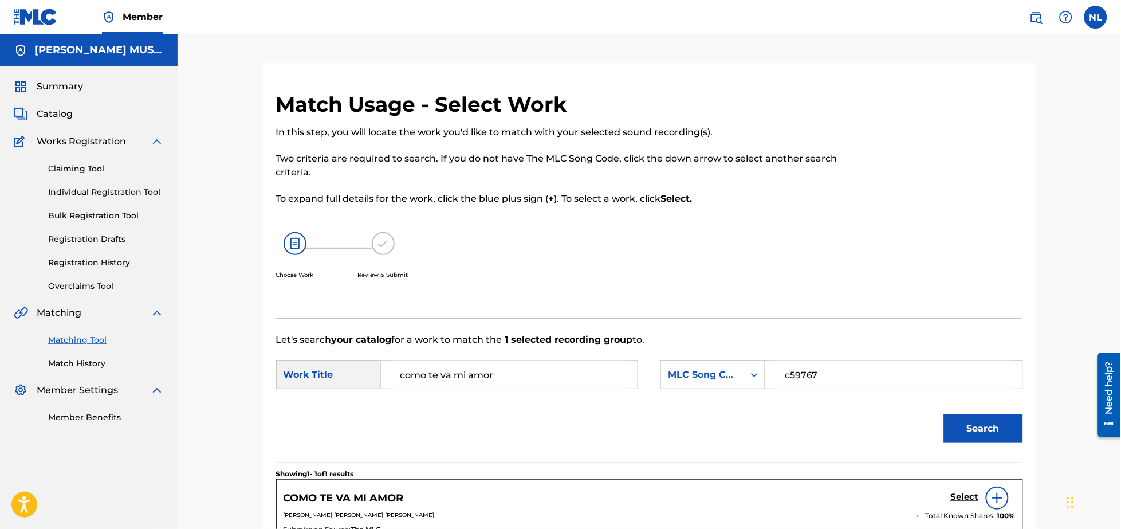
click at [957, 496] on h5 "Select" at bounding box center [965, 497] width 28 height 11
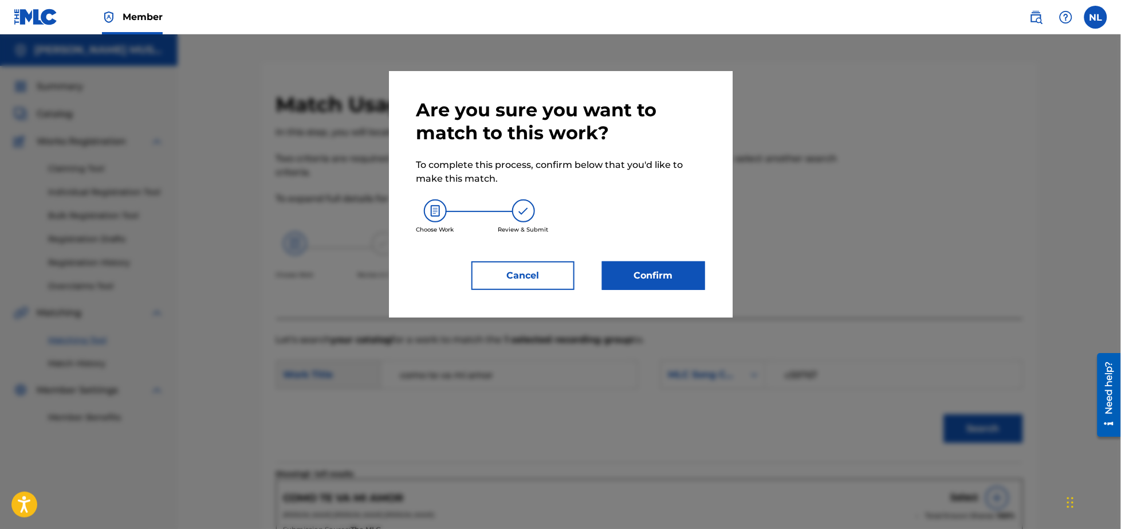
click at [628, 261] on button "Confirm" at bounding box center [653, 275] width 103 height 29
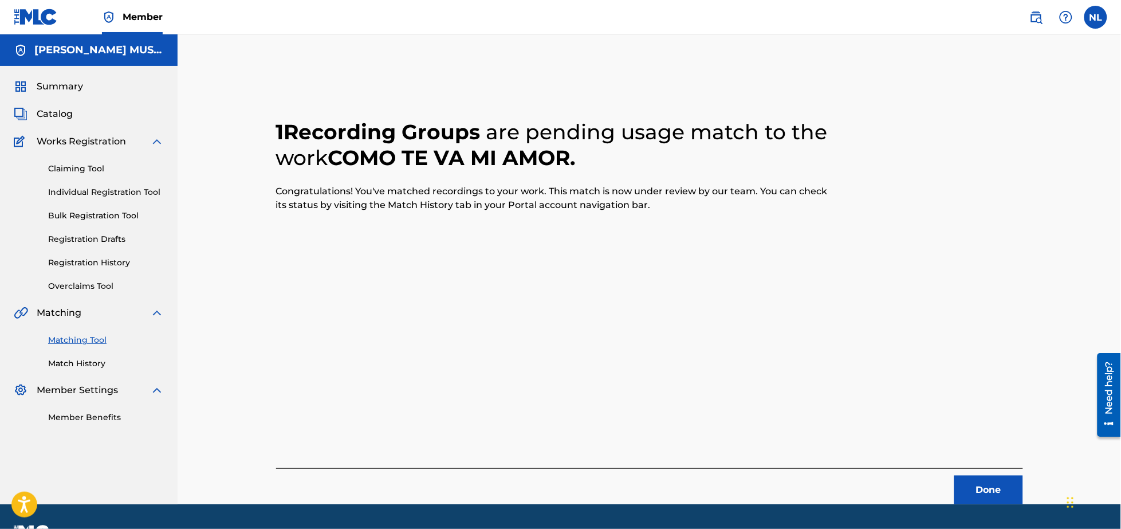
click at [976, 488] on button "Done" at bounding box center [988, 489] width 69 height 29
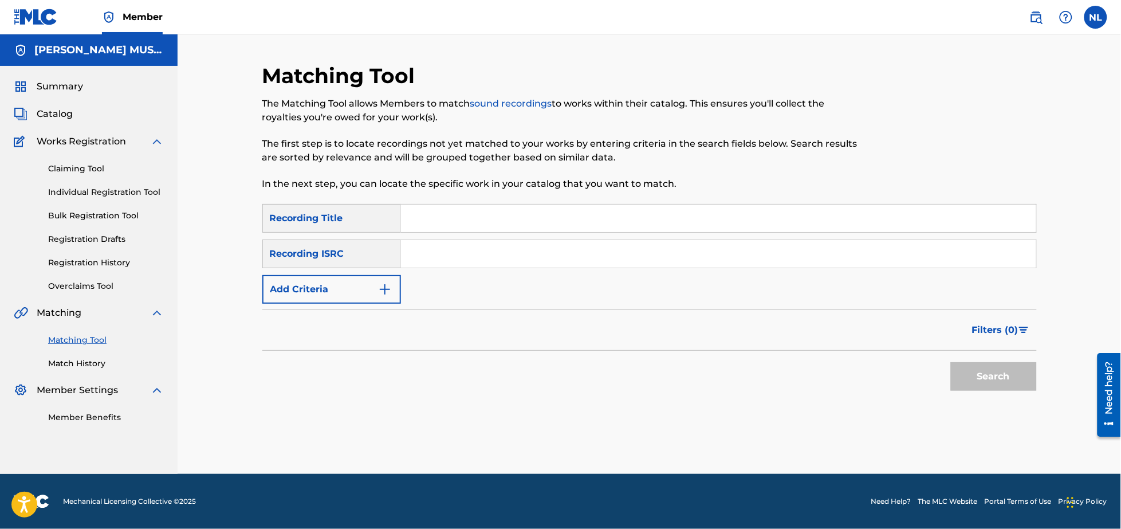
click at [470, 259] on input "Search Form" at bounding box center [718, 253] width 635 height 27
paste input "ES71G2144650"
type input "ES71G2144650"
click at [951, 362] on button "Search" at bounding box center [994, 376] width 86 height 29
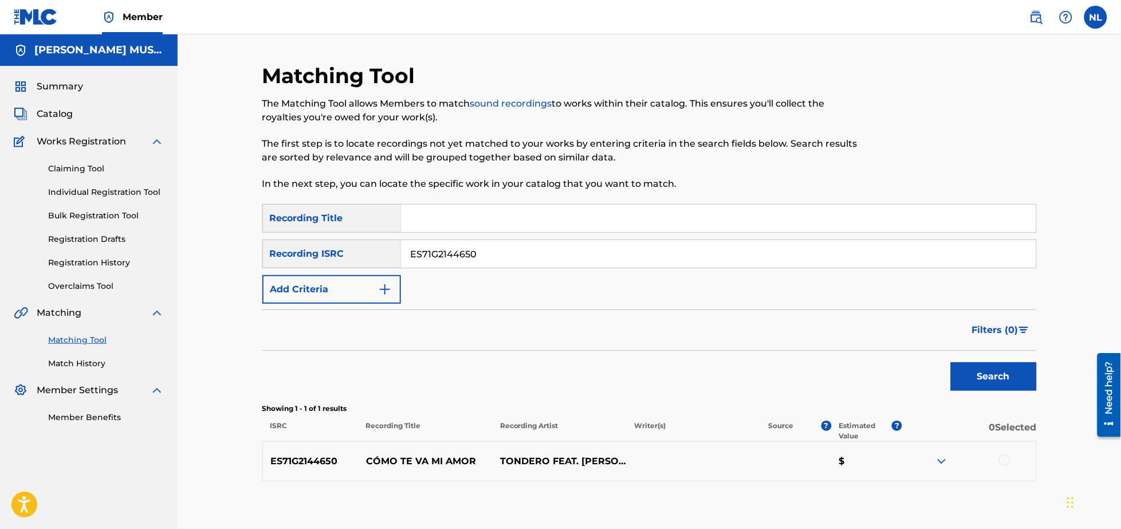
click at [1003, 459] on div at bounding box center [1004, 459] width 11 height 11
click at [825, 431] on button "Match 1 Group" at bounding box center [805, 435] width 127 height 29
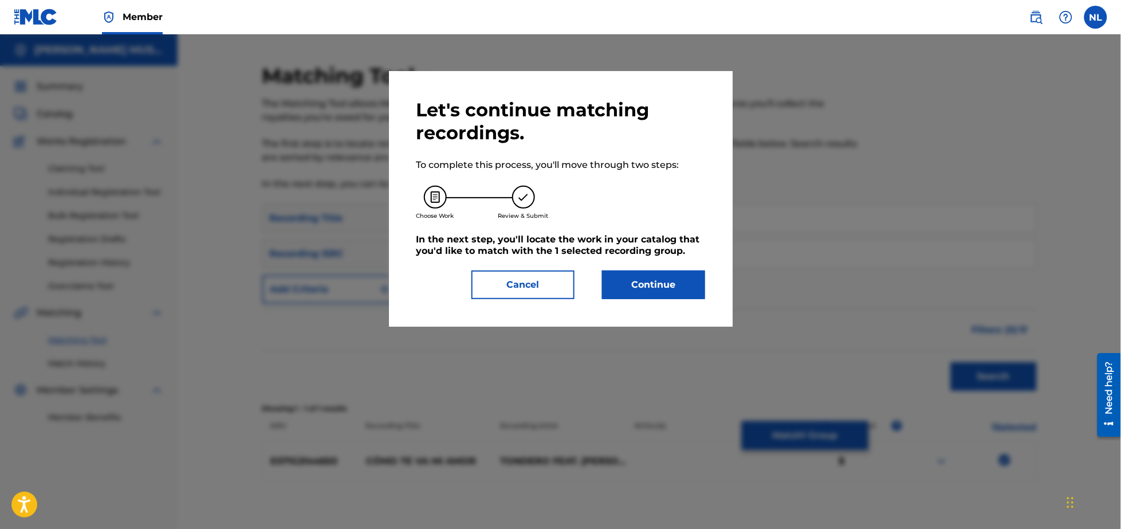
click at [650, 278] on button "Continue" at bounding box center [653, 284] width 103 height 29
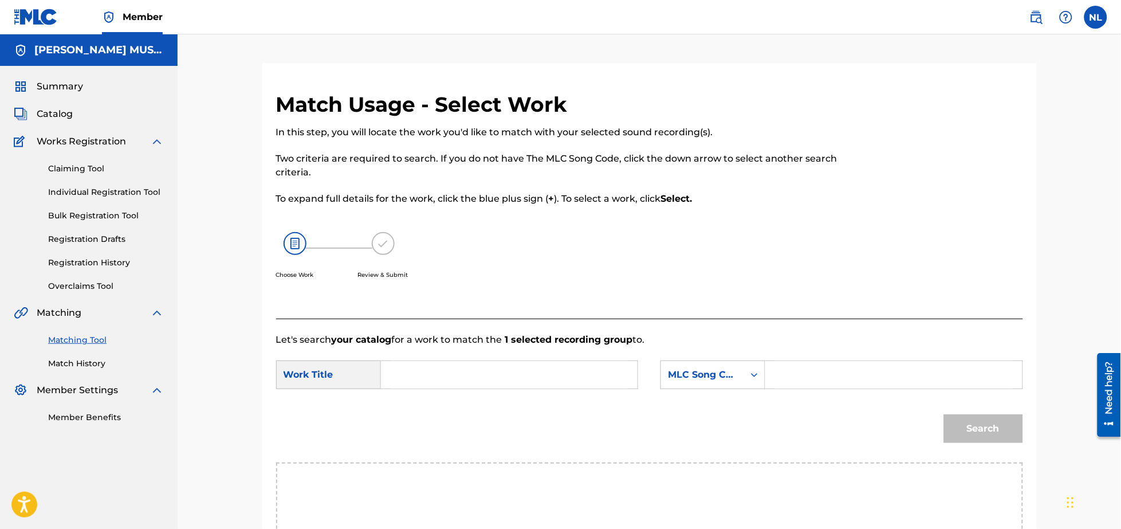
click at [473, 380] on input "Search Form" at bounding box center [509, 374] width 237 height 27
click at [428, 412] on div "como te va mi amor" at bounding box center [423, 414] width 65 height 48
type input "como te va mi amor"
click at [825, 376] on input "Search Form" at bounding box center [893, 374] width 237 height 27
type input "c59767"
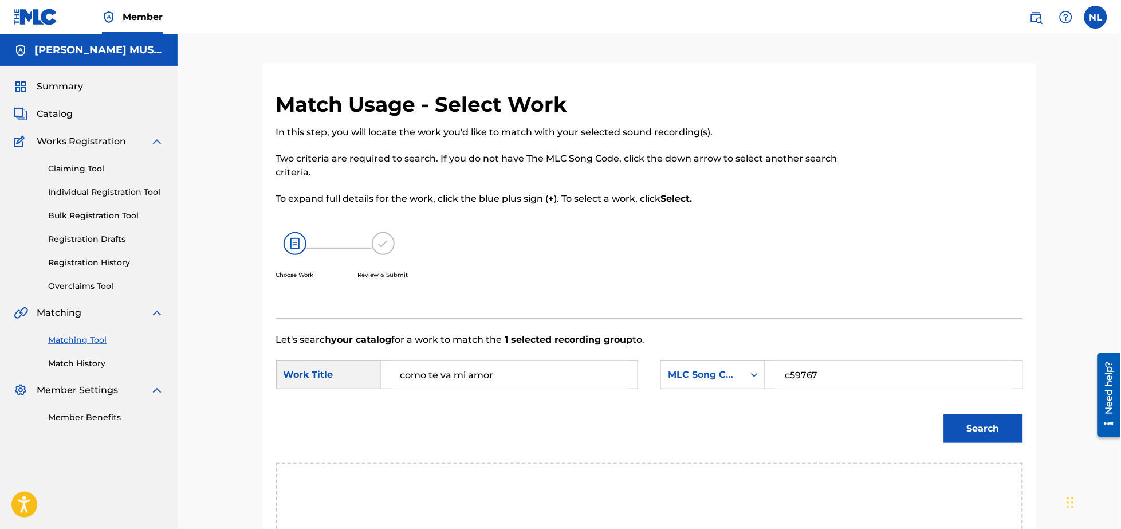
click at [944, 414] on button "Search" at bounding box center [983, 428] width 79 height 29
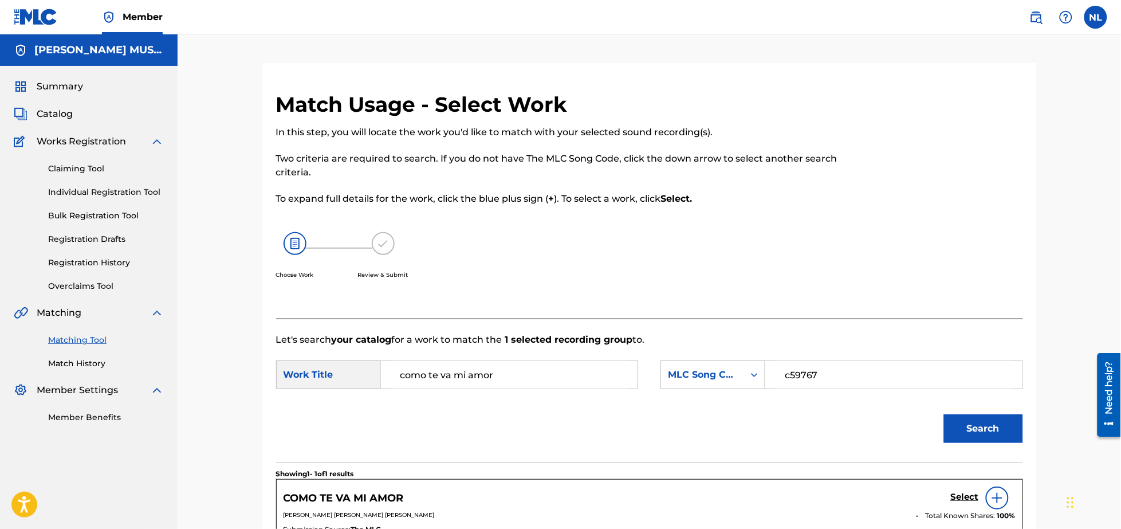
click at [967, 497] on h5 "Select" at bounding box center [965, 497] width 28 height 11
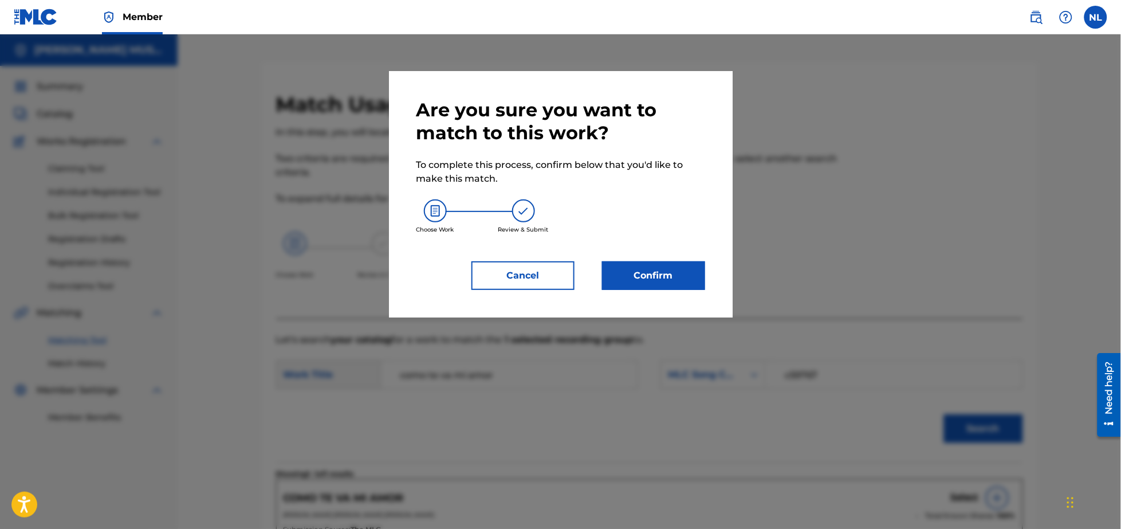
click at [667, 269] on button "Confirm" at bounding box center [653, 275] width 103 height 29
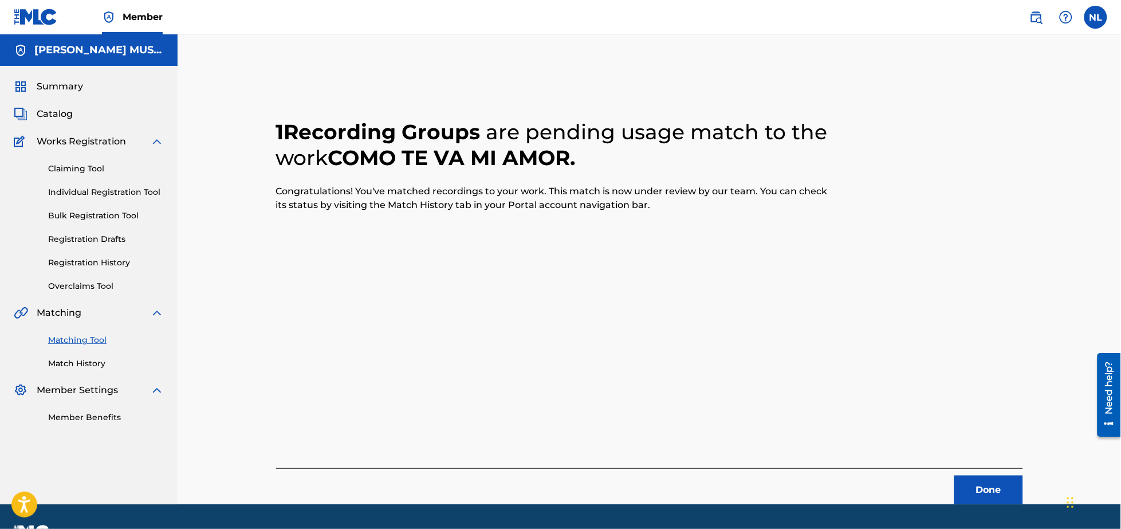
click at [984, 486] on button "Done" at bounding box center [988, 489] width 69 height 29
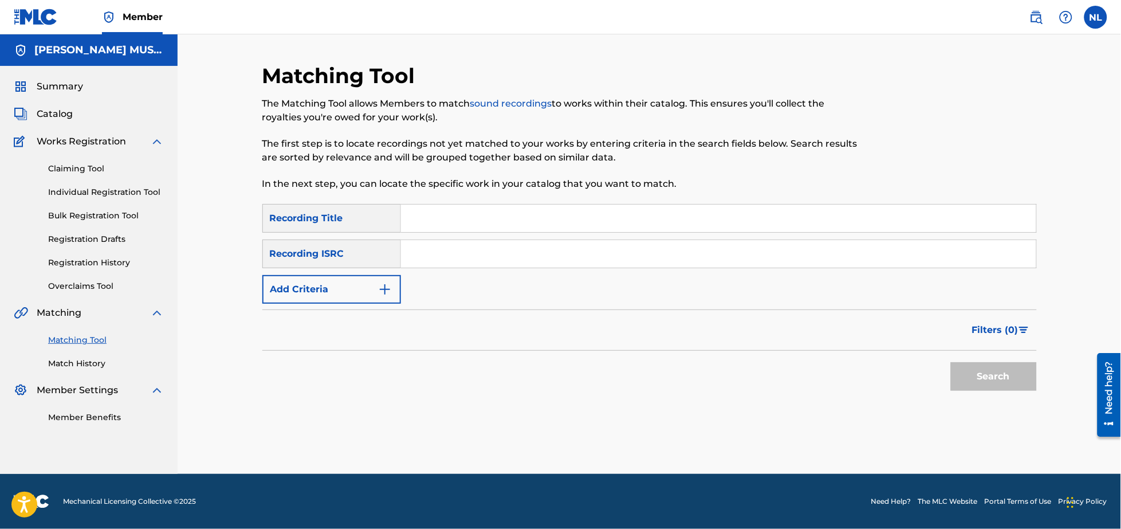
click at [465, 256] on input "Search Form" at bounding box center [718, 253] width 635 height 27
paste input "QZCE61878361"
click at [951, 362] on button "Search" at bounding box center [994, 376] width 86 height 29
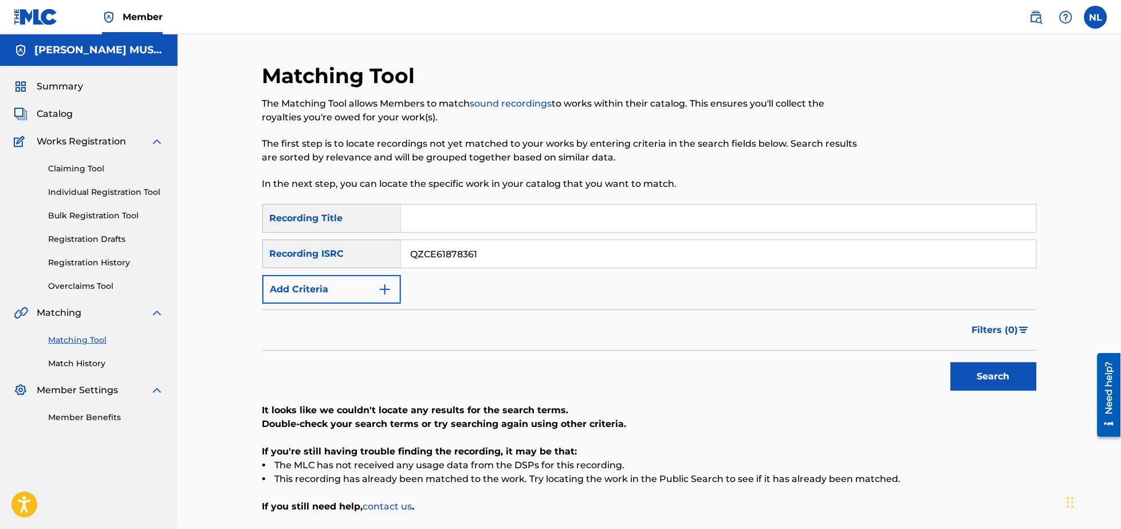
click at [528, 253] on input "QZCE61878361" at bounding box center [718, 253] width 635 height 27
paste input "USDY41819183"
type input "USDY41819183"
click at [951, 362] on button "Search" at bounding box center [994, 376] width 86 height 29
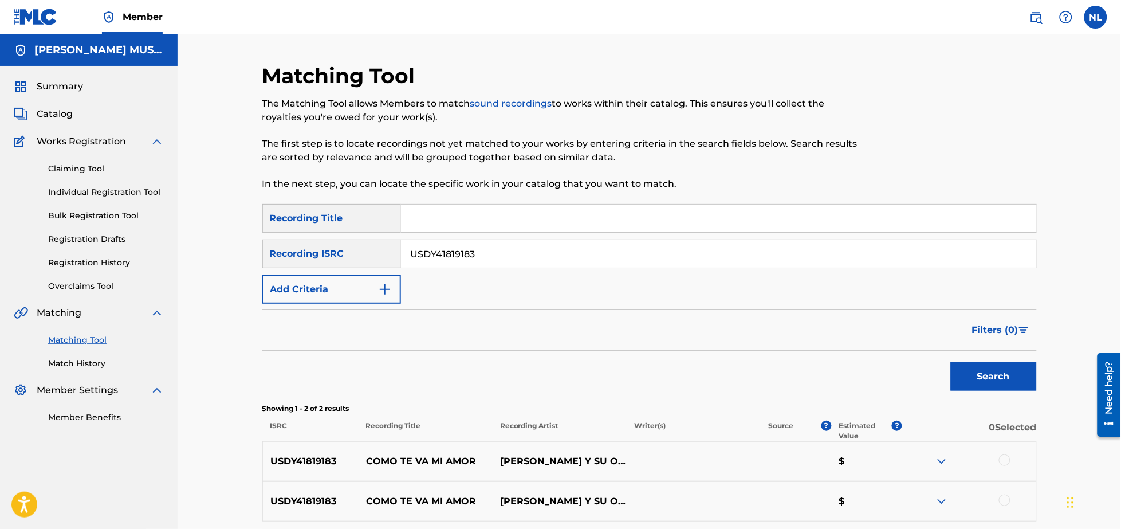
click at [1005, 495] on div at bounding box center [1004, 499] width 11 height 11
click at [1006, 464] on div at bounding box center [1004, 459] width 11 height 11
click at [787, 438] on button "Match 2 Groups" at bounding box center [805, 435] width 127 height 29
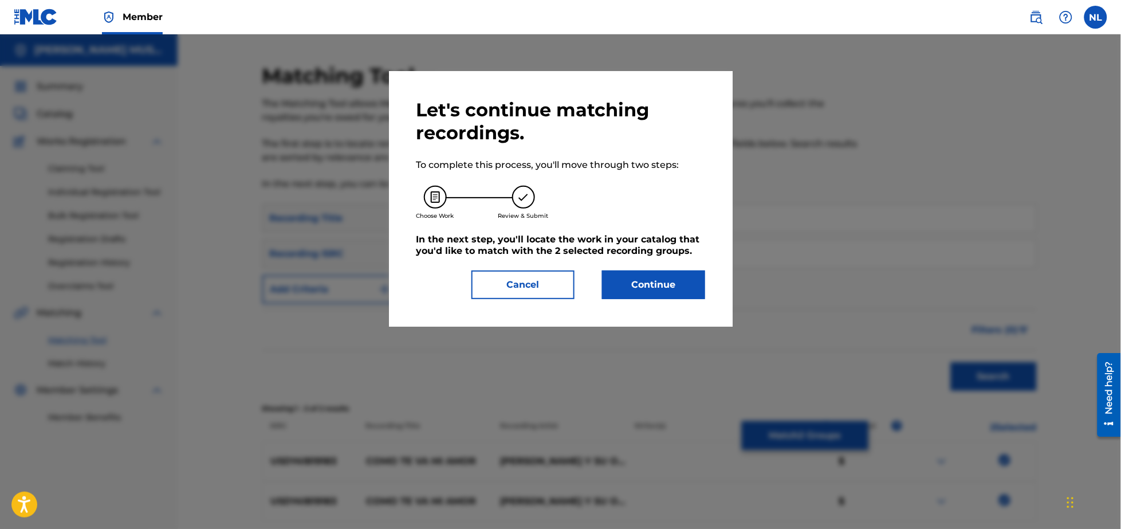
click at [660, 279] on button "Continue" at bounding box center [653, 284] width 103 height 29
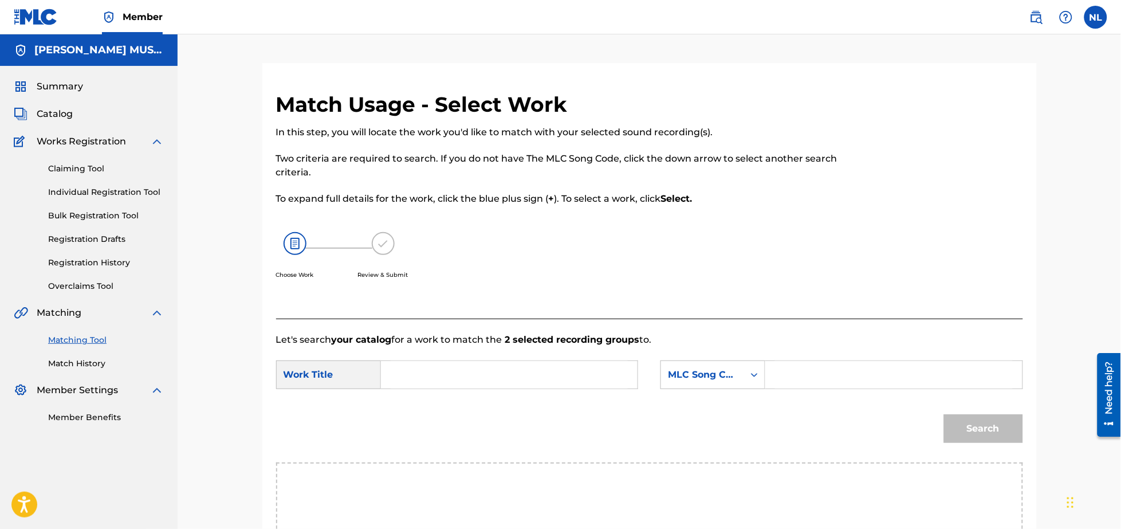
click at [466, 380] on input "Search Form" at bounding box center [509, 374] width 237 height 27
click at [419, 418] on span "mi amor" at bounding box center [412, 420] width 25 height 25
type input "como te va mi amor"
click at [825, 371] on input "Search Form" at bounding box center [893, 374] width 237 height 27
type input "c59767"
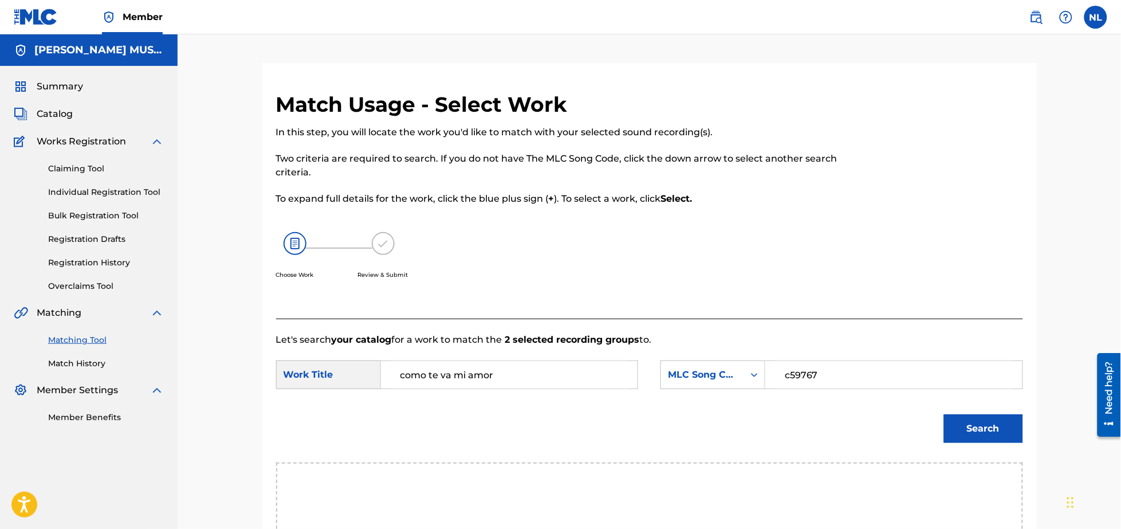
click at [944, 414] on button "Search" at bounding box center [983, 428] width 79 height 29
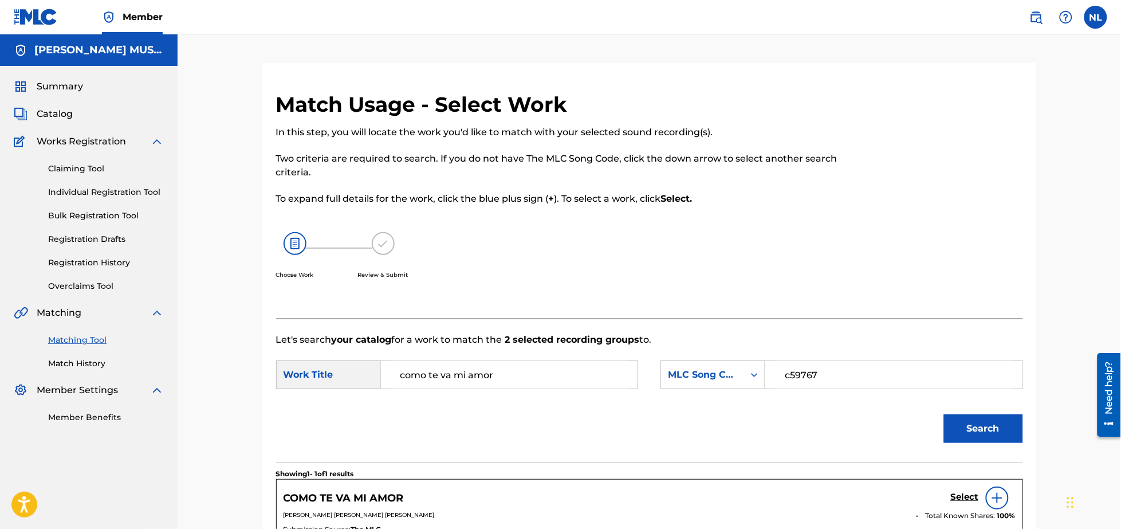
click at [964, 499] on h5 "Select" at bounding box center [965, 497] width 28 height 11
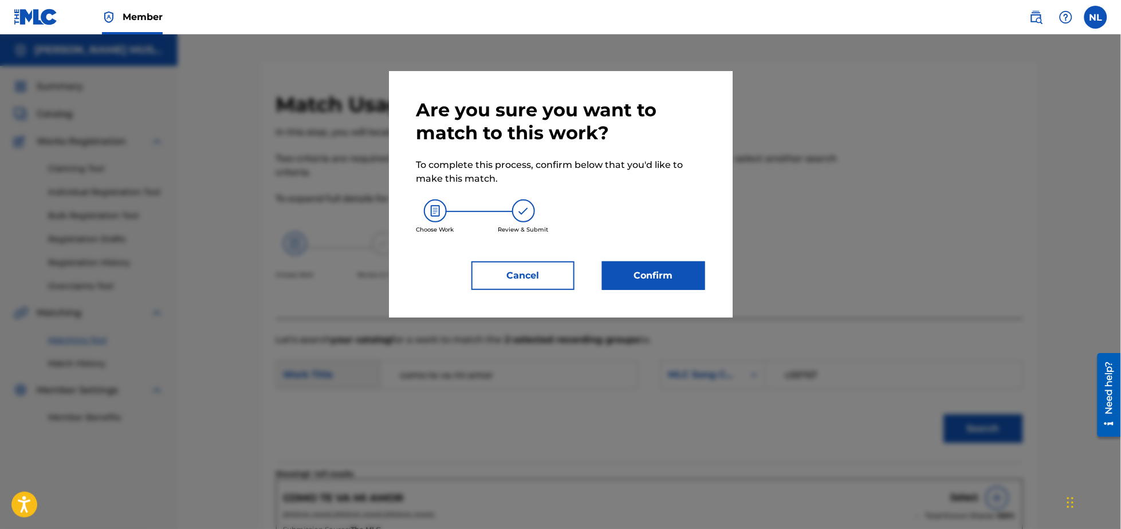
click at [663, 277] on button "Confirm" at bounding box center [653, 275] width 103 height 29
